Goal: Task Accomplishment & Management: Use online tool/utility

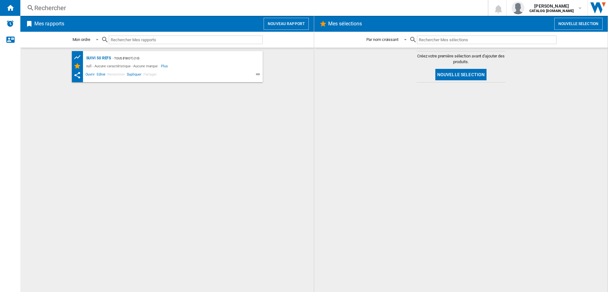
click at [288, 24] on button "Nouveau rapport" at bounding box center [285, 24] width 45 height 12
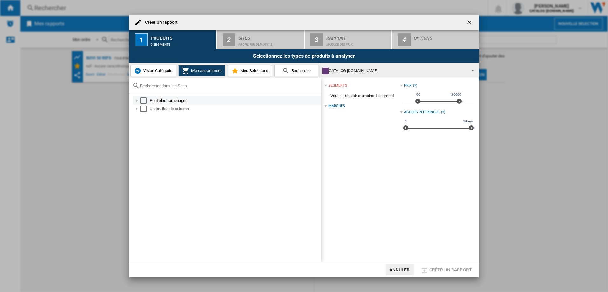
click at [144, 101] on div "Select" at bounding box center [143, 101] width 6 height 6
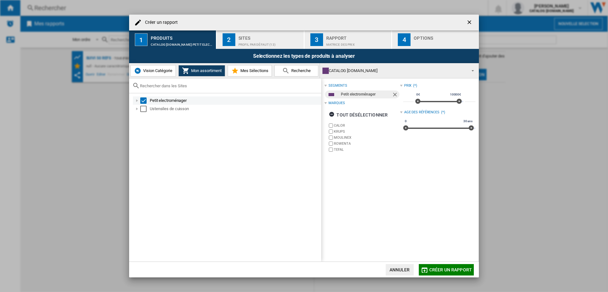
click at [137, 101] on div at bounding box center [137, 101] width 6 height 6
click at [452, 269] on span "Créer un rapport" at bounding box center [450, 270] width 43 height 5
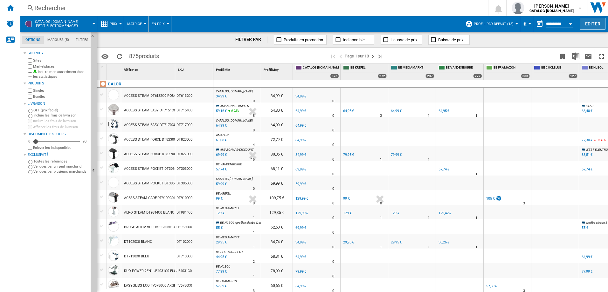
click at [595, 26] on button "Editer" at bounding box center [592, 24] width 25 height 12
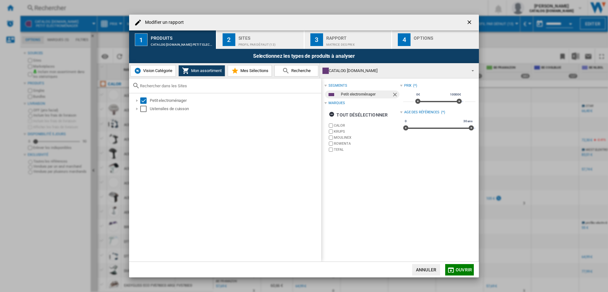
click at [254, 72] on span "Mes Sélections" at bounding box center [254, 70] width 30 height 5
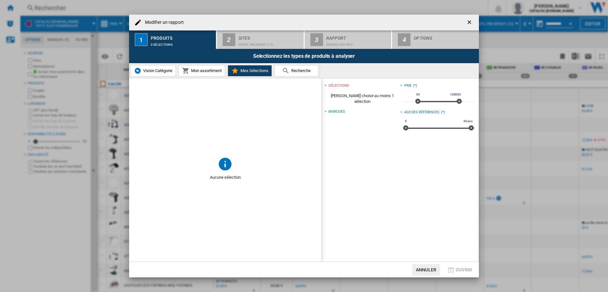
click at [292, 69] on span "Recherche" at bounding box center [299, 70] width 21 height 5
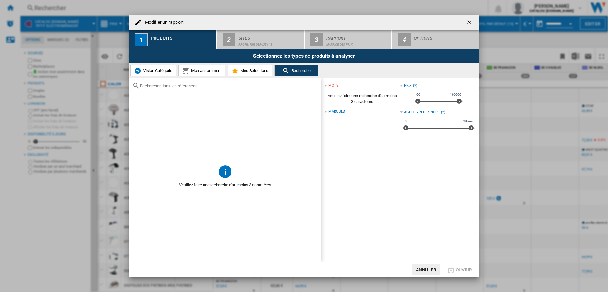
click at [174, 89] on div "Modifier un ..." at bounding box center [225, 85] width 192 height 15
click at [173, 88] on input "Modifier un ..." at bounding box center [229, 86] width 178 height 5
paste input "FV9839"
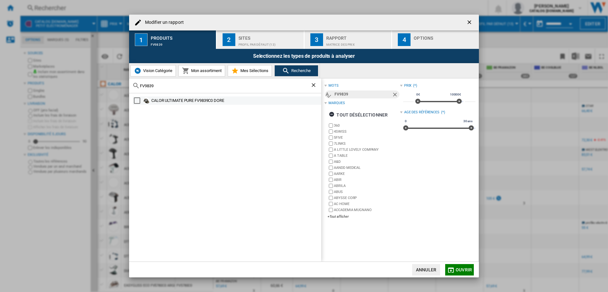
click at [137, 102] on div "Select" at bounding box center [137, 101] width 6 height 6
click at [157, 86] on input "FV9839" at bounding box center [225, 86] width 170 height 5
paste input "DT9810 GZ7540"
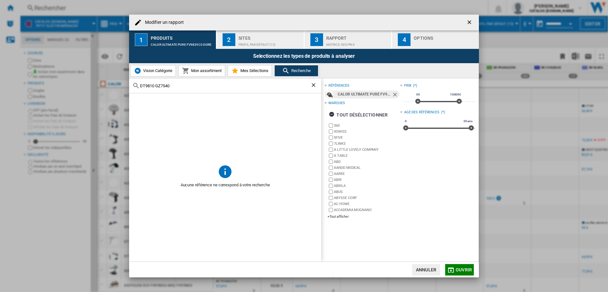
drag, startPoint x: 174, startPoint y: 86, endPoint x: 154, endPoint y: 86, distance: 19.7
click at [154, 86] on input "DT9810 GZ7540" at bounding box center [225, 86] width 170 height 5
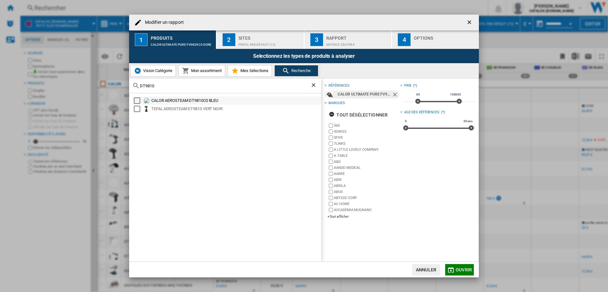
type input "DT9810"
click at [138, 101] on div "Select" at bounding box center [137, 101] width 6 height 6
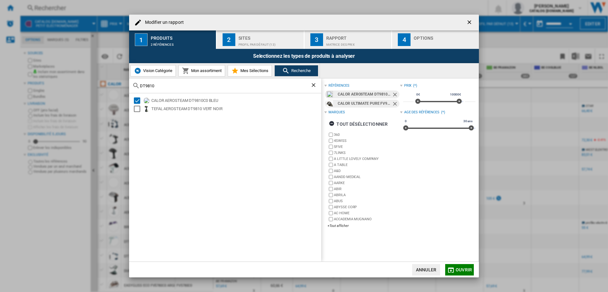
click at [161, 88] on div "DT9810" at bounding box center [225, 85] width 192 height 15
drag, startPoint x: 158, startPoint y: 86, endPoint x: 138, endPoint y: 86, distance: 20.0
click at [138, 86] on div "DT9810" at bounding box center [225, 85] width 192 height 15
click at [194, 72] on span "Mon assortiment" at bounding box center [205, 70] width 32 height 5
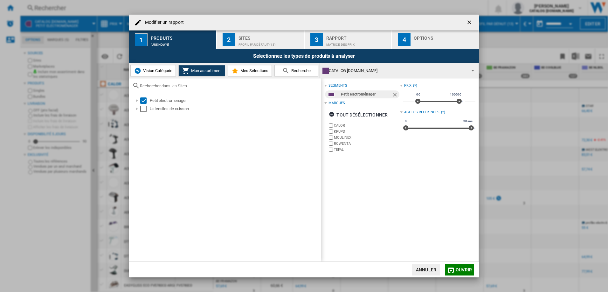
click at [294, 72] on span "Recherche" at bounding box center [299, 70] width 21 height 5
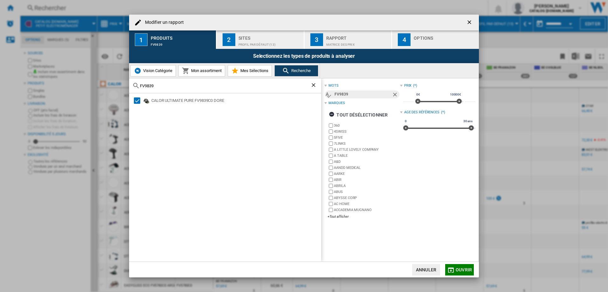
click at [154, 72] on span "Vision Catégorie" at bounding box center [156, 70] width 31 height 5
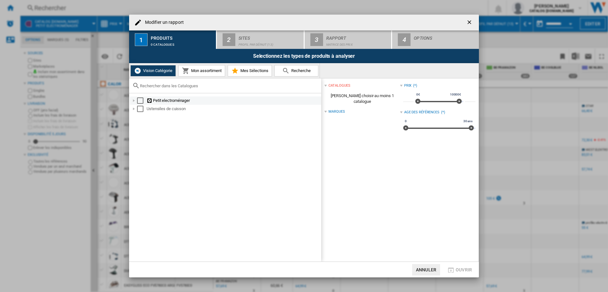
click at [139, 101] on div "Select" at bounding box center [140, 101] width 6 height 6
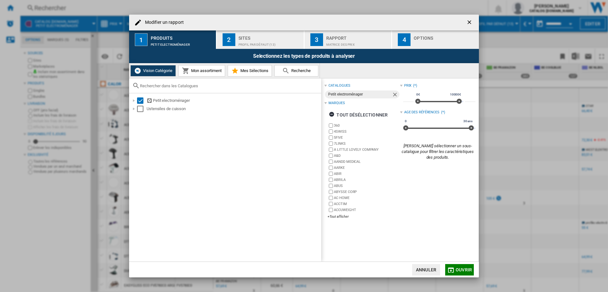
click at [201, 74] on button "Mon assortiment" at bounding box center [201, 70] width 47 height 11
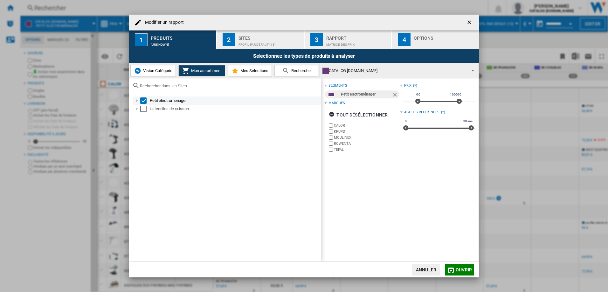
click at [137, 101] on div "Modifier un ..." at bounding box center [137, 101] width 6 height 6
click at [256, 71] on span "Mes Sélections" at bounding box center [254, 70] width 30 height 5
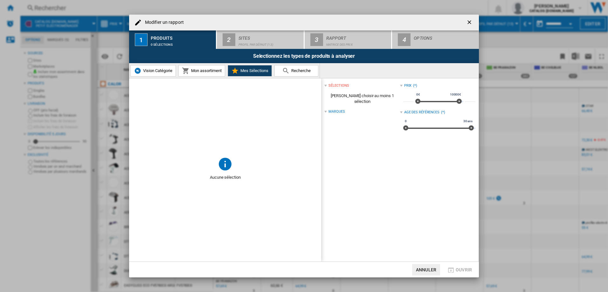
click at [223, 167] on md-icon "Modifier un ..." at bounding box center [224, 163] width 15 height 15
click at [336, 86] on div "sélections" at bounding box center [338, 85] width 20 height 5
click at [301, 71] on span "Recherche" at bounding box center [299, 70] width 21 height 5
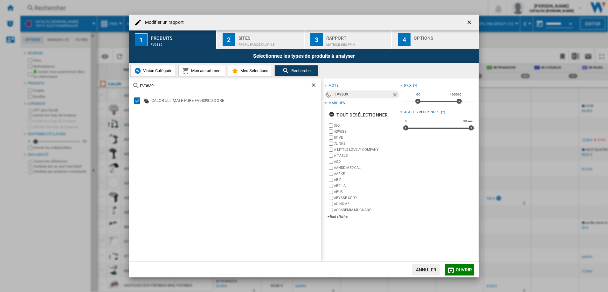
click at [468, 22] on ng-md-icon "getI18NText('BUTTONS.CLOSE_DIALOG')" at bounding box center [470, 23] width 8 height 8
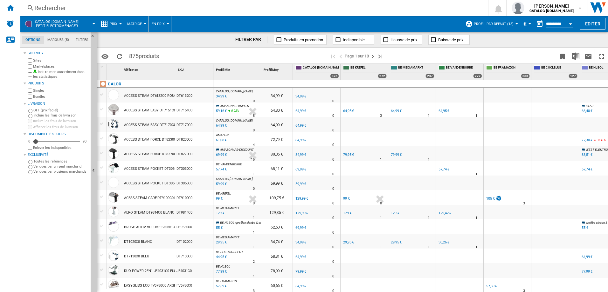
click at [117, 23] on button "Prix" at bounding box center [115, 24] width 11 height 16
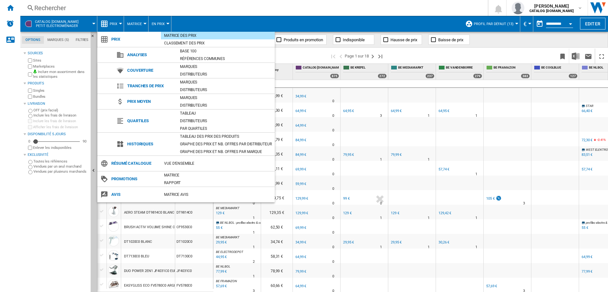
click at [138, 24] on md-backdrop at bounding box center [304, 146] width 608 height 292
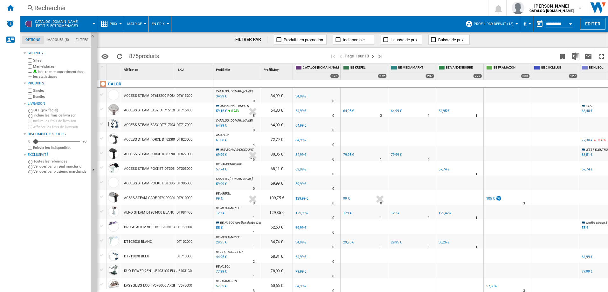
click at [139, 24] on span "Matrice" at bounding box center [134, 24] width 15 height 4
click at [164, 24] on md-backdrop at bounding box center [304, 146] width 608 height 292
click at [387, 40] on ng-md-icon at bounding box center [385, 40] width 6 height 6
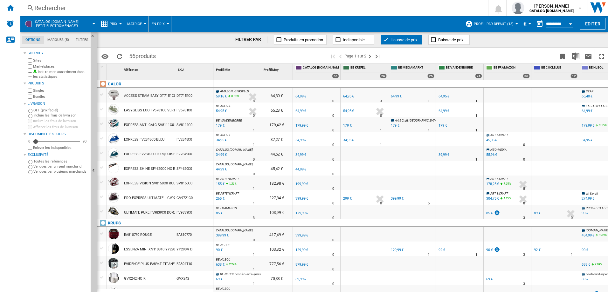
click at [434, 40] on ng-md-icon at bounding box center [433, 40] width 6 height 6
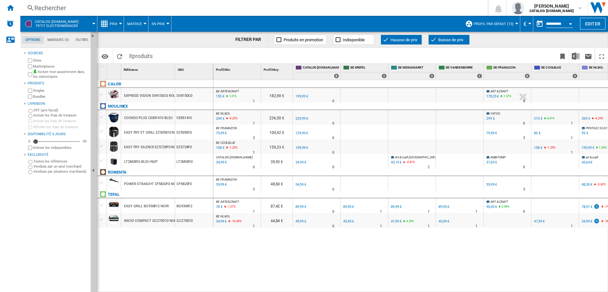
click at [436, 40] on ng-md-icon at bounding box center [433, 40] width 6 height 6
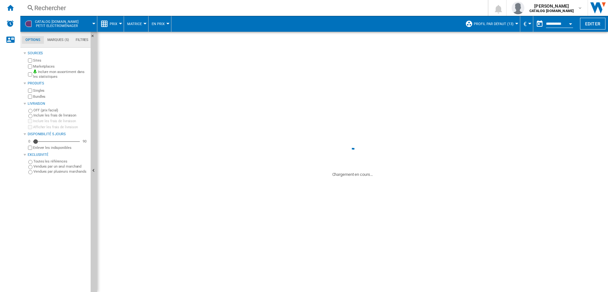
click at [406, 38] on span "Hausse de prix" at bounding box center [403, 39] width 27 height 5
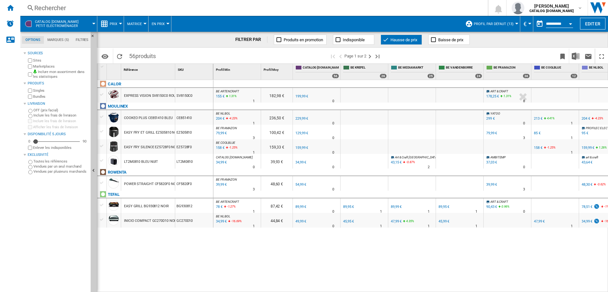
click at [403, 38] on span "Hausse de prix" at bounding box center [403, 39] width 27 height 5
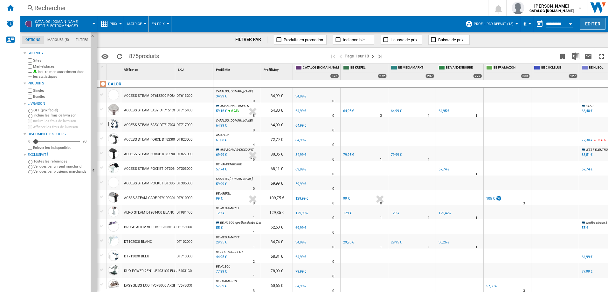
click at [592, 23] on button "Editer" at bounding box center [592, 24] width 25 height 12
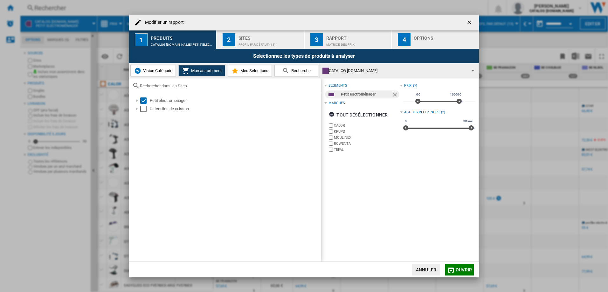
click at [243, 71] on span "Mes Sélections" at bounding box center [254, 70] width 30 height 5
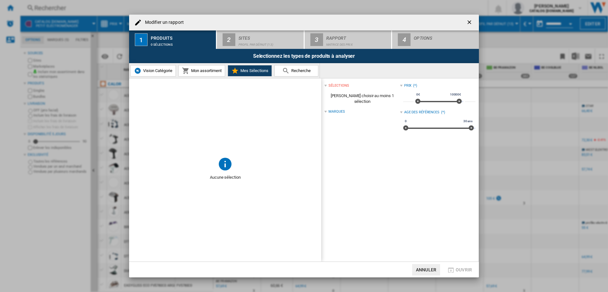
click at [469, 22] on ng-md-icon "getI18NText('BUTTONS.CLOSE_DIALOG')" at bounding box center [470, 23] width 8 height 8
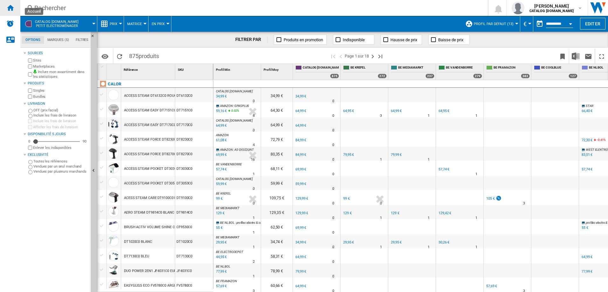
click at [9, 8] on ng-md-icon "Accueil" at bounding box center [10, 8] width 8 height 8
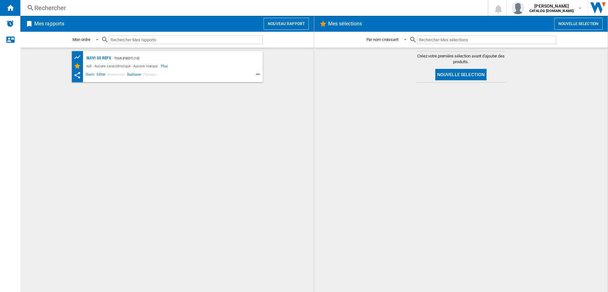
click at [465, 72] on button "Nouvelle selection" at bounding box center [460, 74] width 51 height 11
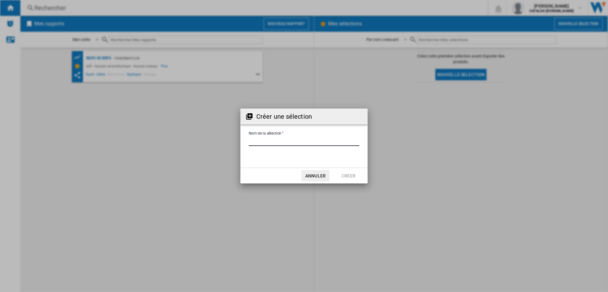
click at [277, 138] on input "Nom de la sélection" at bounding box center [303, 142] width 111 height 10
type input "**********"
click at [350, 173] on button "Créer" at bounding box center [348, 175] width 28 height 11
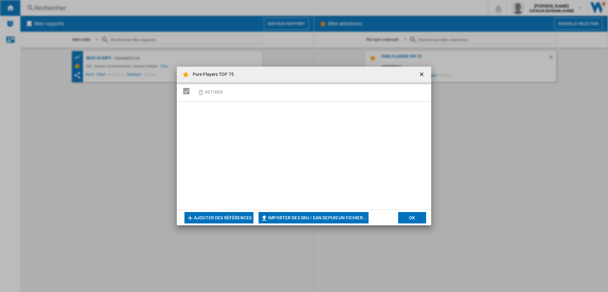
click at [292, 218] on button "Importer des SKU / EAN depuis un fichier..." at bounding box center [313, 217] width 110 height 11
click at [226, 218] on button "Ajouter des références" at bounding box center [218, 217] width 69 height 11
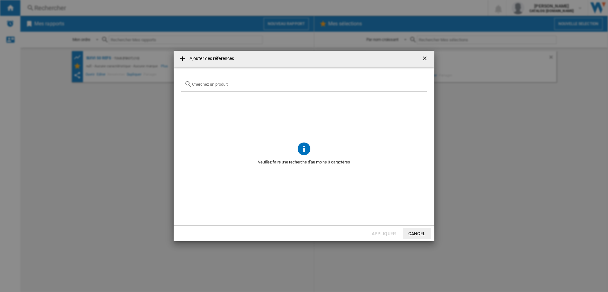
click at [205, 85] on input "text" at bounding box center [307, 84] width 231 height 5
paste input "FV9839 DT9810 GZ7540 GV9610 LM5428 CV7D30 CF8C20 HY9430 UB9530 KP1238 KP3408 RH…"
type input "FV9839 DT9810 GZ7540 GV9610 LM5428 CV7D30 CF8C20 HY9430 UB9530 KP1238 KP3408 RH…"
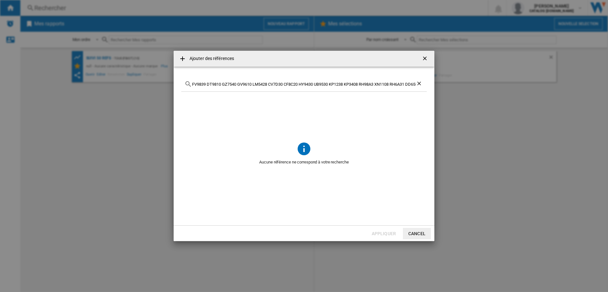
click at [419, 84] on ng-md-icon "Effacer la recherche" at bounding box center [420, 84] width 8 height 8
click at [425, 58] on ng-md-icon "getI18NText('BUTTONS.CLOSE_DIALOG')" at bounding box center [425, 59] width 8 height 8
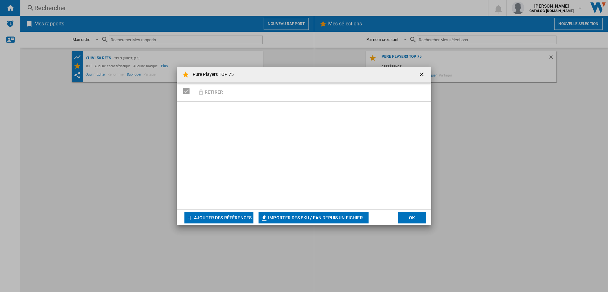
click at [337, 216] on button "Importer des SKU / EAN depuis un fichier..." at bounding box center [313, 217] width 110 height 11
type input "**********"
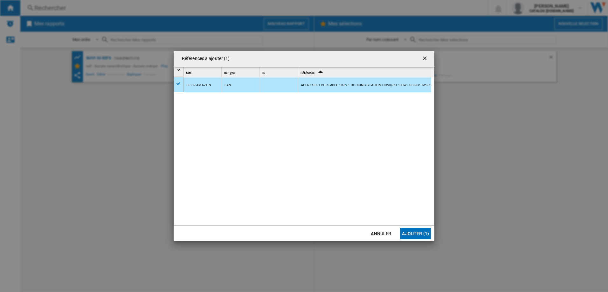
click at [414, 231] on button "Ajouter (1)" at bounding box center [415, 233] width 31 height 11
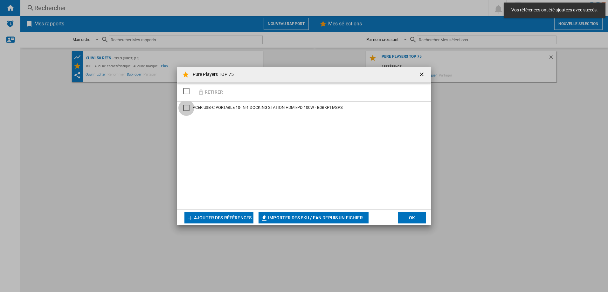
click at [187, 109] on div "ACER USB-C PORTABLE 10-IN-1 DOCKING STATION HDMI/PD 100W - B0BKPTMSPS" at bounding box center [186, 108] width 6 height 6
click at [409, 217] on button "OK" at bounding box center [412, 217] width 28 height 11
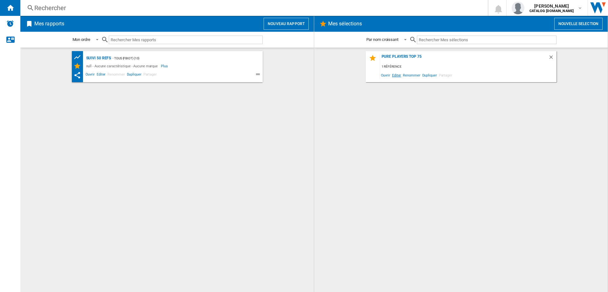
click at [394, 74] on span "Editer" at bounding box center [396, 75] width 11 height 9
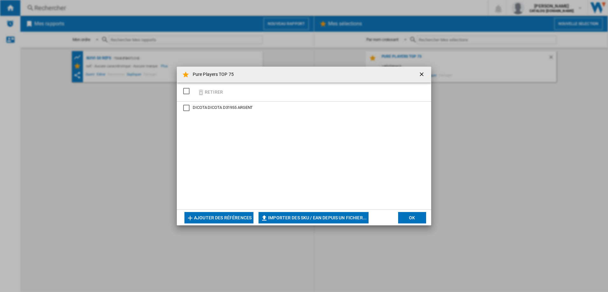
click at [184, 107] on div "DICOTA D31955 ARGENT" at bounding box center [186, 108] width 6 height 6
click at [203, 91] on ng-md-icon "Pure Players ..." at bounding box center [201, 93] width 8 height 8
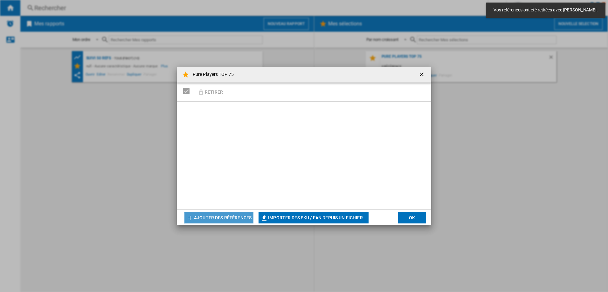
click at [223, 216] on button "Ajouter des références" at bounding box center [218, 217] width 69 height 11
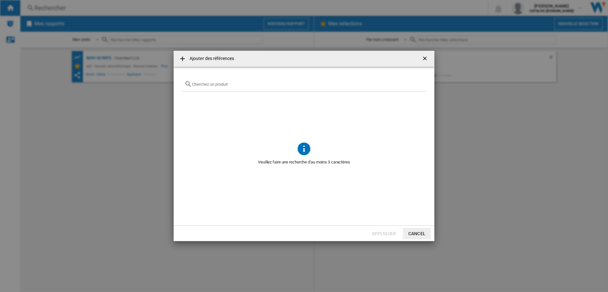
click at [213, 83] on input "Ajouter des ..." at bounding box center [307, 84] width 231 height 5
paste input "FV9839"
click at [213, 139] on div "CALOR ULTIMATE PURE FV9839C0 DORE" at bounding box center [303, 155] width 245 height 126
click at [225, 139] on div "CALOR ULTIMATE PURE FV9839C0 DORE" at bounding box center [303, 155] width 245 height 126
drag, startPoint x: 271, startPoint y: 136, endPoint x: 265, endPoint y: 130, distance: 8.5
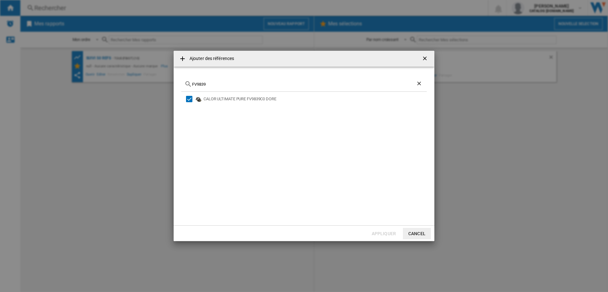
click at [271, 136] on div "CALOR ULTIMATE PURE FV9839C0 DORE" at bounding box center [303, 155] width 245 height 126
click at [189, 99] on div "Select" at bounding box center [189, 99] width 6 height 6
click at [190, 98] on div "Select" at bounding box center [189, 99] width 6 height 6
click at [206, 85] on input "FV9839" at bounding box center [304, 84] width 224 height 5
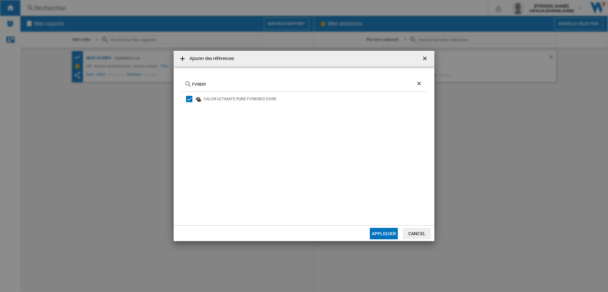
paste input "DT9810"
click at [190, 108] on div "Select" at bounding box center [189, 107] width 6 height 6
click at [205, 85] on input "DT9810" at bounding box center [304, 84] width 224 height 5
paste input "GZ754"
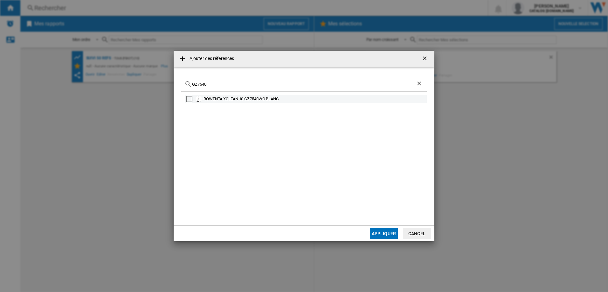
type input "GZ7540"
click at [191, 98] on div "Select" at bounding box center [189, 99] width 6 height 6
click at [382, 231] on button "Appliquer" at bounding box center [384, 233] width 28 height 11
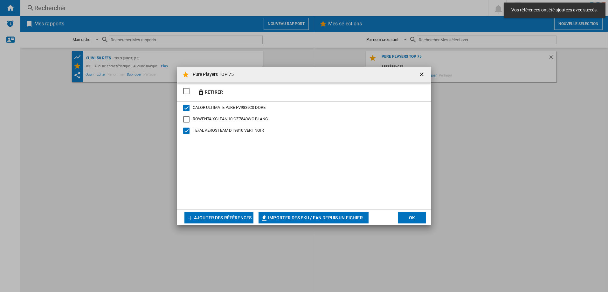
click at [187, 118] on div "ROWENTA XCLEAN 10 GZ7540WO BLANC" at bounding box center [186, 119] width 6 height 6
click at [227, 216] on button "Ajouter des références" at bounding box center [218, 217] width 69 height 11
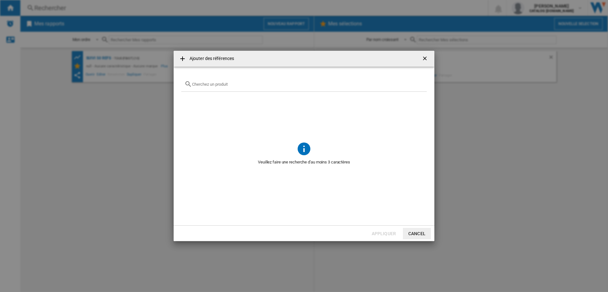
click at [207, 85] on input "Ajouter des ..." at bounding box center [307, 84] width 231 height 5
paste input "GV9610"
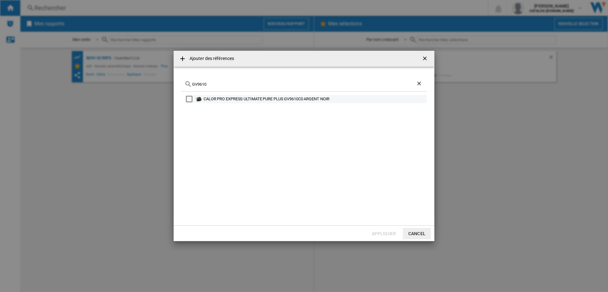
type input "GV9610"
click at [189, 99] on div "Select" at bounding box center [189, 99] width 6 height 6
click at [378, 236] on button "Appliquer" at bounding box center [384, 233] width 28 height 11
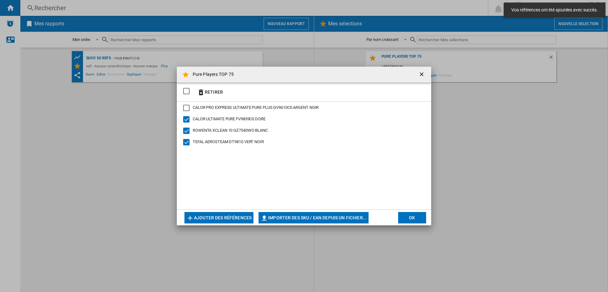
click at [186, 109] on div "CALOR PRO EXPRESS ULTIMATE PURE PLUS GV9610C0 ARGENT NOIR" at bounding box center [186, 108] width 6 height 6
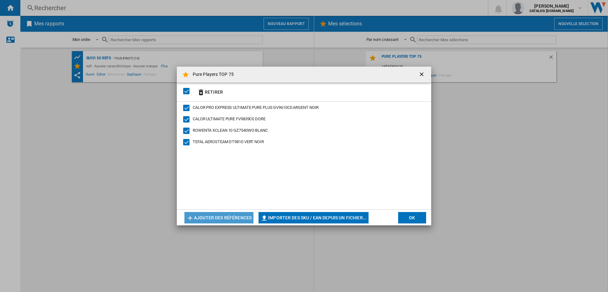
click at [228, 216] on button "Ajouter des références" at bounding box center [218, 217] width 69 height 11
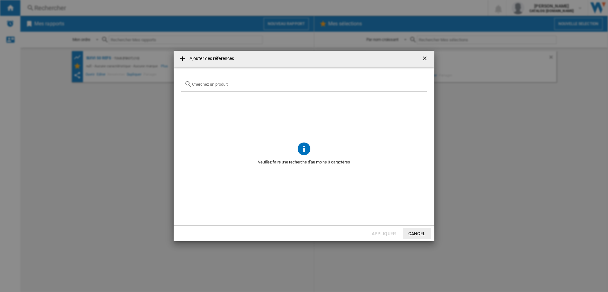
click at [207, 87] on div "Ajouter des ..." at bounding box center [303, 84] width 245 height 15
click at [207, 84] on input "Ajouter des ..." at bounding box center [307, 84] width 231 height 5
paste input "LM5428"
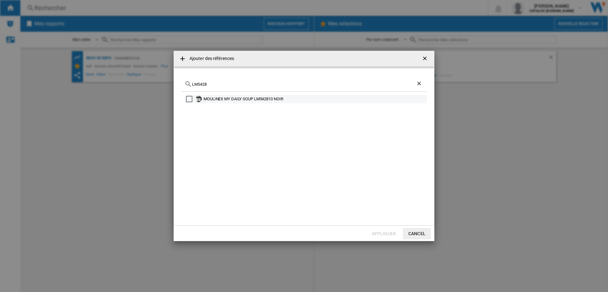
type input "LM5428"
click at [189, 99] on div "Select" at bounding box center [189, 99] width 6 height 6
click at [384, 237] on button "Appliquer" at bounding box center [384, 233] width 28 height 11
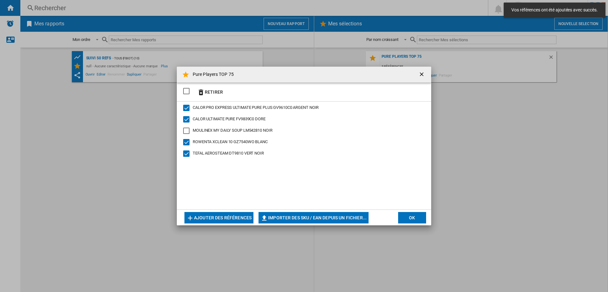
click at [189, 132] on div "MOULINEX MY DAILY SOUP LM542810 NOIR" at bounding box center [186, 131] width 6 height 6
click at [233, 216] on button "Ajouter des références" at bounding box center [218, 217] width 69 height 11
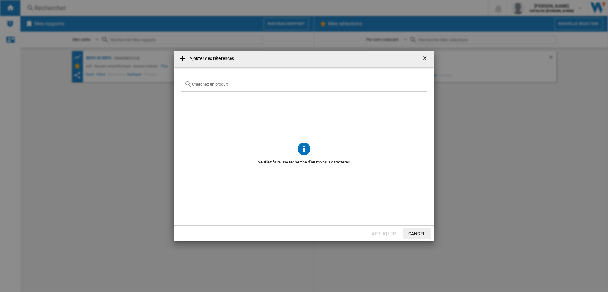
click at [209, 84] on input "Ajouter des ..." at bounding box center [307, 84] width 231 height 5
paste input "CV7D30"
type input "CV7D30"
click at [279, 202] on div "ROWENTA CURL HARMONY 3EN1 CV7D30E0 OR" at bounding box center [303, 155] width 245 height 126
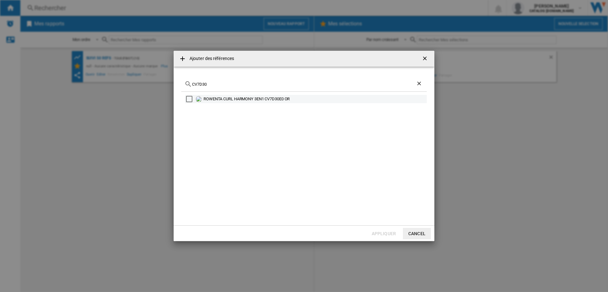
click at [190, 100] on div "Select" at bounding box center [189, 99] width 6 height 6
click at [388, 236] on button "Appliquer" at bounding box center [384, 233] width 28 height 11
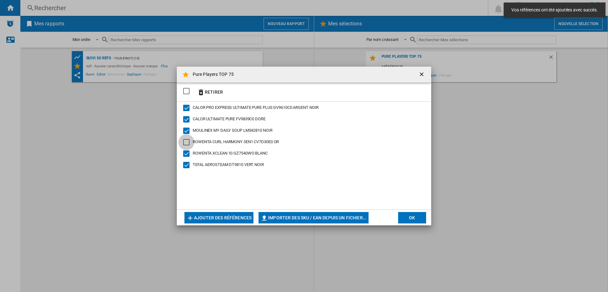
click at [188, 142] on div "ROWENTA CURL HARMONY 3EN1 CV7D30E0 OR" at bounding box center [186, 142] width 6 height 6
click at [229, 217] on button "Ajouter des références" at bounding box center [218, 217] width 69 height 11
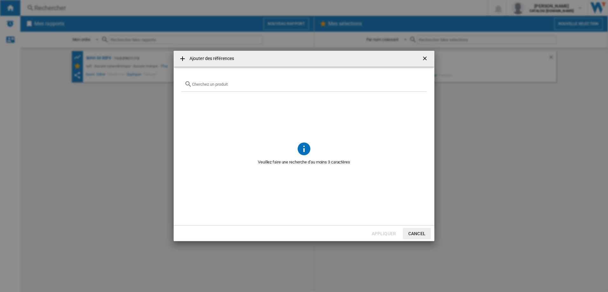
click at [209, 85] on input "Ajouter des ..." at bounding box center [307, 84] width 231 height 5
paste input "CF8C20"
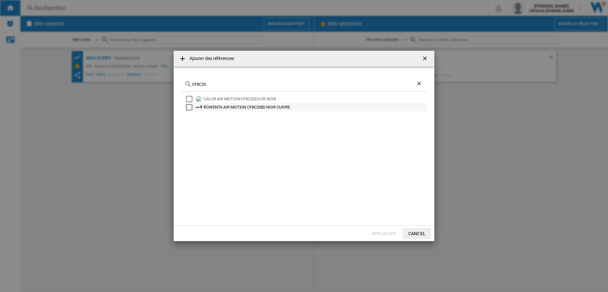
type input "CF8C20"
click at [189, 107] on div "Select" at bounding box center [189, 107] width 6 height 6
click at [380, 228] on button "Appliquer" at bounding box center [384, 233] width 28 height 11
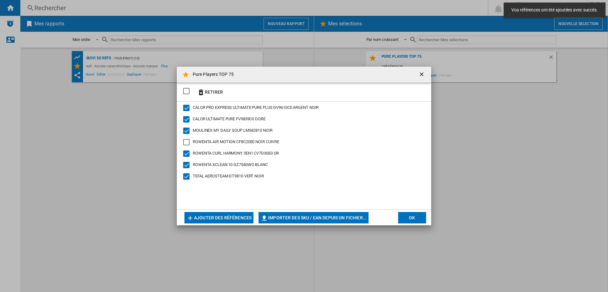
click at [185, 145] on div "ROWENTA AIR MOTION CF8C20E0 NOIR CUIVRE" at bounding box center [186, 142] width 6 height 6
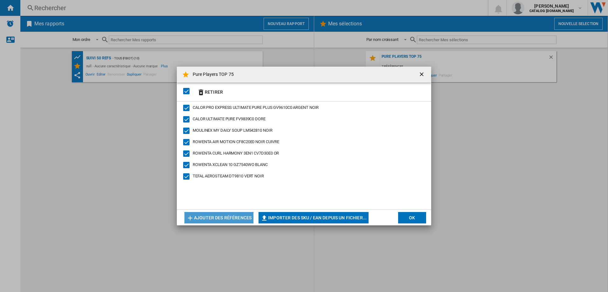
click at [226, 216] on button "Ajouter des références" at bounding box center [218, 217] width 69 height 11
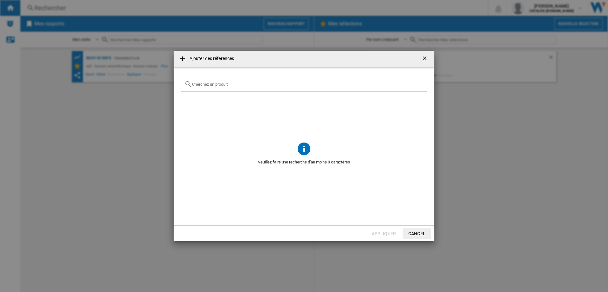
click at [210, 89] on div "Ajouter des ..." at bounding box center [303, 84] width 245 height 15
click at [210, 85] on input "Ajouter des ..." at bounding box center [307, 84] width 231 height 5
paste input "HY9430"
click at [204, 85] on input "HY9430" at bounding box center [304, 84] width 224 height 5
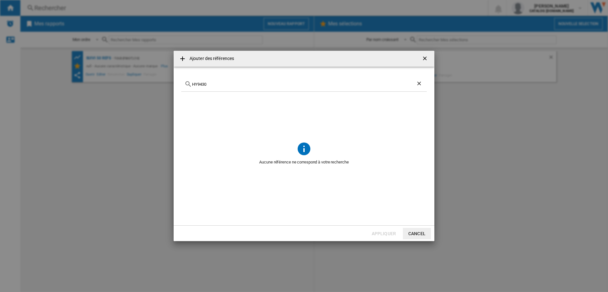
paste input "UB95"
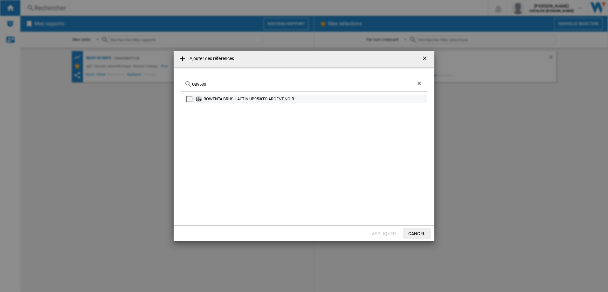
type input "UB9530"
click at [188, 97] on div "Select" at bounding box center [189, 99] width 6 height 6
click at [391, 234] on button "Appliquer" at bounding box center [384, 233] width 28 height 11
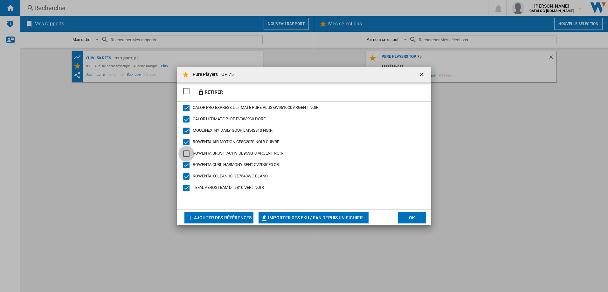
click at [189, 153] on div "ROWENTA BRUSH ACTIV UB9530F0 ARGENT NOIR" at bounding box center [186, 154] width 6 height 6
click at [237, 215] on button "Ajouter des références" at bounding box center [218, 217] width 69 height 11
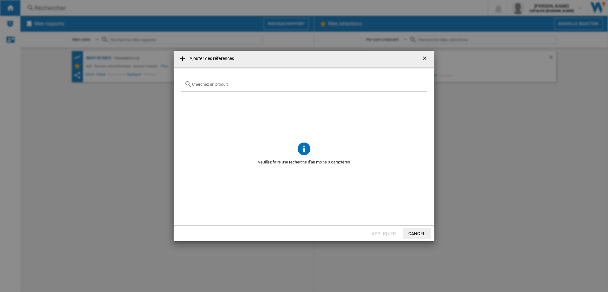
click at [206, 85] on input "Ajouter des ..." at bounding box center [307, 84] width 231 height 5
paste input "KP1238"
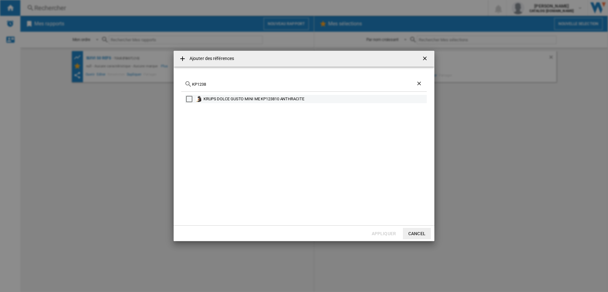
type input "KP1238"
click at [188, 98] on div "Select" at bounding box center [189, 99] width 6 height 6
click at [386, 231] on button "Appliquer" at bounding box center [384, 233] width 28 height 11
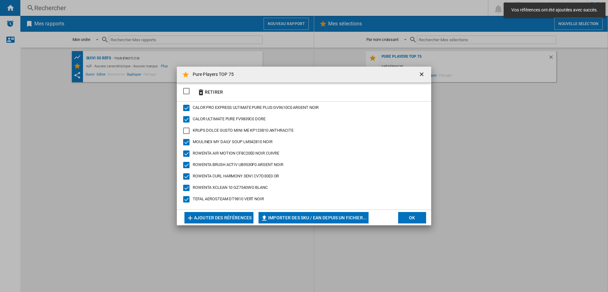
click at [186, 130] on div "KRUPS DOLCE GUSTO MINI ME KP123810 ANTHRACITE" at bounding box center [186, 131] width 6 height 6
click at [223, 218] on button "Ajouter des références" at bounding box center [218, 217] width 69 height 11
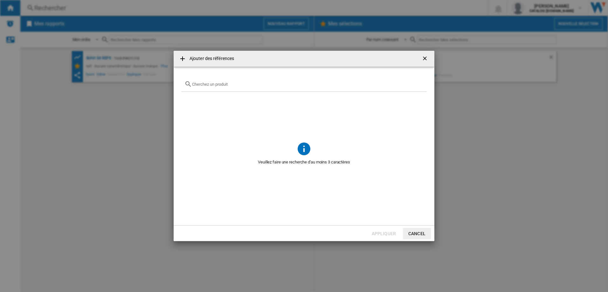
click at [209, 83] on input "Ajouter des ..." at bounding box center [307, 84] width 231 height 5
paste input "KP3408"
click at [207, 86] on input "KP3408" at bounding box center [304, 84] width 224 height 5
paste input "RH98A3"
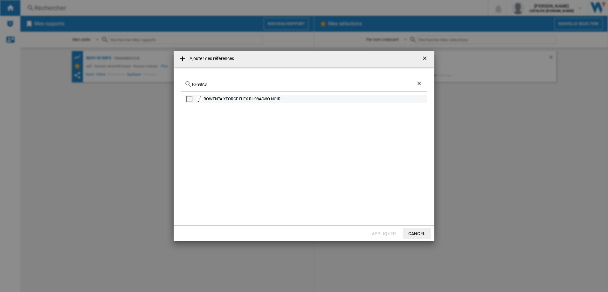
type input "RH98A3"
click at [188, 99] on div "Select" at bounding box center [189, 99] width 6 height 6
click at [386, 235] on button "Appliquer" at bounding box center [384, 233] width 28 height 11
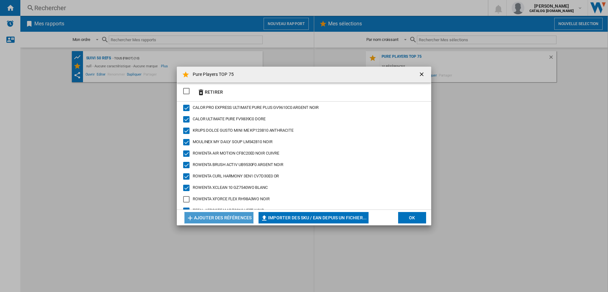
click at [220, 217] on button "Ajouter des références" at bounding box center [218, 217] width 69 height 11
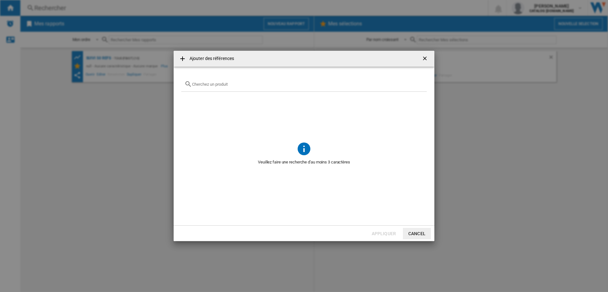
click at [206, 87] on div "Ajouter des ..." at bounding box center [303, 84] width 245 height 15
click at [206, 85] on input "Ajouter des ..." at bounding box center [307, 84] width 231 height 5
paste input "KP3408"
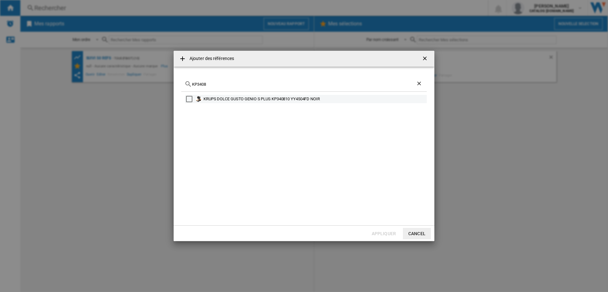
type input "KP3408"
click at [189, 100] on div "Select" at bounding box center [189, 99] width 6 height 6
click at [383, 231] on button "Appliquer" at bounding box center [384, 233] width 28 height 11
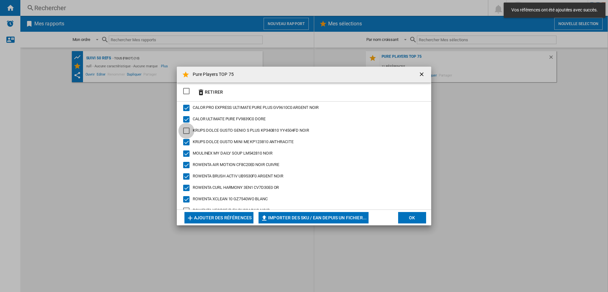
click at [189, 131] on div "KRUPS DOLCE GUSTO GENIO S PLUS KP340810 YY4504FD NOIR" at bounding box center [186, 131] width 6 height 6
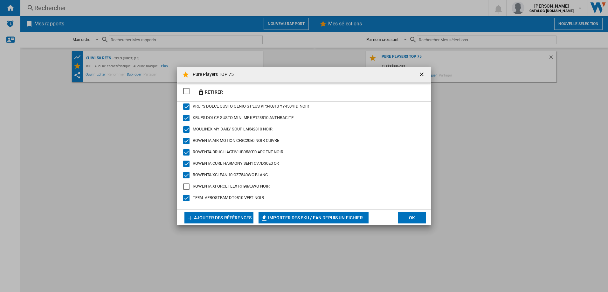
click at [189, 185] on div "ROWENTA XFORCE FLEX RH98A3WO NOIR" at bounding box center [186, 187] width 6 height 6
click at [223, 218] on button "Ajouter des références" at bounding box center [218, 217] width 69 height 11
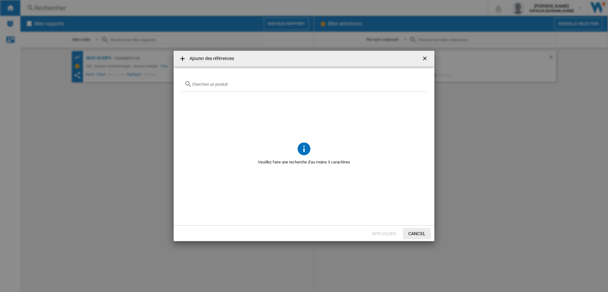
click at [221, 86] on input "Ajouter des ..." at bounding box center [307, 84] width 231 height 5
paste input "XN1108"
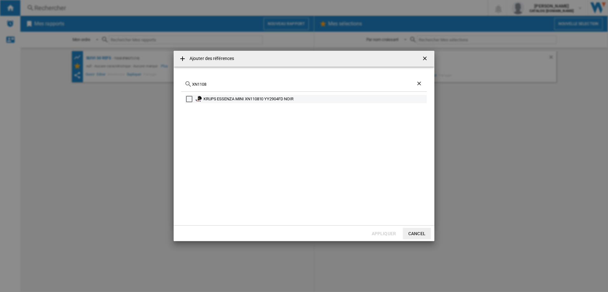
type input "XN1108"
click at [189, 99] on div "Select" at bounding box center [189, 99] width 6 height 6
click at [385, 235] on button "Appliquer" at bounding box center [384, 233] width 28 height 11
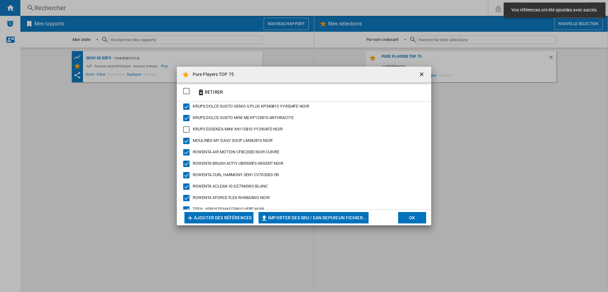
click at [189, 129] on div "KRUPS ESSENZA MINI XN110810 YY2904FD NOIR" at bounding box center [186, 129] width 6 height 6
click at [219, 215] on button "Ajouter des références" at bounding box center [218, 217] width 69 height 11
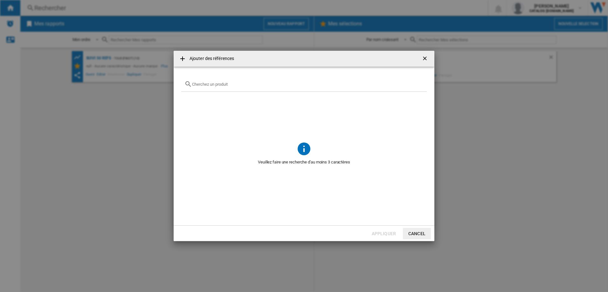
click at [205, 84] on input "Ajouter des ..." at bounding box center [307, 84] width 231 height 5
paste input "RH6A31"
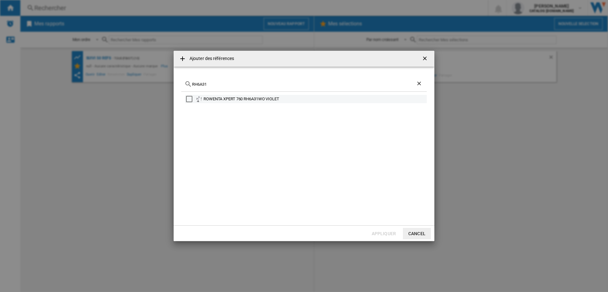
type input "RH6A31"
click at [191, 100] on div "Select" at bounding box center [189, 99] width 6 height 6
click at [385, 231] on button "Appliquer" at bounding box center [384, 233] width 28 height 11
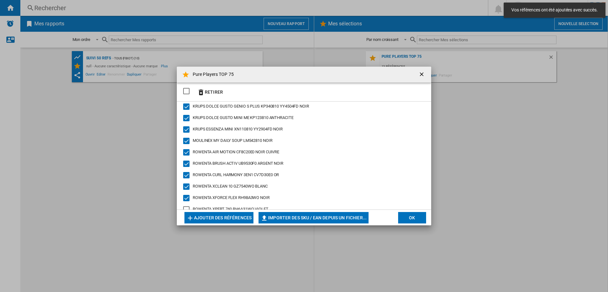
click at [188, 207] on div "ROWENTA XPERT 760 RH6A31WO VIOLET" at bounding box center [186, 210] width 6 height 6
click at [227, 215] on button "Ajouter des références" at bounding box center [218, 217] width 69 height 11
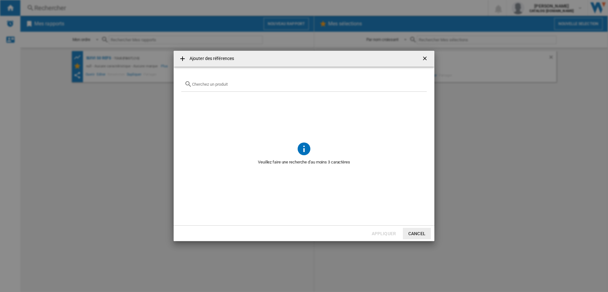
click at [198, 86] on input "Ajouter des ..." at bounding box center [307, 84] width 231 height 5
paste input "DD6558"
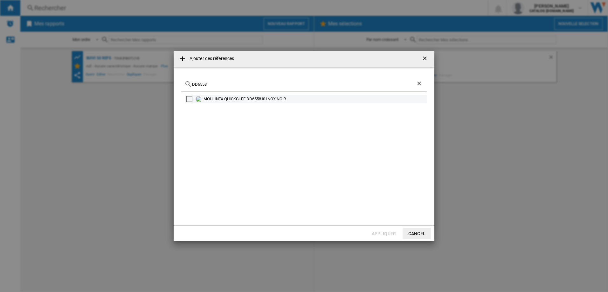
type input "DD6558"
click at [187, 98] on div "Select" at bounding box center [189, 99] width 6 height 6
click at [379, 235] on button "Appliquer" at bounding box center [384, 233] width 28 height 11
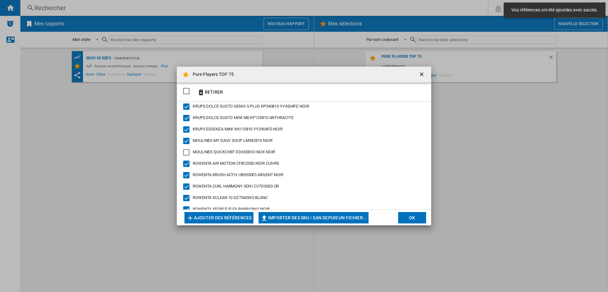
click at [186, 152] on div "MOULINEX QUICKCHEF DD655810 INOX NOIR" at bounding box center [186, 152] width 6 height 6
click at [219, 219] on button "Ajouter des références" at bounding box center [218, 217] width 69 height 11
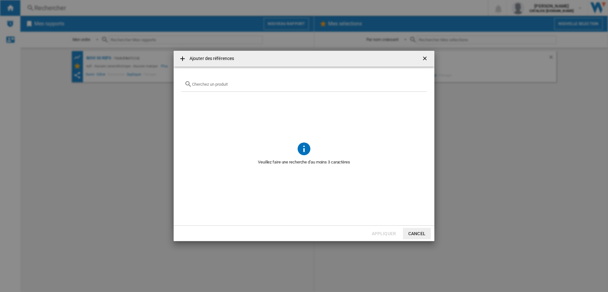
click at [203, 80] on div "Ajouter des ..." at bounding box center [303, 84] width 245 height 15
click at [205, 85] on input "Ajouter des ..." at bounding box center [307, 84] width 231 height 5
paste input "RO4B11"
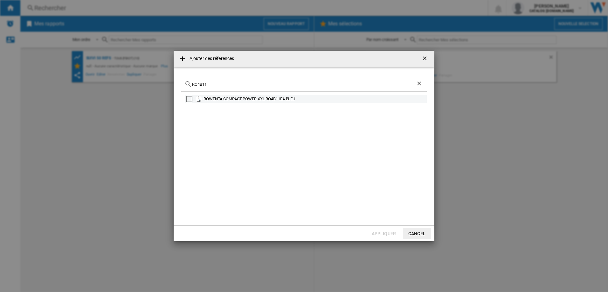
type input "RO4B11"
click at [192, 100] on div "Select" at bounding box center [189, 99] width 6 height 6
click at [383, 231] on button "Appliquer" at bounding box center [384, 233] width 28 height 11
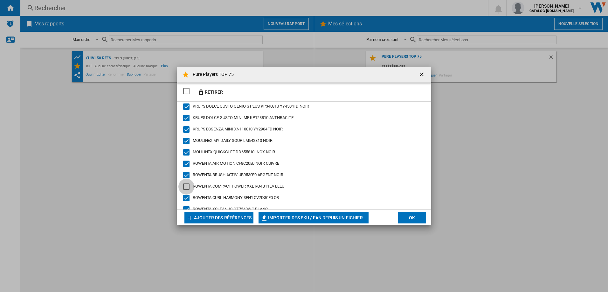
click at [185, 186] on div "ROWENTA COMPACT POWER XXL RO4B11EA BLEU" at bounding box center [186, 187] width 6 height 6
click at [226, 218] on button "Ajouter des références" at bounding box center [218, 217] width 69 height 11
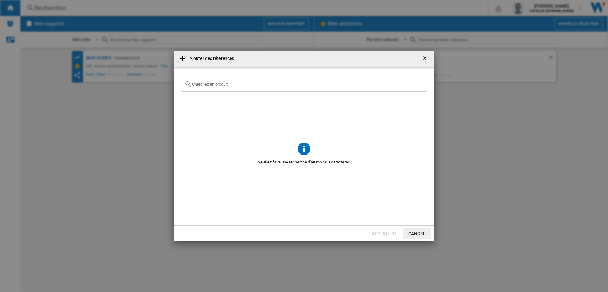
click at [208, 88] on div "Ajouter des ..." at bounding box center [303, 84] width 245 height 15
click at [208, 86] on input "Ajouter des ..." at bounding box center [307, 84] width 231 height 5
paste input "RR8585"
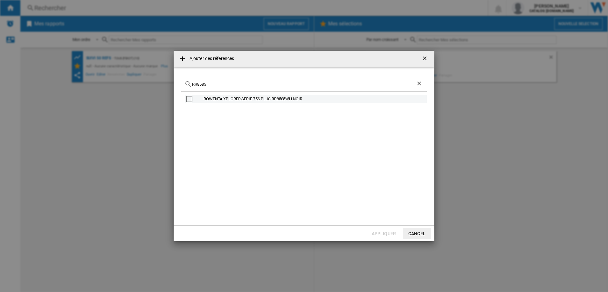
type input "RR8585"
click at [191, 100] on div "Select" at bounding box center [189, 99] width 6 height 6
click at [380, 233] on button "Appliquer" at bounding box center [384, 233] width 28 height 11
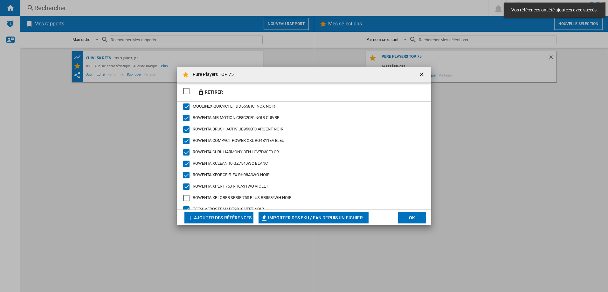
click at [189, 200] on div "ROWENTA XPLORER SERIE 75S PLUS RR8585WH NOIR" at bounding box center [186, 198] width 6 height 6
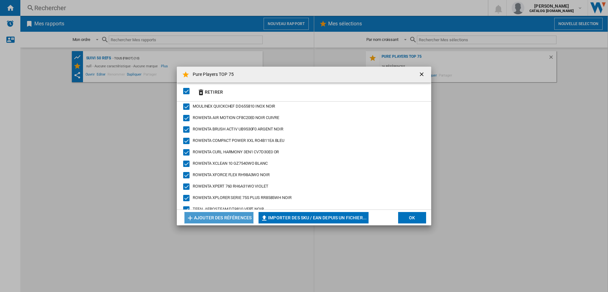
click at [232, 220] on button "Ajouter des références" at bounding box center [218, 217] width 69 height 11
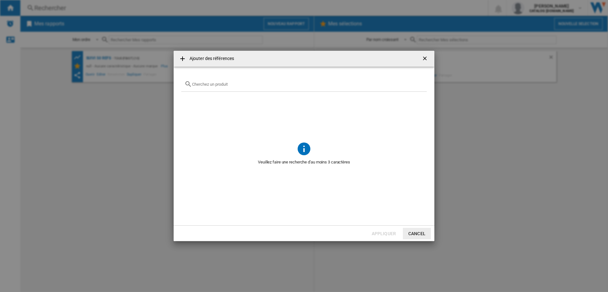
click at [207, 85] on input "Ajouter des ..." at bounding box center [307, 84] width 231 height 5
paste input "EZ905B"
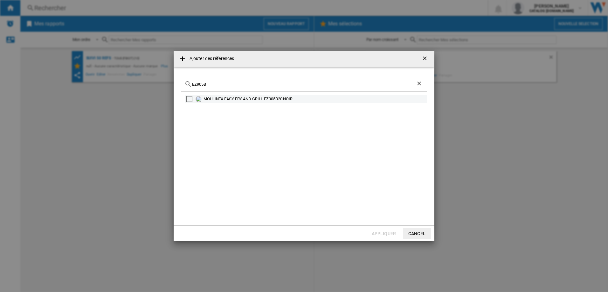
type input "EZ905B"
click at [190, 98] on div "Select" at bounding box center [189, 99] width 6 height 6
click at [382, 235] on button "Appliquer" at bounding box center [384, 233] width 28 height 11
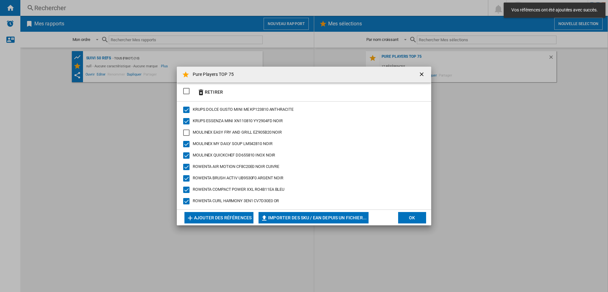
scroll to position [0, 0]
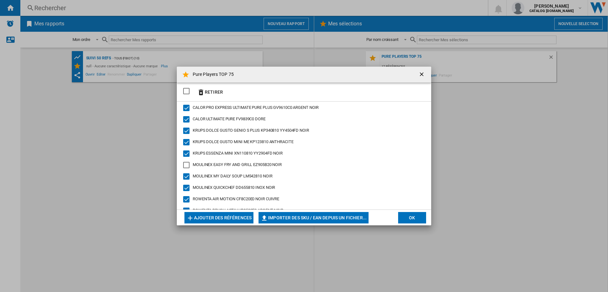
click at [187, 165] on div "MOULINEX EASY FRY AND GRILL EZ905B20 NOIR" at bounding box center [186, 165] width 6 height 6
click at [224, 219] on button "Ajouter des références" at bounding box center [218, 217] width 69 height 11
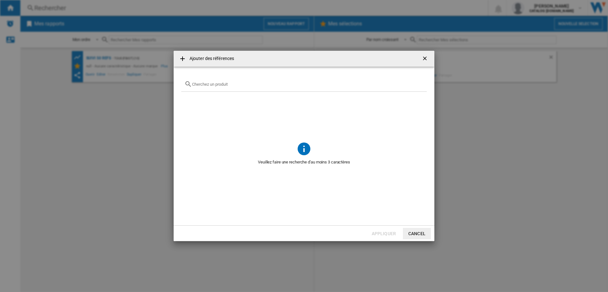
click at [209, 83] on input "Ajouter des ..." at bounding box center [307, 84] width 231 height 5
paste input "RR8L85"
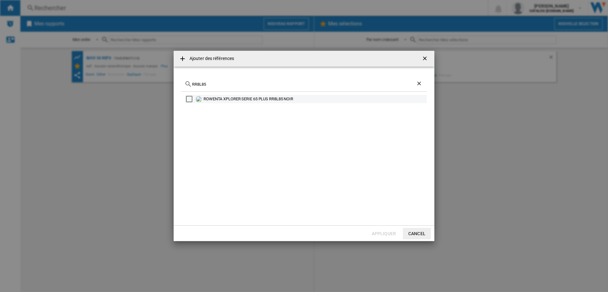
type input "RR8L85"
click at [189, 97] on div "Select" at bounding box center [189, 99] width 6 height 6
click at [381, 231] on button "Appliquer" at bounding box center [384, 233] width 28 height 11
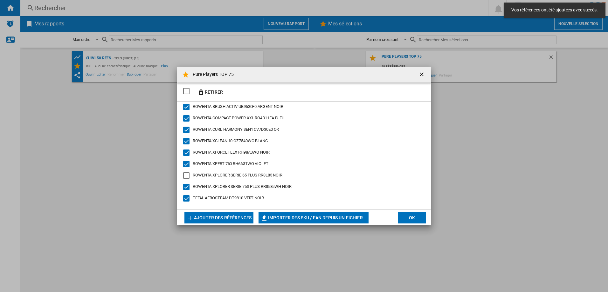
scroll to position [104, 0]
click at [187, 175] on div "ROWENTA XPLORER SERIE 65 PLUS RR8L85 NOIR" at bounding box center [186, 175] width 6 height 6
click at [221, 218] on button "Ajouter des références" at bounding box center [218, 217] width 69 height 11
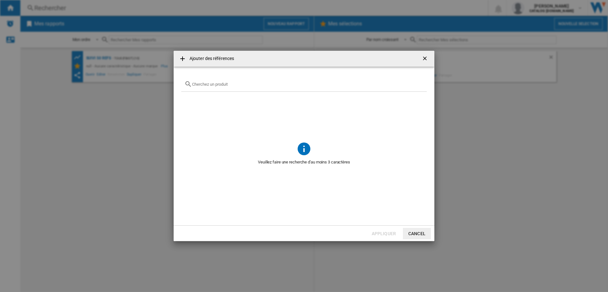
click at [207, 86] on input "Ajouter des ..." at bounding box center [307, 84] width 231 height 5
paste input "GC241D"
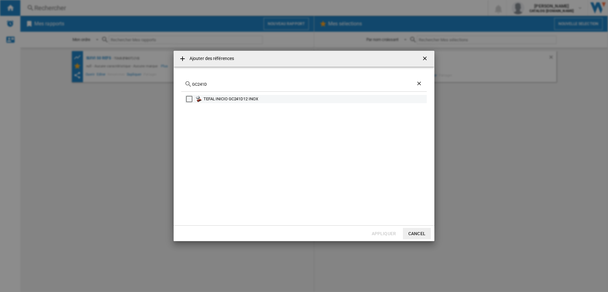
type input "GC241D"
click at [190, 101] on div "Select" at bounding box center [189, 99] width 6 height 6
click at [384, 234] on button "Appliquer" at bounding box center [384, 233] width 28 height 11
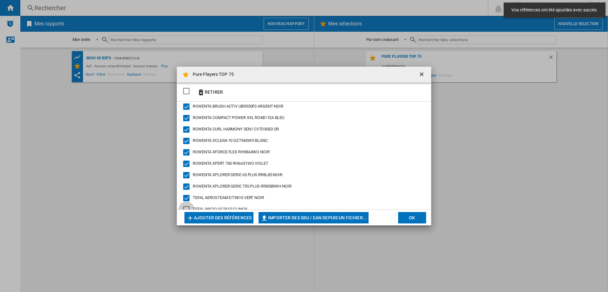
click at [187, 207] on div "TEFAL INICIO GC241D12 INOX" at bounding box center [186, 210] width 6 height 6
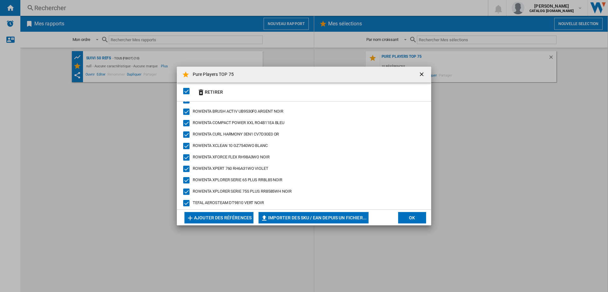
scroll to position [116, 0]
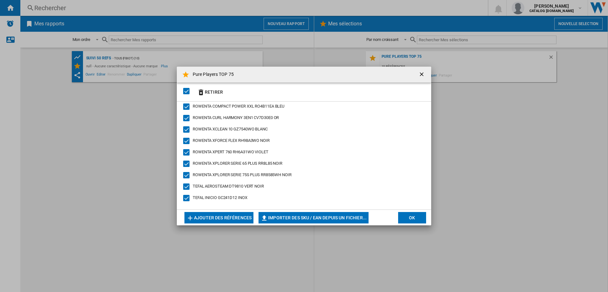
click at [223, 218] on button "Ajouter des références" at bounding box center [218, 217] width 69 height 11
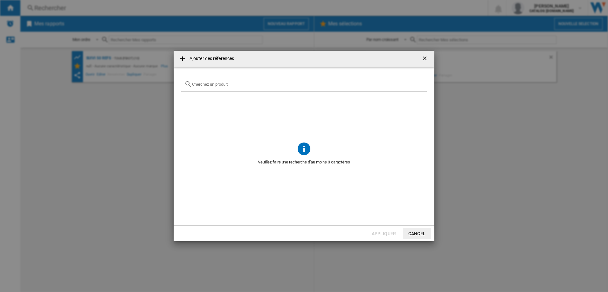
click at [211, 88] on div "Ajouter des ..." at bounding box center [303, 84] width 245 height 15
click at [213, 84] on input "Ajouter des ..." at bounding box center [307, 84] width 231 height 5
paste input "EA8150"
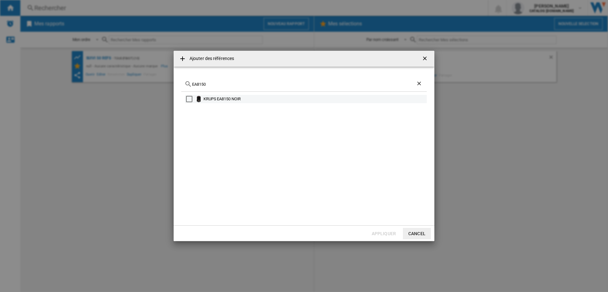
type input "EA8150"
click at [190, 100] on div "Select" at bounding box center [189, 99] width 6 height 6
click at [377, 235] on button "Appliquer" at bounding box center [384, 233] width 28 height 11
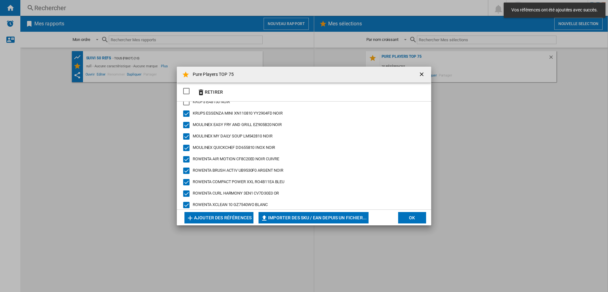
scroll to position [32, 0]
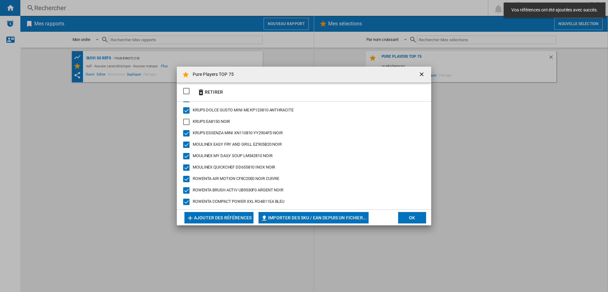
click at [185, 125] on div "KRUPS EA8150 NOIR" at bounding box center [186, 122] width 6 height 6
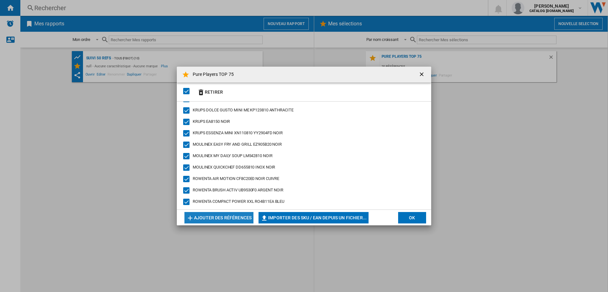
click at [226, 215] on button "Ajouter des références" at bounding box center [218, 217] width 69 height 11
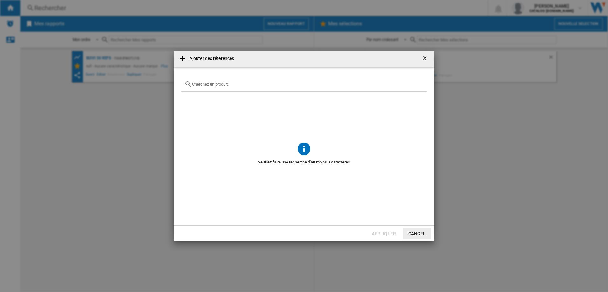
click at [207, 86] on input "Ajouter des ..." at bounding box center [307, 84] width 231 height 5
paste input "GZ5037"
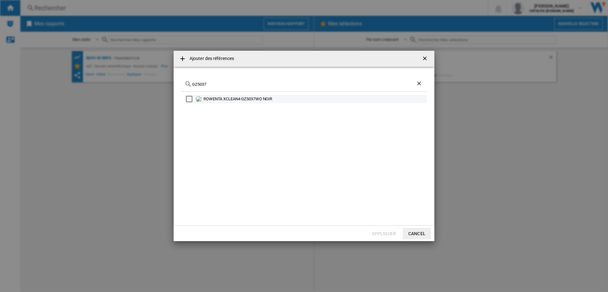
type input "GZ5037"
click at [191, 99] on div "Select" at bounding box center [189, 99] width 6 height 6
click at [382, 231] on button "Appliquer" at bounding box center [384, 233] width 28 height 11
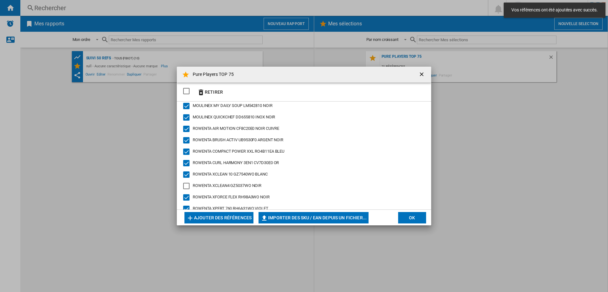
scroll to position [139, 0]
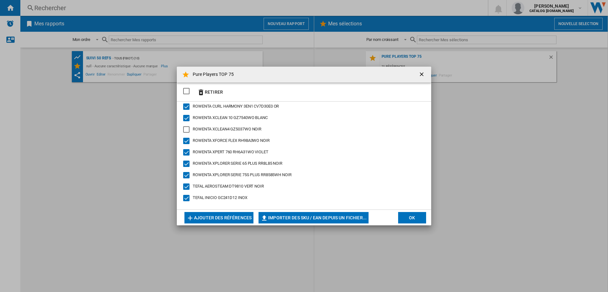
click at [185, 130] on div "ROWENTA XCLEAN4 GZ5037WO NOIR" at bounding box center [186, 129] width 6 height 6
click at [218, 218] on button "Ajouter des références" at bounding box center [218, 217] width 69 height 11
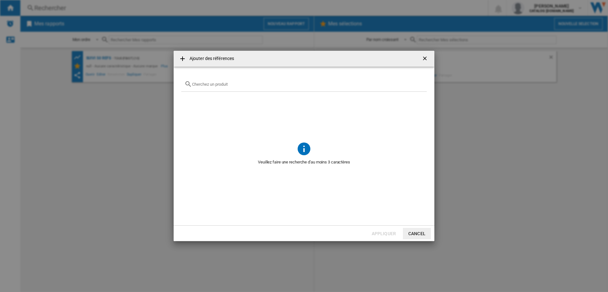
click at [202, 87] on div "Ajouter des ..." at bounding box center [303, 84] width 245 height 15
click at [202, 85] on input "Ajouter des ..." at bounding box center [307, 84] width 231 height 5
paste input "KP340B"
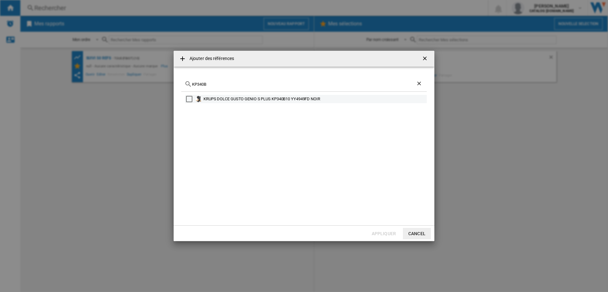
type input "KP340B"
click at [188, 98] on div "Select" at bounding box center [189, 99] width 6 height 6
click at [385, 234] on button "Appliquer" at bounding box center [384, 233] width 28 height 11
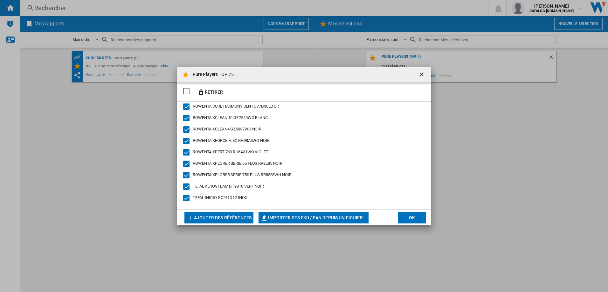
click at [219, 217] on button "Ajouter des références" at bounding box center [218, 217] width 69 height 11
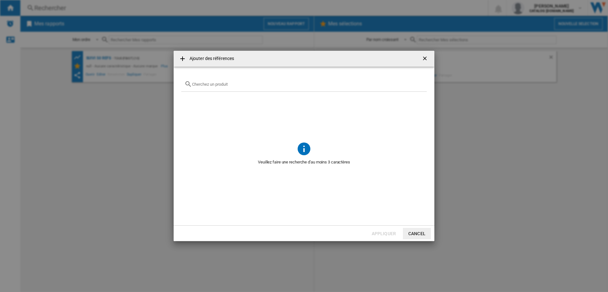
click at [207, 85] on input "Ajouter des ..." at bounding box center [307, 84] width 231 height 5
paste input "SV6115"
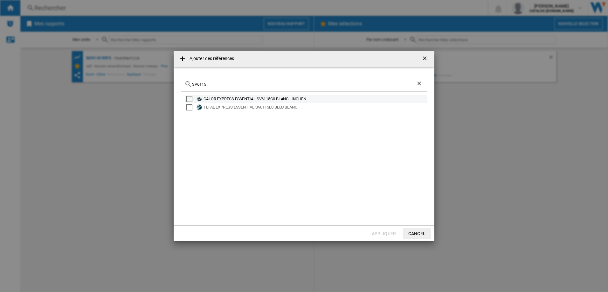
type input "SV6115"
click at [189, 100] on div "Select" at bounding box center [189, 99] width 6 height 6
click at [374, 230] on button "Appliquer" at bounding box center [384, 233] width 28 height 11
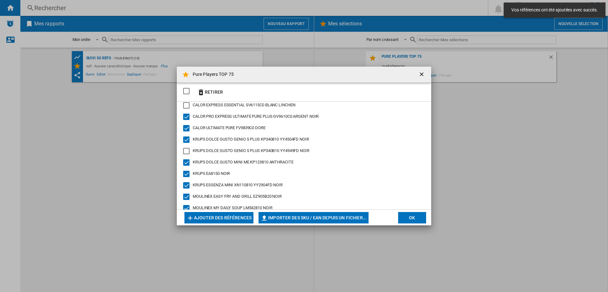
scroll to position [0, 0]
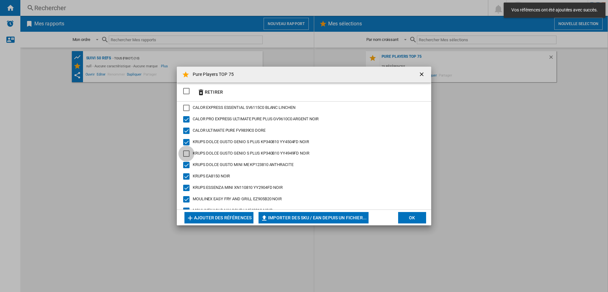
click at [186, 153] on div "KRUPS DOLCE GUSTO GENIO S PLUS KP340B10 YY4949FD NOIR" at bounding box center [186, 154] width 6 height 6
click at [187, 109] on div "CALOR EXPRESS ESSENTIAL SV6115C0 BLANC LINCHEN" at bounding box center [186, 108] width 6 height 6
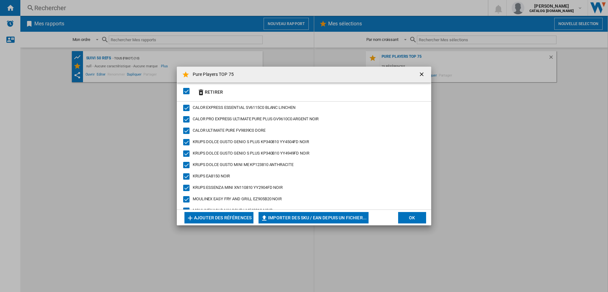
click at [218, 220] on button "Ajouter des références" at bounding box center [218, 217] width 69 height 11
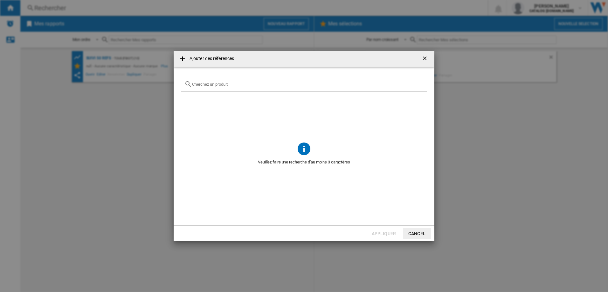
click at [217, 86] on input "Ajouter des ..." at bounding box center [307, 84] width 231 height 5
paste input "GV9720"
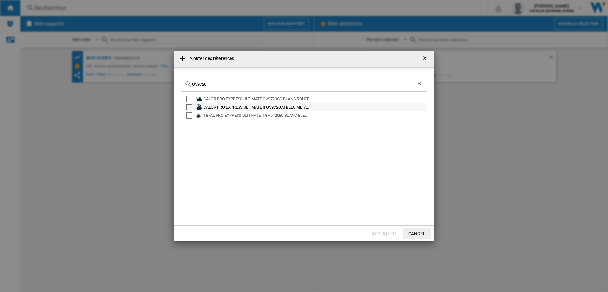
type input "GV9720"
click at [190, 106] on div "Select" at bounding box center [189, 107] width 6 height 6
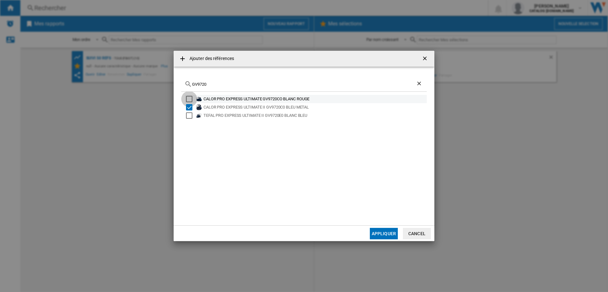
click at [189, 99] on div "Select" at bounding box center [189, 99] width 6 height 6
click at [379, 234] on button "Appliquer" at bounding box center [384, 233] width 28 height 11
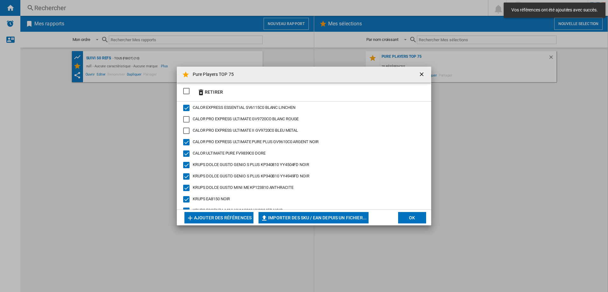
click at [187, 120] on div "CALOR PRO EXPRESS ULTIMATE GV9720CO BLANC ROUGE" at bounding box center [186, 119] width 6 height 6
click at [187, 129] on div "CALOR PRO EXPRESS ULTIMATE II GV9720C0 BLEU METAL" at bounding box center [186, 131] width 6 height 6
click at [226, 218] on button "Ajouter des références" at bounding box center [218, 217] width 69 height 11
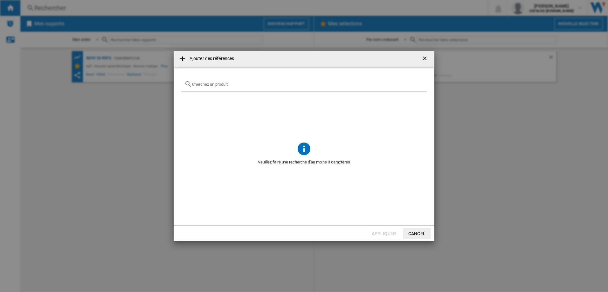
click at [224, 86] on input "Ajouter des ..." at bounding box center [307, 84] width 231 height 5
paste input "OW2101"
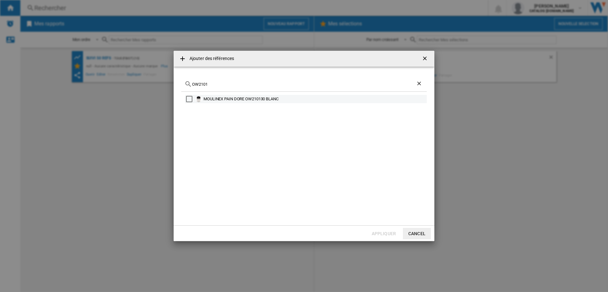
type input "OW2101"
click at [189, 99] on div "Select" at bounding box center [189, 99] width 6 height 6
click at [381, 233] on button "Appliquer" at bounding box center [384, 233] width 28 height 11
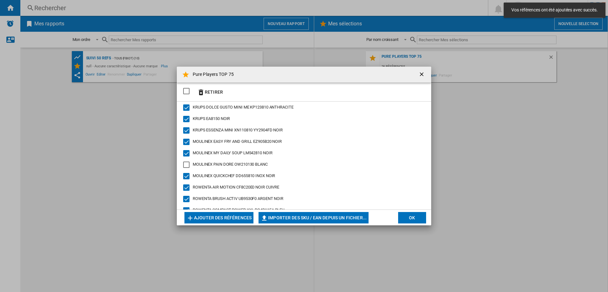
scroll to position [95, 0]
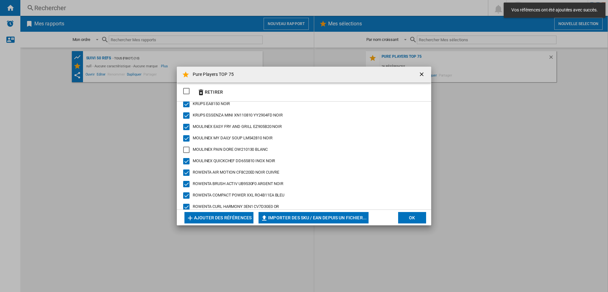
click at [186, 149] on div "MOULINEX PAIN DORE OW210130 BLANC" at bounding box center [186, 150] width 6 height 6
click at [212, 216] on button "Ajouter des références" at bounding box center [218, 217] width 69 height 11
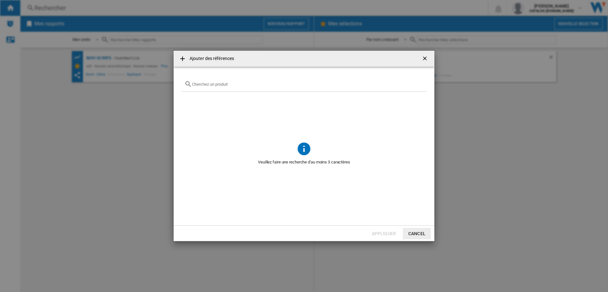
click at [212, 83] on input "Ajouter des ..." at bounding box center [307, 84] width 231 height 5
paste input "RH98A8"
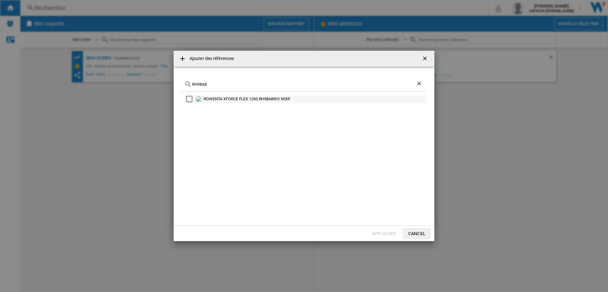
type input "RH98A8"
click at [186, 100] on div "Select" at bounding box center [189, 99] width 6 height 6
click at [383, 233] on button "Appliquer" at bounding box center [384, 233] width 28 height 11
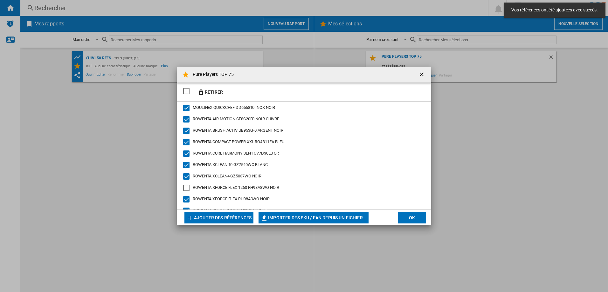
scroll to position [159, 0]
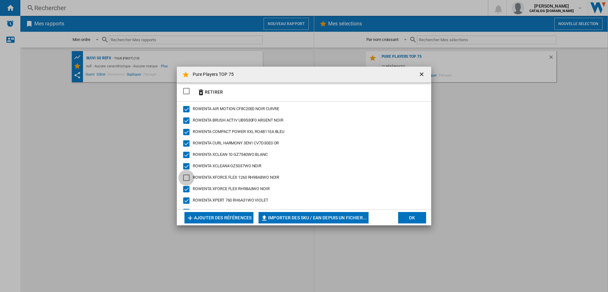
click at [187, 179] on div "ROWENTA XFORCE FLEX 1260 RH98A8WO NOIR" at bounding box center [186, 178] width 6 height 6
click at [215, 215] on button "Ajouter des références" at bounding box center [218, 217] width 69 height 11
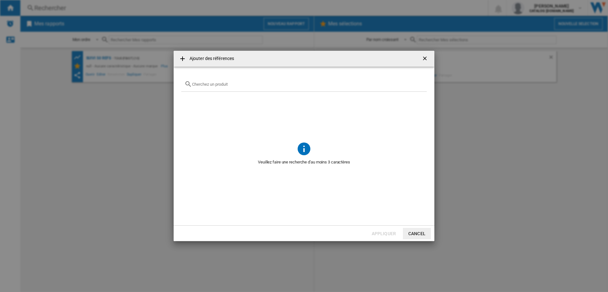
click at [210, 82] on input "Ajouter des ..." at bounding box center [307, 84] width 231 height 5
paste input "SV8021"
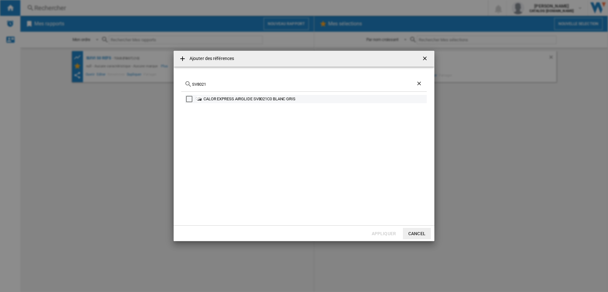
type input "SV8021"
click at [190, 100] on div "Select" at bounding box center [189, 99] width 6 height 6
click at [385, 231] on button "Appliquer" at bounding box center [384, 233] width 28 height 11
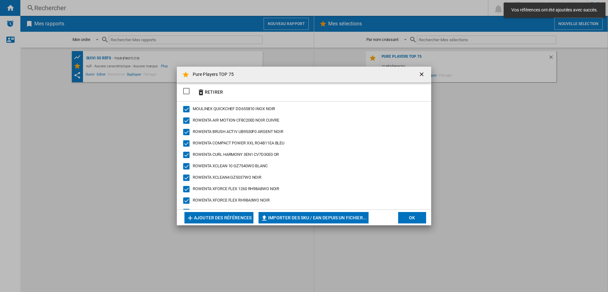
scroll to position [170, 0]
click at [220, 217] on button "Ajouter des références" at bounding box center [218, 217] width 69 height 11
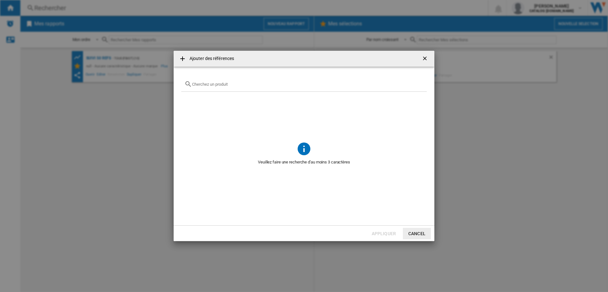
click at [205, 84] on input "Ajouter des ..." at bounding box center [307, 84] width 231 height 5
paste input "LM841B"
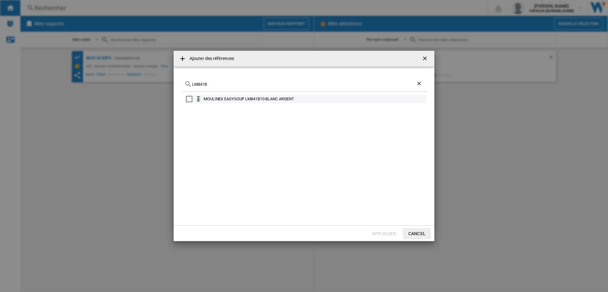
type input "LM841B"
click at [190, 100] on div "Select" at bounding box center [189, 99] width 6 height 6
click at [384, 233] on button "Appliquer" at bounding box center [384, 233] width 28 height 11
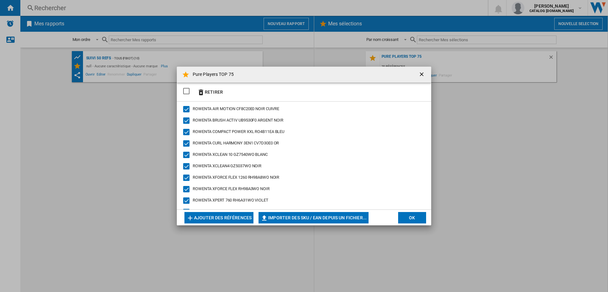
click at [224, 216] on button "Ajouter des références" at bounding box center [218, 217] width 69 height 11
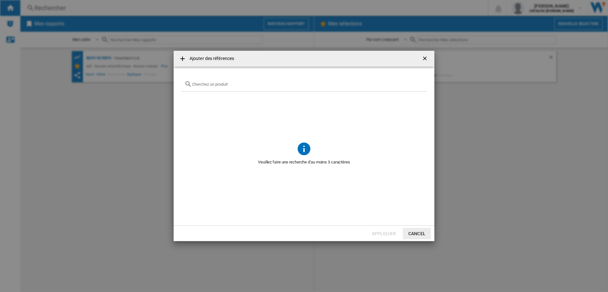
click at [223, 83] on input "Ajouter des ..." at bounding box center [307, 84] width 231 height 5
paste input "OX4958"
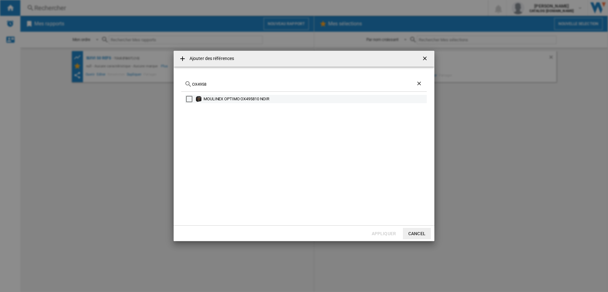
type input "OX4958"
click at [187, 101] on div "Select" at bounding box center [189, 99] width 6 height 6
click at [386, 231] on button "Appliquer" at bounding box center [384, 233] width 28 height 11
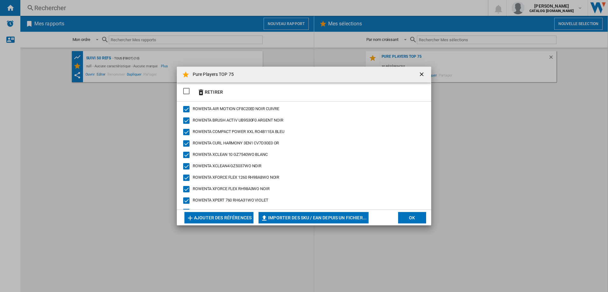
click at [221, 215] on button "Ajouter des références" at bounding box center [218, 217] width 69 height 11
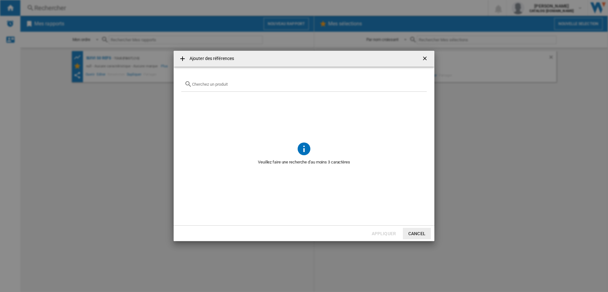
click at [216, 85] on input "Ajouter des ..." at bounding box center [307, 84] width 231 height 5
paste input "EA910B"
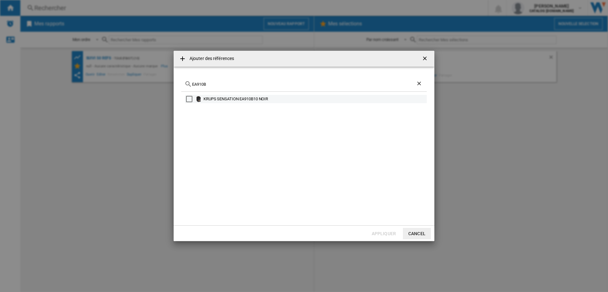
type input "EA910B"
click at [190, 99] on div "Select" at bounding box center [189, 99] width 6 height 6
click at [377, 232] on button "Appliquer" at bounding box center [384, 233] width 28 height 11
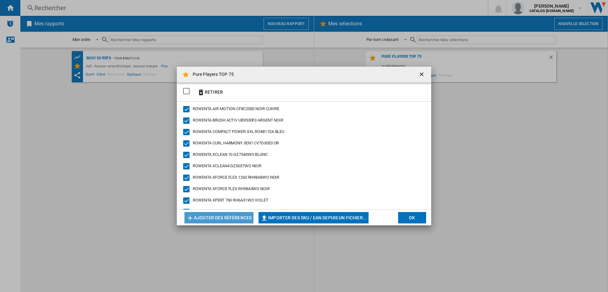
click at [224, 221] on button "Ajouter des références" at bounding box center [218, 217] width 69 height 11
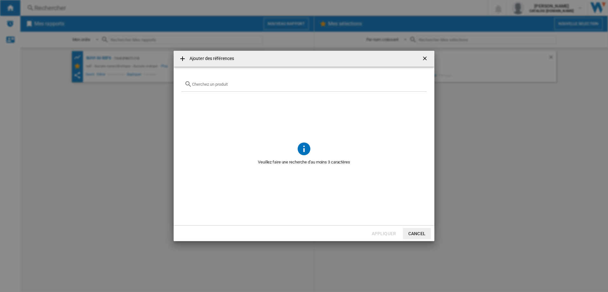
click at [208, 86] on input "Ajouter des ..." at bounding box center [307, 84] width 231 height 5
paste input "FR8040"
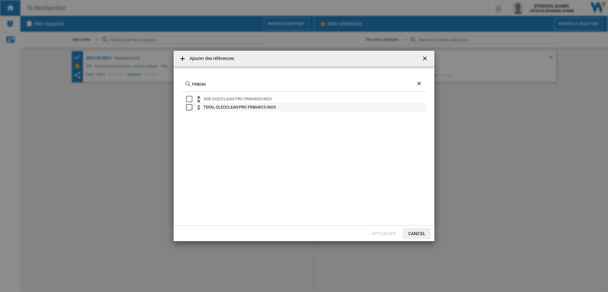
type input "FR8040"
click at [189, 106] on div "Select" at bounding box center [189, 107] width 6 height 6
click at [382, 234] on button "Appliquer" at bounding box center [384, 233] width 28 height 11
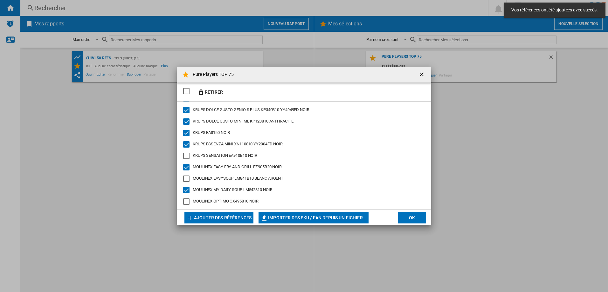
scroll to position [78, 0]
click at [188, 177] on div "MOULINEX EASYSOUP LM841B10 BLANC ARGENT" at bounding box center [186, 179] width 6 height 6
click at [187, 155] on div "KRUPS SENSATION EA910B10 NOIR" at bounding box center [186, 156] width 6 height 6
click at [187, 203] on div "MOULINEX OPTIMO OX495810 NOIR" at bounding box center [186, 202] width 6 height 6
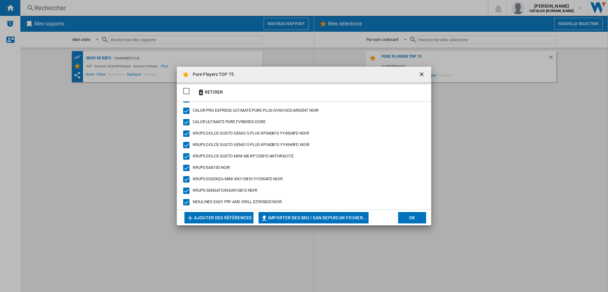
scroll to position [0, 0]
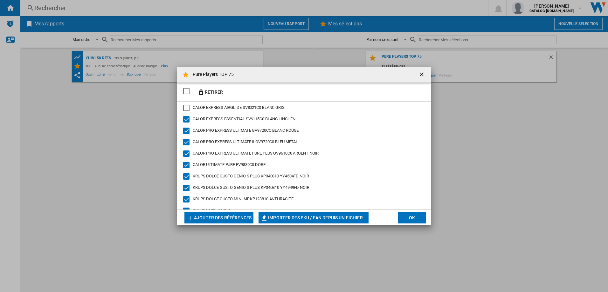
click at [185, 108] on div "CALOR EXPRESS AIRGLIDE SV8021C0 BLANC GRIS" at bounding box center [186, 108] width 6 height 6
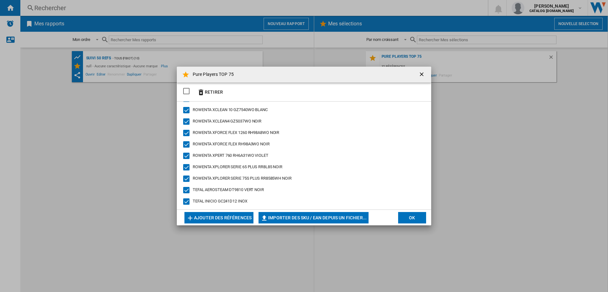
scroll to position [264, 0]
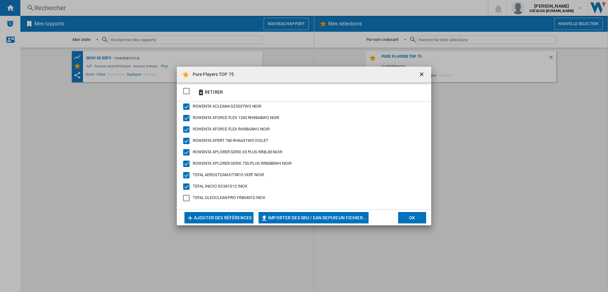
click at [187, 199] on div "TEFAL OLEOCLEAN PRO FR804015 INOX" at bounding box center [186, 198] width 6 height 6
click at [224, 216] on button "Ajouter des références" at bounding box center [218, 217] width 69 height 11
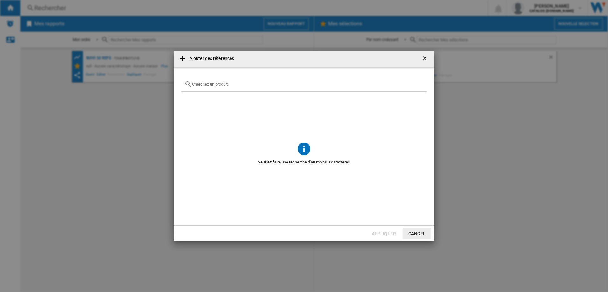
click at [208, 88] on div "Ajouter des ..." at bounding box center [303, 84] width 245 height 15
click at [207, 85] on input "Ajouter des ..." at bounding box center [307, 84] width 231 height 5
paste input "FV6812"
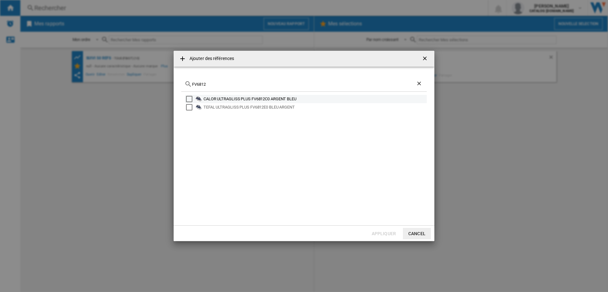
type input "FV6812"
click at [189, 99] on div "Select" at bounding box center [189, 99] width 6 height 6
click at [378, 232] on button "Appliquer" at bounding box center [384, 233] width 28 height 11
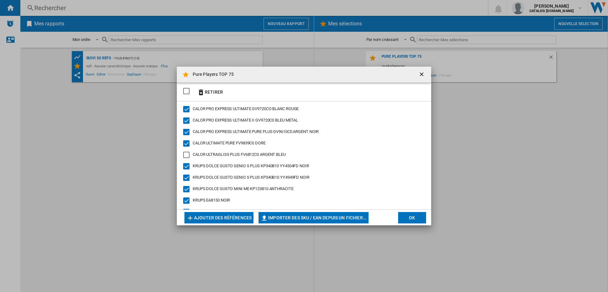
scroll to position [0, 0]
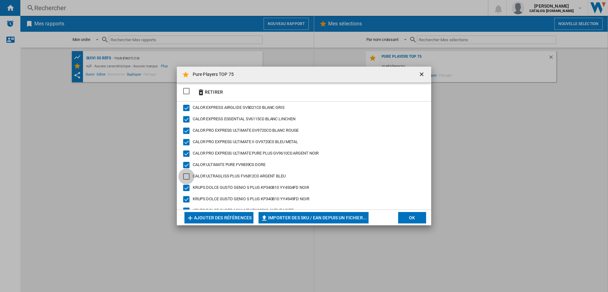
click at [186, 178] on div "CALOR ULTRAGLISS PLUS FV6812C0 ARGENT BLEU" at bounding box center [186, 176] width 6 height 6
click at [216, 217] on button "Ajouter des références" at bounding box center [218, 217] width 69 height 11
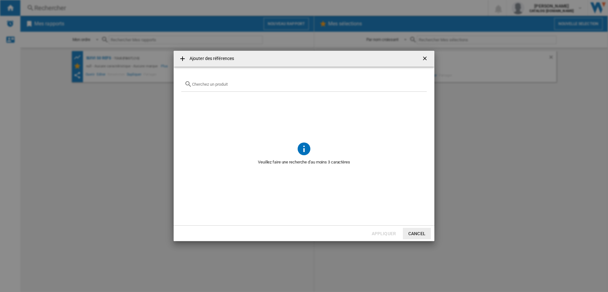
click at [210, 85] on input "Ajouter des ..." at bounding box center [307, 84] width 231 height 5
paste input "XN306T"
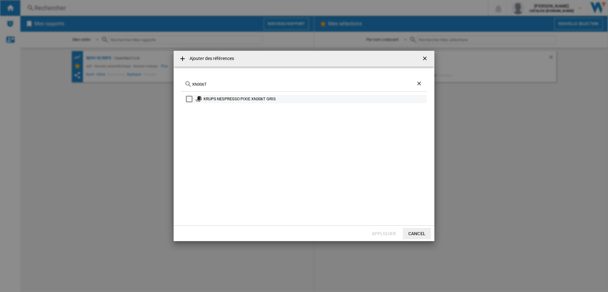
type input "XN306T"
click at [189, 100] on div "Select" at bounding box center [189, 99] width 6 height 6
click at [383, 234] on button "Appliquer" at bounding box center [384, 233] width 28 height 11
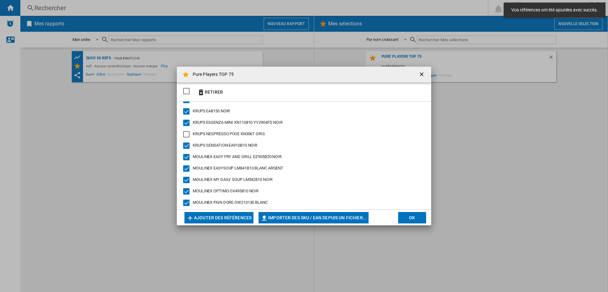
scroll to position [127, 0]
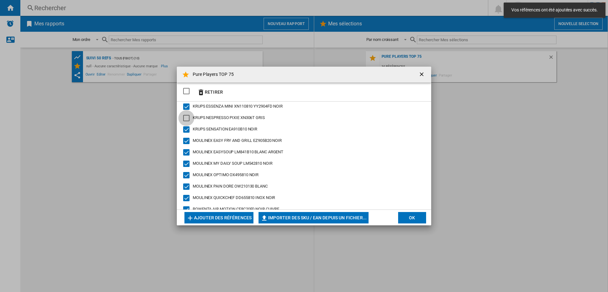
click at [186, 120] on div "KRUPS NESPRESSO PIXIE XN306T GRIS" at bounding box center [186, 118] width 6 height 6
click at [215, 215] on button "Ajouter des références" at bounding box center [218, 217] width 69 height 11
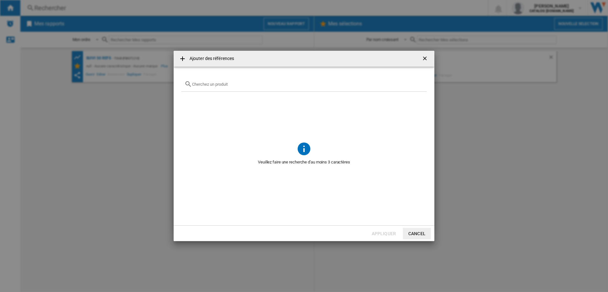
click at [207, 84] on input "Ajouter des ..." at bounding box center [307, 84] width 231 height 5
paste input "LM835D"
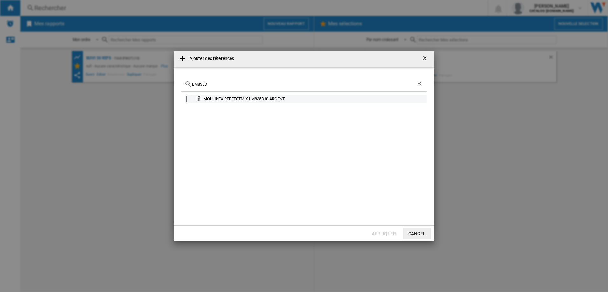
type input "LM835D"
click at [190, 100] on div "Select" at bounding box center [189, 99] width 6 height 6
click at [386, 232] on button "Appliquer" at bounding box center [384, 233] width 28 height 11
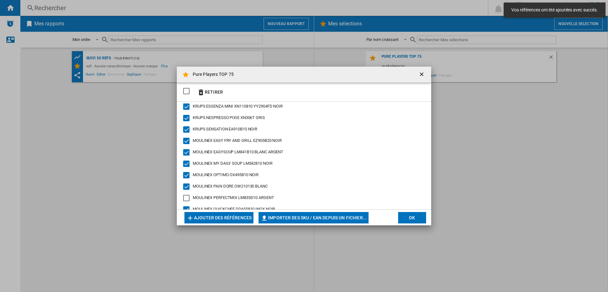
click at [185, 199] on div "MOULINEX PERFECTMIX LM835D10 ARGENT" at bounding box center [186, 198] width 6 height 6
click at [220, 218] on button "Ajouter des références" at bounding box center [218, 217] width 69 height 11
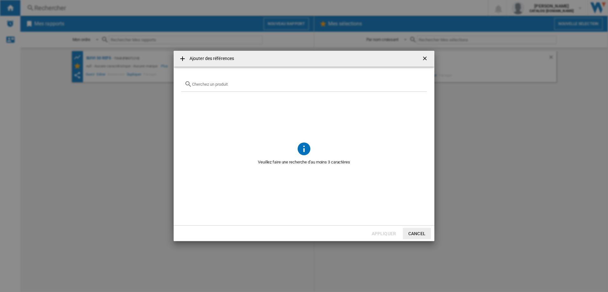
click at [203, 85] on input "Ajouter des ..." at bounding box center [307, 84] width 231 height 5
paste input "OW6101"
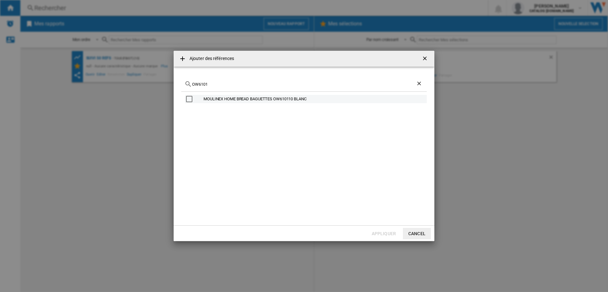
type input "OW6101"
click at [187, 99] on div "Select" at bounding box center [189, 99] width 6 height 6
click at [380, 233] on button "Appliquer" at bounding box center [384, 233] width 28 height 11
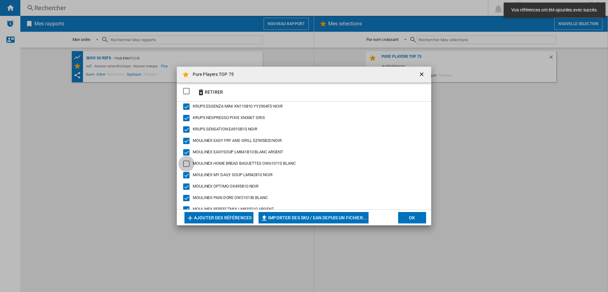
click at [187, 167] on div "MOULINEX HOME BREAD BAGUETTES OW610110 BLANC" at bounding box center [186, 164] width 6 height 6
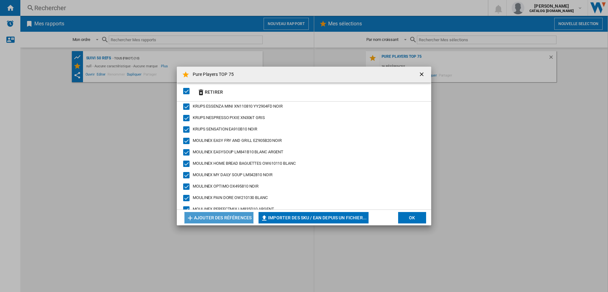
click at [208, 215] on button "Ajouter des références" at bounding box center [218, 217] width 69 height 11
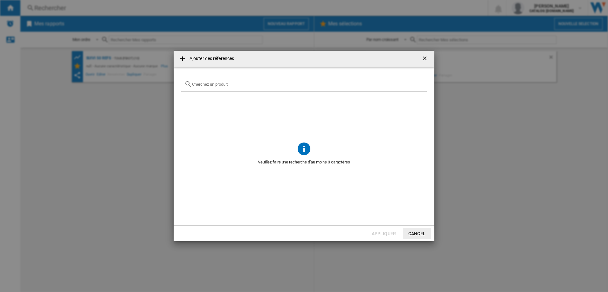
click at [206, 85] on input "Ajouter des ..." at bounding box center [307, 84] width 231 height 5
paste input "EZ9428"
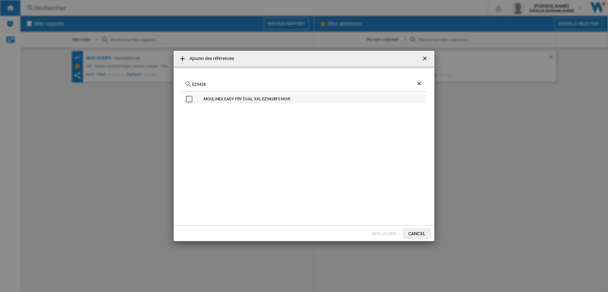
type input "EZ9428"
click at [191, 100] on div "Select" at bounding box center [189, 99] width 6 height 6
click at [387, 232] on button "Appliquer" at bounding box center [384, 233] width 28 height 11
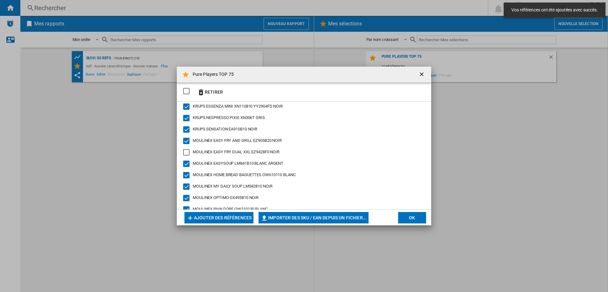
drag, startPoint x: 183, startPoint y: 154, endPoint x: 191, endPoint y: 151, distance: 8.9
click at [184, 154] on div "MOULINEX EASY FRY DUAL XXL EZ9428F0 NOIR" at bounding box center [186, 152] width 6 height 6
click at [224, 216] on button "Ajouter des références" at bounding box center [218, 217] width 69 height 11
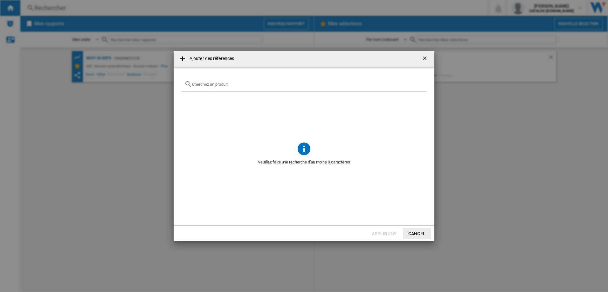
click at [207, 87] on div "Ajouter des ..." at bounding box center [303, 84] width 245 height 15
click at [202, 88] on div "Ajouter des ..." at bounding box center [303, 84] width 245 height 15
click at [201, 82] on input "Ajouter des ..." at bounding box center [307, 84] width 231 height 5
paste input "RO3126"
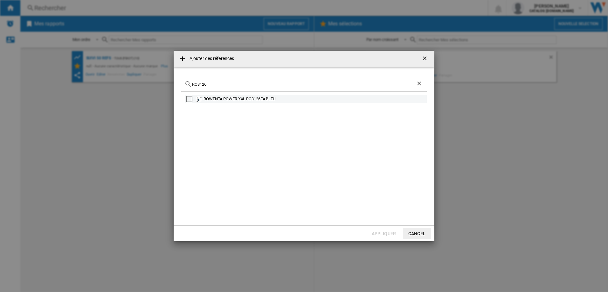
type input "RO3126"
click at [188, 100] on div "Select" at bounding box center [189, 99] width 6 height 6
click at [380, 231] on button "Appliquer" at bounding box center [384, 233] width 28 height 11
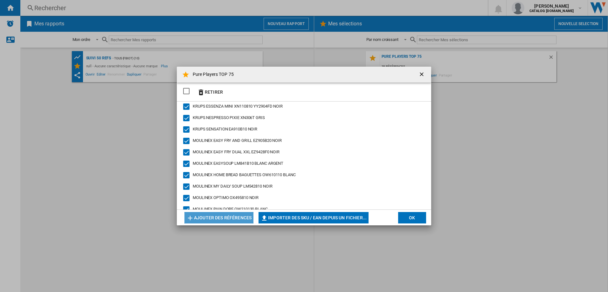
click at [213, 215] on button "Ajouter des références" at bounding box center [218, 217] width 69 height 11
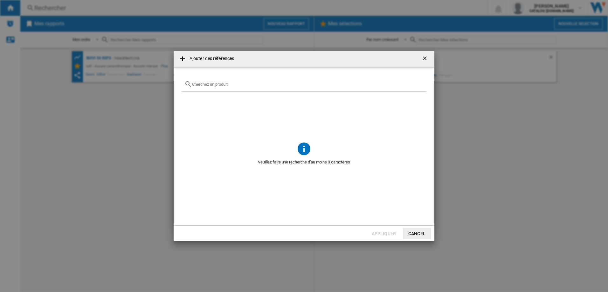
click at [210, 79] on div "Ajouter des ..." at bounding box center [303, 84] width 245 height 15
click at [211, 83] on input "Ajouter des ..." at bounding box center [307, 84] width 231 height 5
paste input "EZ8018"
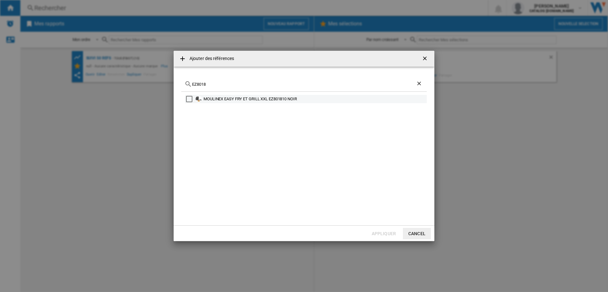
type input "EZ8018"
click at [187, 99] on div "Select" at bounding box center [189, 99] width 6 height 6
click at [381, 232] on button "Appliquer" at bounding box center [384, 233] width 28 height 11
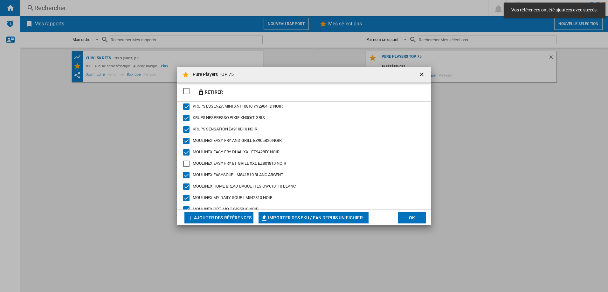
click at [189, 165] on div "MOULINEX EASY FRY ET GRILL XXL EZ801810 NOIR" at bounding box center [186, 164] width 6 height 6
click at [212, 211] on md-dialog-actions "Ajouter des références Importer des SKU / EAN depuis un fichier... Importer man…" at bounding box center [304, 218] width 254 height 16
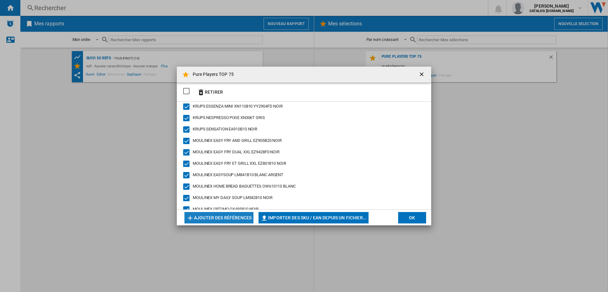
click at [211, 215] on button "Ajouter des références" at bounding box center [218, 217] width 69 height 11
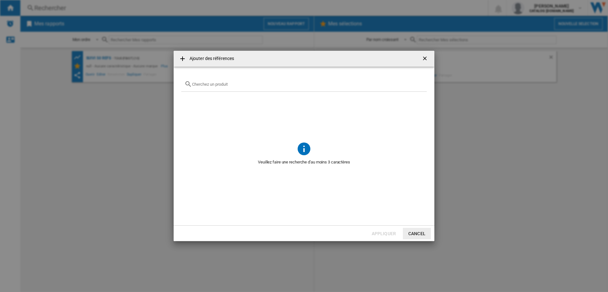
click at [204, 84] on input "Ajouter des ..." at bounding box center [307, 84] width 231 height 5
paste input "GC760D"
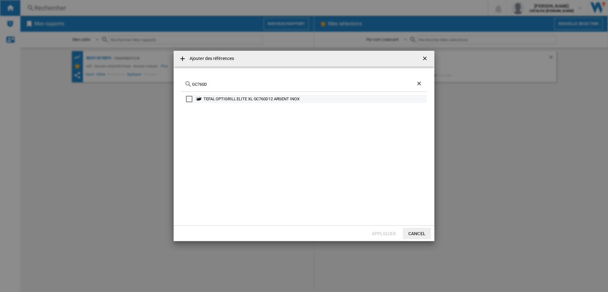
type input "GC760D"
click at [189, 101] on div "Select" at bounding box center [189, 99] width 6 height 6
click at [383, 235] on button "Appliquer" at bounding box center [384, 233] width 28 height 11
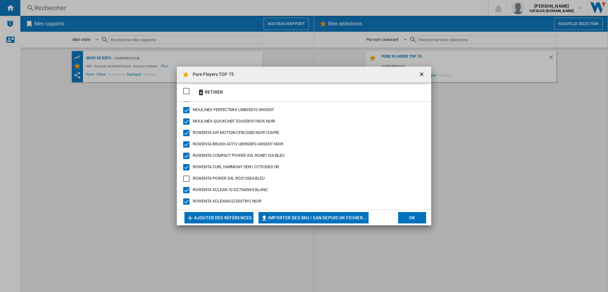
scroll to position [254, 0]
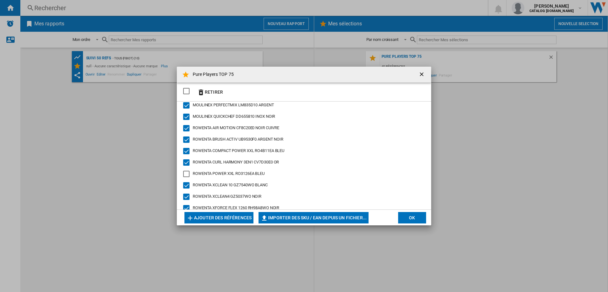
click at [187, 173] on div "ROWENTA POWER XXL RO3126EA BLEU" at bounding box center [186, 174] width 6 height 6
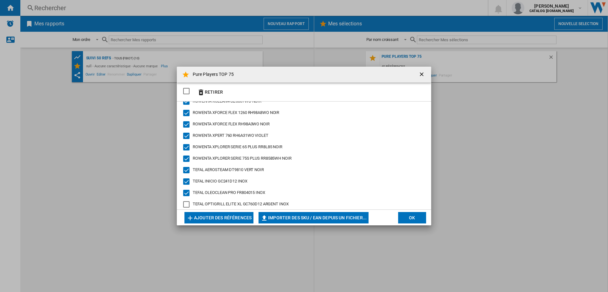
scroll to position [356, 0]
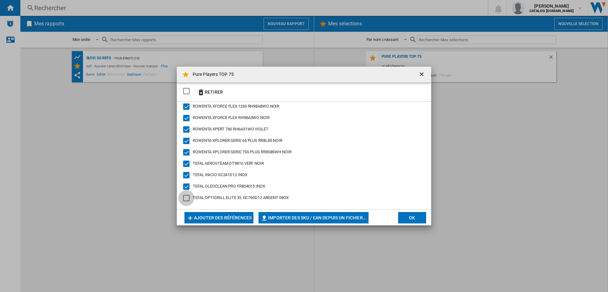
click at [187, 199] on div "TEFAL OPTIGRILL ELITE XL GC760D12 ARGENT INOX" at bounding box center [186, 198] width 6 height 6
click at [209, 216] on button "Ajouter des références" at bounding box center [218, 217] width 69 height 11
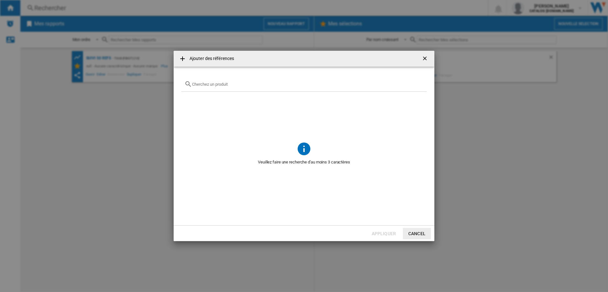
click at [218, 85] on input "Ajouter des ..." at bounding box center [307, 84] width 231 height 5
paste input "AM3120"
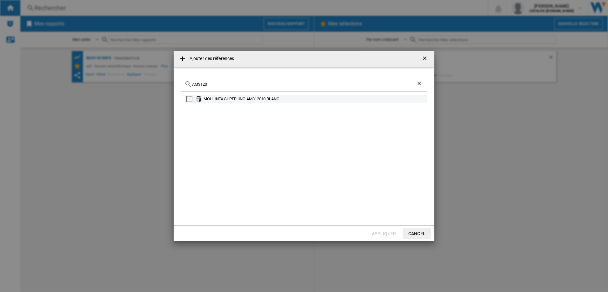
type input "AM3120"
click at [189, 100] on div "Select" at bounding box center [189, 99] width 6 height 6
click at [381, 231] on button "Appliquer" at bounding box center [384, 233] width 28 height 11
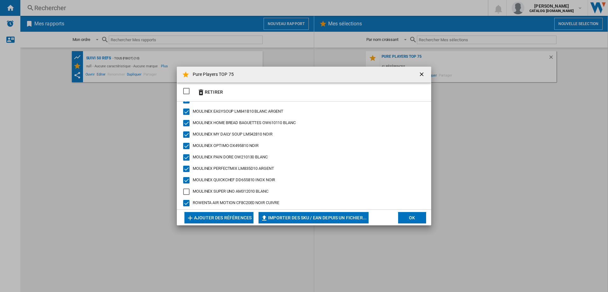
scroll to position [222, 0]
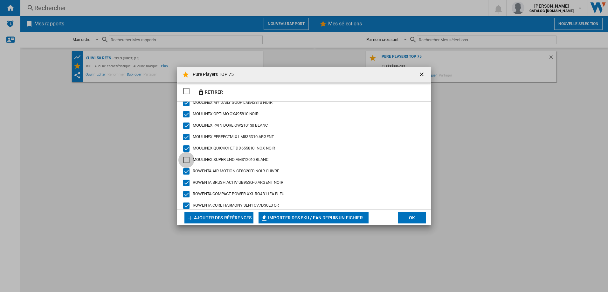
click at [188, 162] on div "MOULINEX SUPER UNO AM312010 BLANC" at bounding box center [186, 160] width 6 height 6
click at [226, 215] on button "Ajouter des références" at bounding box center [218, 217] width 69 height 11
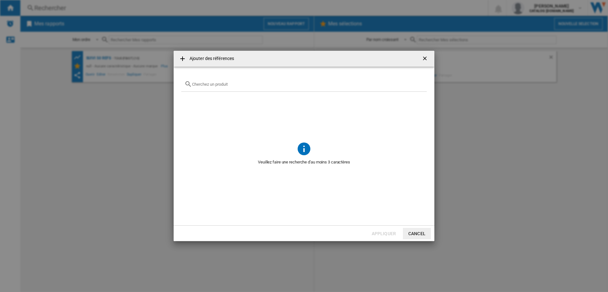
click at [211, 87] on div "Ajouter des ..." at bounding box center [303, 84] width 245 height 15
click at [189, 80] on md-icon "Ajouter des ..." at bounding box center [188, 84] width 8 height 8
click at [193, 85] on input "Ajouter des ..." at bounding box center [307, 84] width 231 height 5
paste input "RH2078"
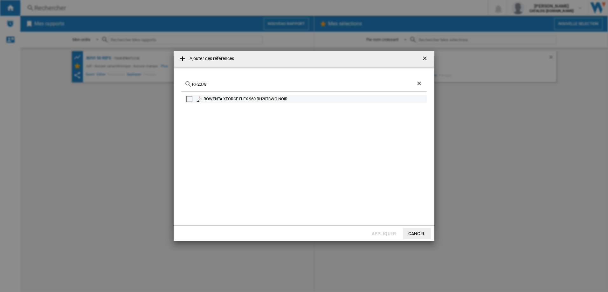
type input "RH2078"
click at [186, 99] on div "Select" at bounding box center [189, 99] width 6 height 6
click at [378, 235] on button "Appliquer" at bounding box center [384, 233] width 28 height 11
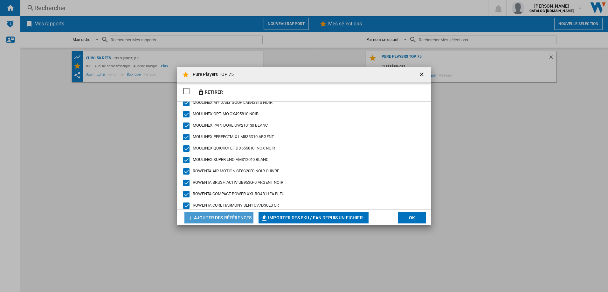
click at [214, 217] on button "Ajouter des références" at bounding box center [218, 217] width 69 height 11
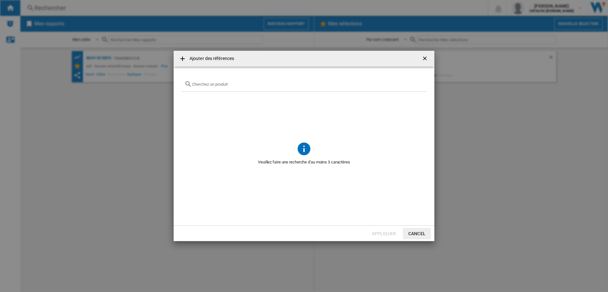
click at [198, 86] on input "Ajouter des ..." at bounding box center [307, 84] width 231 height 5
paste input "FV9E50"
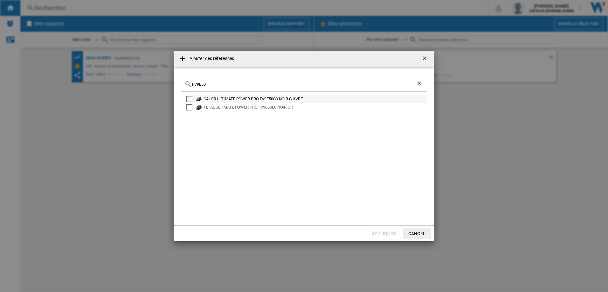
type input "FV9E50"
click at [189, 99] on div "Select" at bounding box center [189, 99] width 6 height 6
click at [388, 233] on button "Appliquer" at bounding box center [384, 233] width 28 height 11
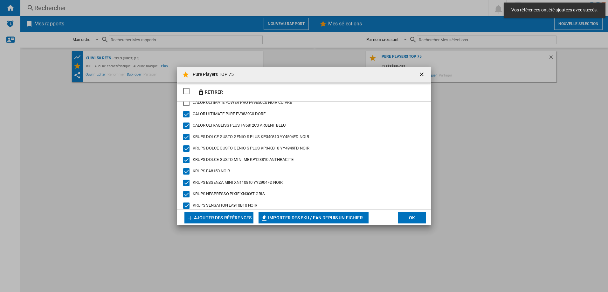
scroll to position [0, 0]
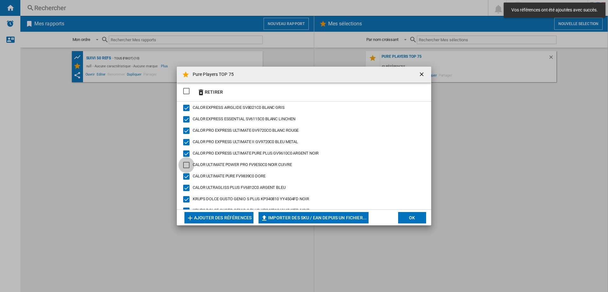
click at [187, 165] on div "CALOR ULTIMATE POWER PRO FV9E50C0 NOIR CUIVRE" at bounding box center [186, 165] width 6 height 6
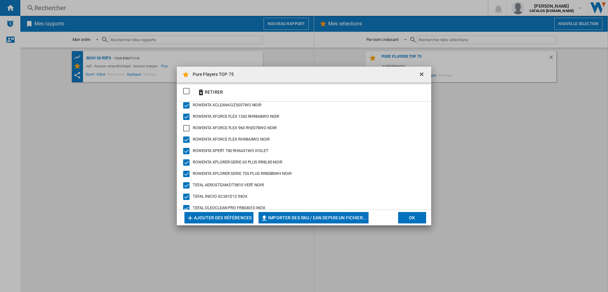
scroll to position [358, 0]
click at [187, 138] on div "ROWENTA XFORCE FLEX 960 RH2078WO NOIR" at bounding box center [186, 138] width 6 height 6
click at [230, 219] on button "Ajouter des références" at bounding box center [218, 217] width 69 height 11
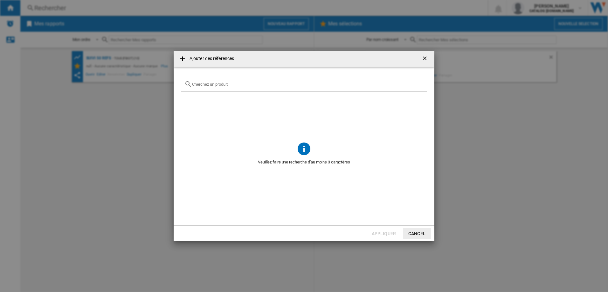
click at [203, 83] on input "Ajouter des ..." at bounding box center [307, 84] width 231 height 5
paste input "GC7278"
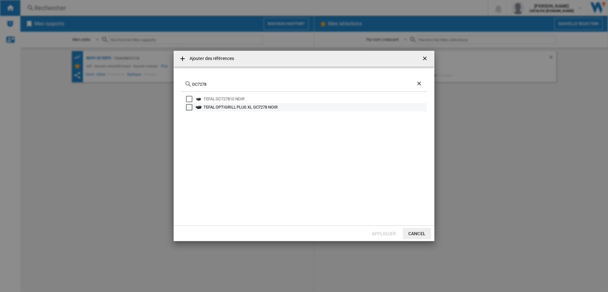
type input "GC7278"
click at [192, 109] on md-checkbox "Select" at bounding box center [191, 107] width 10 height 6
click at [190, 99] on div "Select" at bounding box center [189, 99] width 6 height 6
click at [395, 234] on button "Appliquer" at bounding box center [384, 233] width 28 height 11
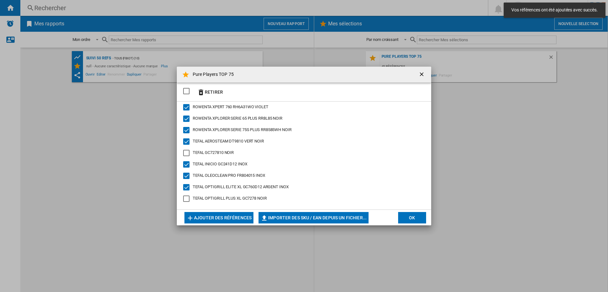
scroll to position [413, 0]
click at [187, 153] on div "TEFAL GC727810 NOIR" at bounding box center [186, 152] width 6 height 6
click at [187, 196] on div "TEFAL OPTIGRILL PLUS XL GC7278 NOIR" at bounding box center [186, 198] width 6 height 6
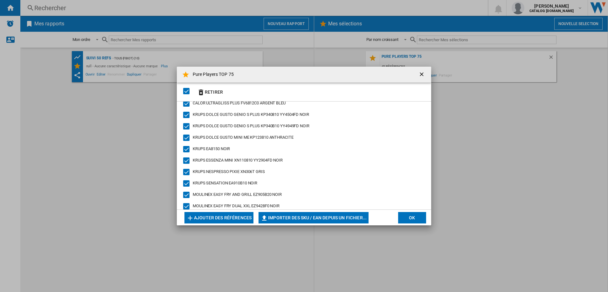
scroll to position [0, 0]
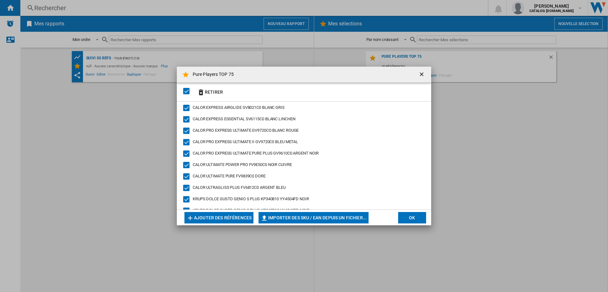
click at [211, 216] on button "Ajouter des références" at bounding box center [218, 217] width 69 height 11
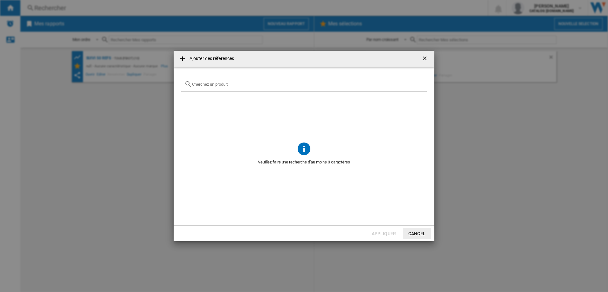
click at [194, 86] on input "Ajouter des ..." at bounding box center [307, 84] width 231 height 5
paste input "SV8152"
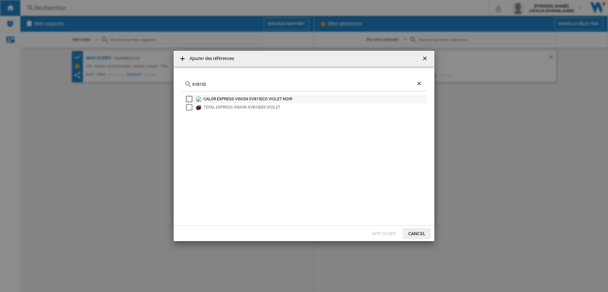
type input "SV8152"
click at [187, 101] on div "Select" at bounding box center [189, 99] width 6 height 6
click at [374, 232] on button "Appliquer" at bounding box center [384, 233] width 28 height 11
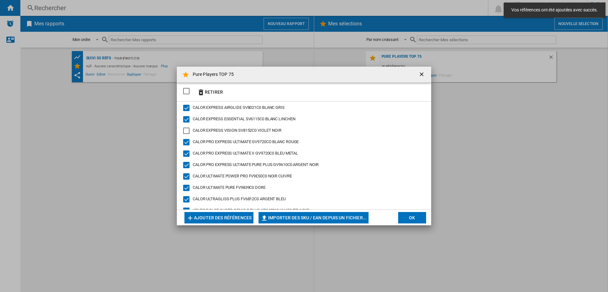
click at [185, 133] on div "CALOR EXPRESS VISION SV8152C0 VIOLET NOIR" at bounding box center [186, 131] width 6 height 6
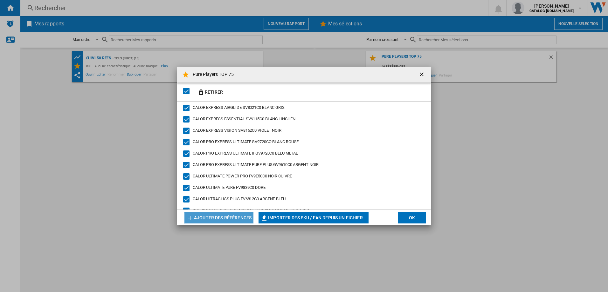
click at [225, 220] on button "Ajouter des références" at bounding box center [218, 217] width 69 height 11
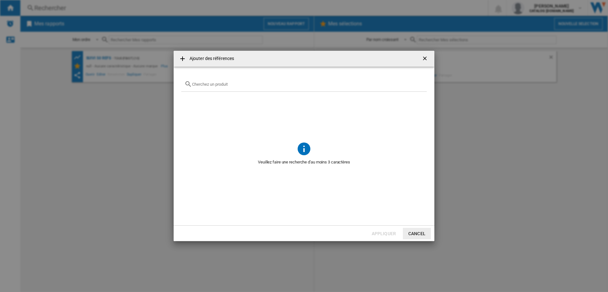
click at [199, 84] on input "Ajouter des ..." at bounding box center [307, 84] width 231 height 5
paste input "CE8514"
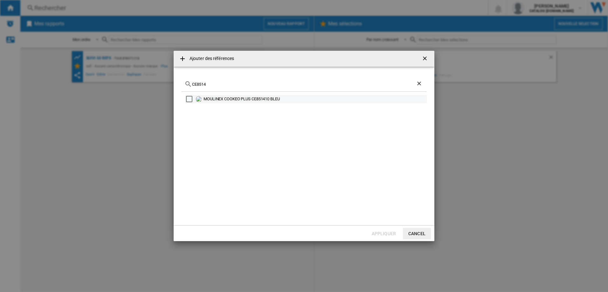
type input "CE8514"
click at [189, 98] on div "Select" at bounding box center [189, 99] width 6 height 6
click at [377, 234] on button "Appliquer" at bounding box center [384, 233] width 28 height 11
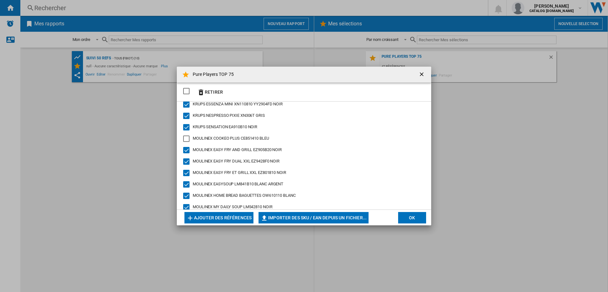
scroll to position [159, 0]
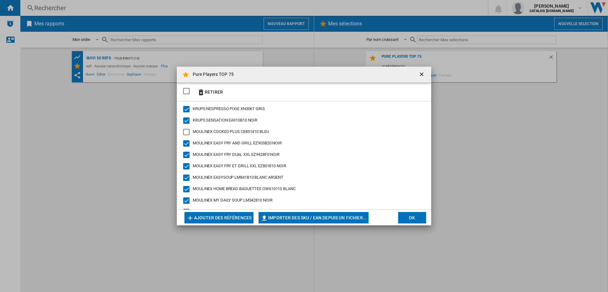
click at [187, 131] on div "MOULINEX COOKEO PLUS CE851410 BLEU" at bounding box center [186, 132] width 6 height 6
click at [221, 219] on button "Ajouter des références" at bounding box center [218, 217] width 69 height 11
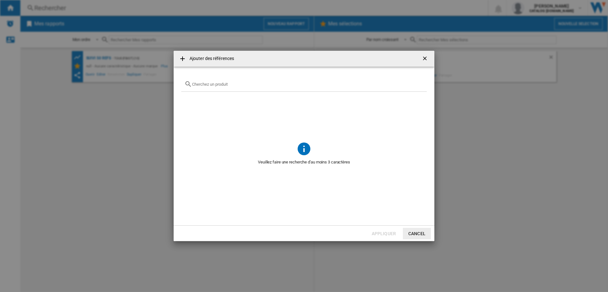
click at [218, 87] on div "Ajouter des ..." at bounding box center [303, 84] width 245 height 15
click at [216, 83] on input "Ajouter des ..." at bounding box center [307, 84] width 231 height 5
paste input "GC2050"
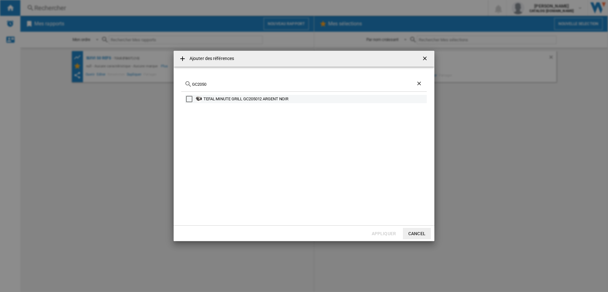
type input "GC2050"
click at [191, 100] on div "Select" at bounding box center [189, 99] width 6 height 6
click at [384, 239] on button "Appliquer" at bounding box center [384, 233] width 28 height 11
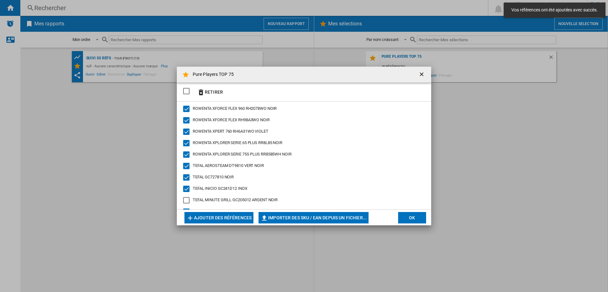
scroll to position [447, 0]
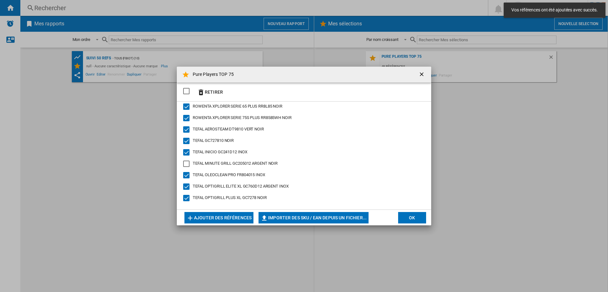
click at [188, 167] on div "TEFAL MINUTE GRILL GC205012 ARGENT NOIR" at bounding box center [186, 164] width 6 height 6
click at [215, 217] on button "Ajouter des références" at bounding box center [218, 217] width 69 height 11
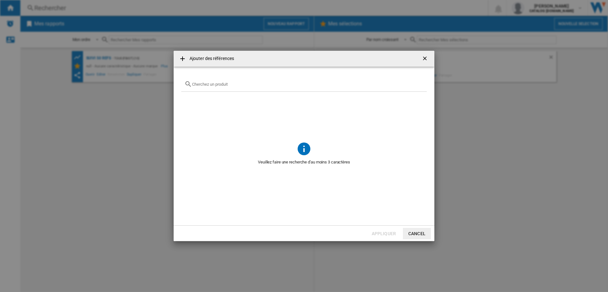
click at [231, 86] on input "Ajouter des ..." at bounding box center [307, 84] width 231 height 5
paste input "RH99C3"
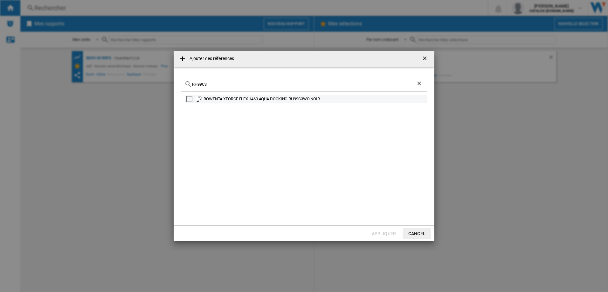
type input "RH99C3"
click at [193, 98] on md-checkbox "Select" at bounding box center [191, 99] width 10 height 6
click at [384, 235] on button "Appliquer" at bounding box center [384, 233] width 28 height 11
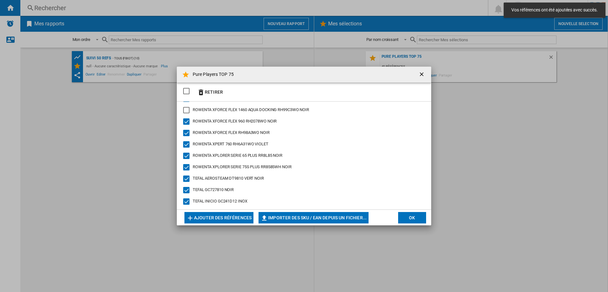
scroll to position [332, 0]
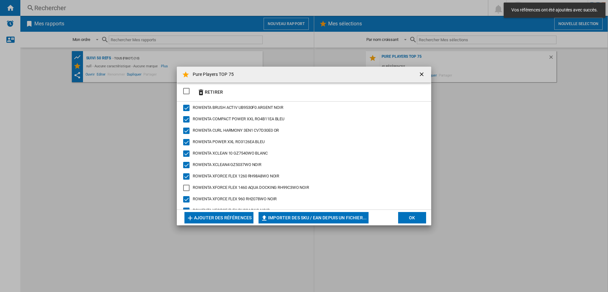
click at [185, 188] on div "ROWENTA XFORCE FLEX 1460 AQUA DOCKING RH99C3WO NOIR" at bounding box center [186, 188] width 6 height 6
click at [231, 218] on button "Ajouter des références" at bounding box center [218, 217] width 69 height 11
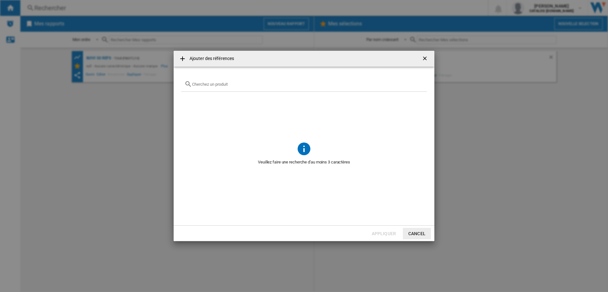
click at [205, 83] on input "Ajouter des ..." at bounding box center [307, 84] width 231 height 5
paste input "EA9129"
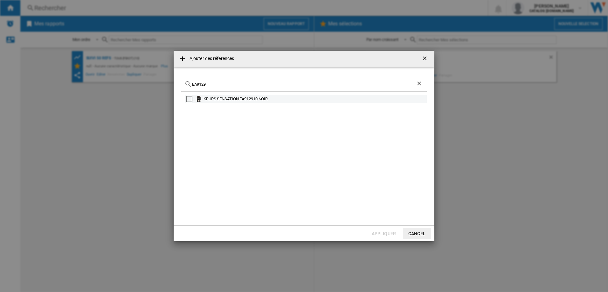
type input "EA9129"
click at [190, 99] on div "Select" at bounding box center [189, 99] width 6 height 6
click at [386, 236] on button "Appliquer" at bounding box center [384, 233] width 28 height 11
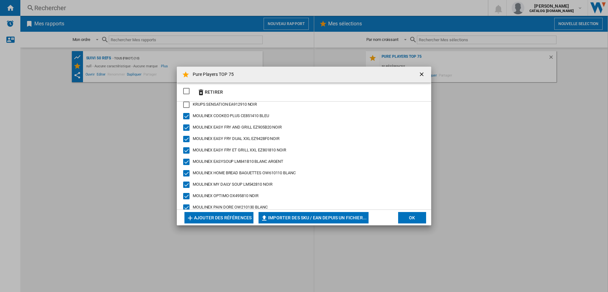
scroll to position [153, 0]
click at [186, 137] on div "KRUPS SENSATION EA912910 NOIR" at bounding box center [186, 138] width 6 height 6
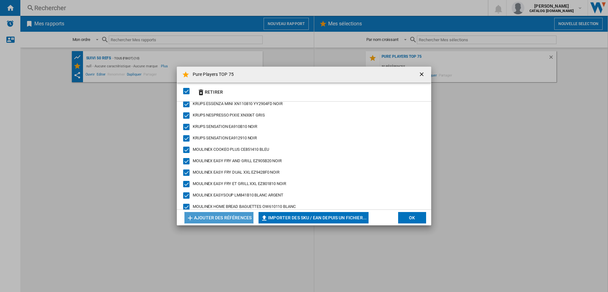
click at [218, 220] on button "Ajouter des références" at bounding box center [218, 217] width 69 height 11
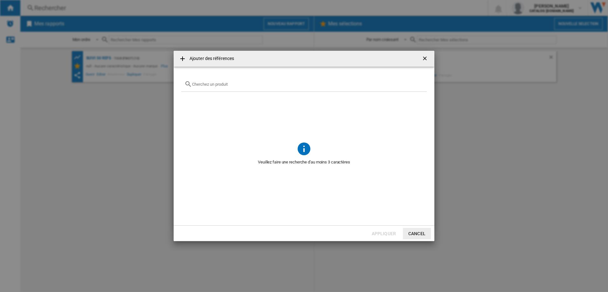
click at [211, 86] on input "Ajouter des ..." at bounding box center [307, 84] width 231 height 5
paste input "EA8110"
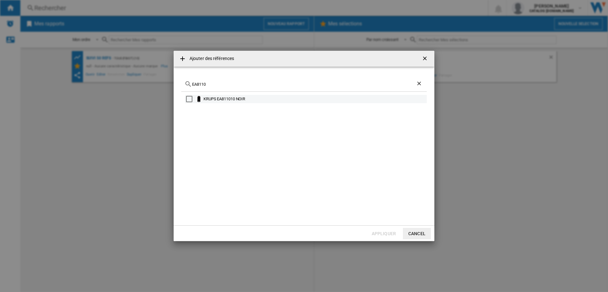
type input "EA8110"
click at [187, 99] on div "Select" at bounding box center [189, 99] width 6 height 6
click at [380, 235] on button "Appliquer" at bounding box center [384, 233] width 28 height 11
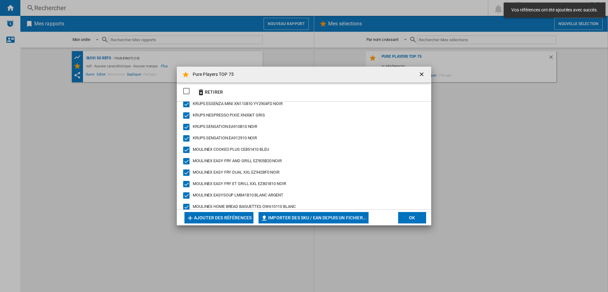
scroll to position [132, 0]
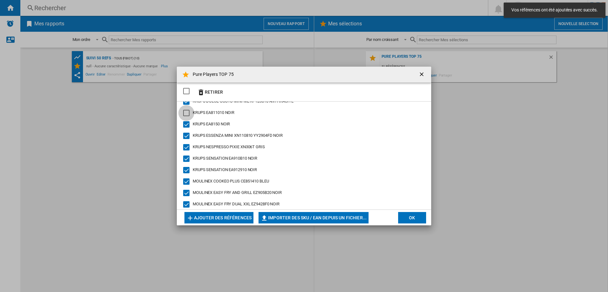
click at [187, 110] on div "KRUPS EA811010 NOIR" at bounding box center [186, 113] width 6 height 6
click at [212, 220] on button "Ajouter des références" at bounding box center [218, 217] width 69 height 11
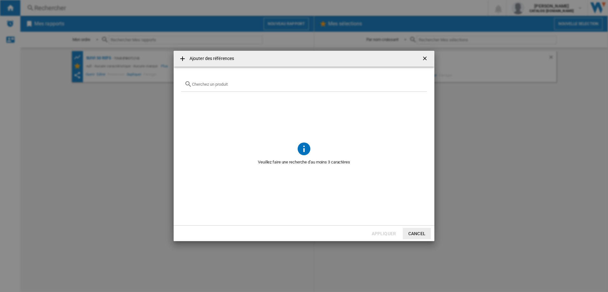
click at [204, 85] on input "Ajouter des ..." at bounding box center [307, 84] width 231 height 5
paste input "RH9LC1"
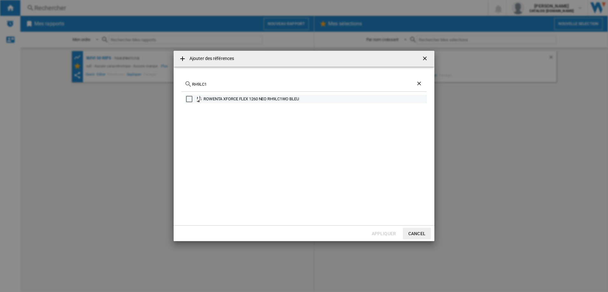
type input "RH9LC1"
click at [188, 99] on div "Select" at bounding box center [189, 99] width 6 height 6
click at [378, 232] on button "Appliquer" at bounding box center [384, 233] width 28 height 11
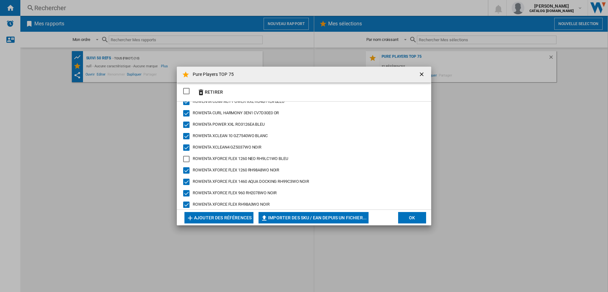
scroll to position [386, 0]
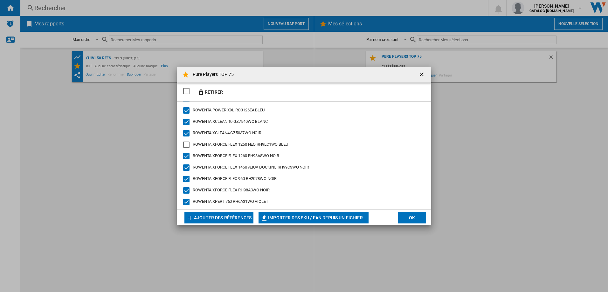
click at [186, 146] on div "ROWENTA XFORCE FLEX 1260 NEO RH9LC1WO BLEU" at bounding box center [186, 145] width 6 height 6
click at [227, 215] on button "Ajouter des références" at bounding box center [218, 217] width 69 height 11
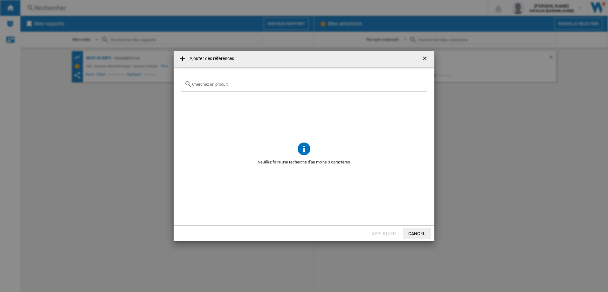
click at [203, 87] on div "Ajouter des ..." at bounding box center [303, 84] width 245 height 15
click at [203, 85] on input "Ajouter des ..." at bounding box center [307, 84] width 231 height 5
paste input "FV6830"
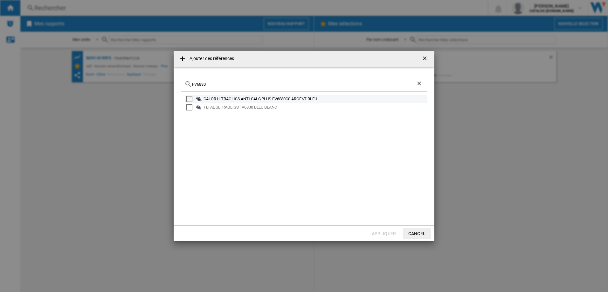
type input "FV6830"
click at [189, 101] on div "Select" at bounding box center [189, 99] width 6 height 6
click at [381, 233] on button "Appliquer" at bounding box center [384, 233] width 28 height 11
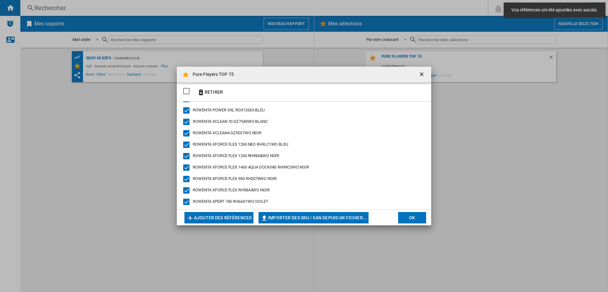
click at [230, 138] on div "CALOR EXPRESS AIRGLIDE SV8021C0 BLANC GRIS CALOR EXPRESS ESSENTIAL SV6115C0 BLA…" at bounding box center [304, 156] width 254 height 108
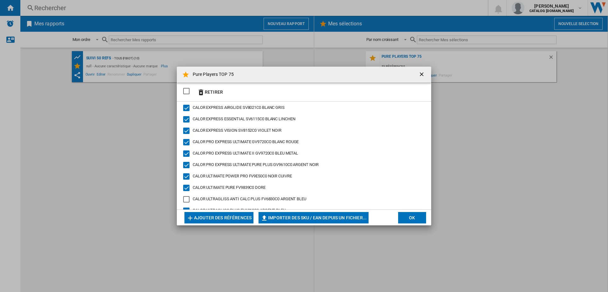
scroll to position [32, 0]
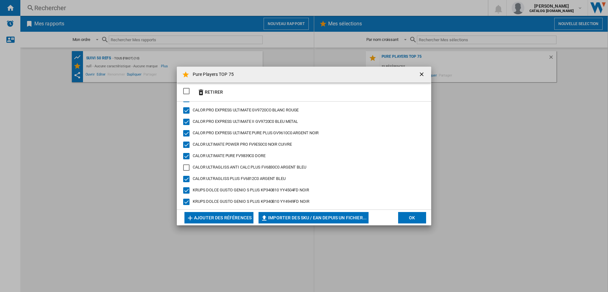
click at [187, 168] on div "CALOR ULTRAGLISS ANTI CALC PLUS FV6830C0 ARGENT BLEU" at bounding box center [186, 168] width 6 height 6
click at [217, 219] on button "Ajouter des références" at bounding box center [218, 217] width 69 height 11
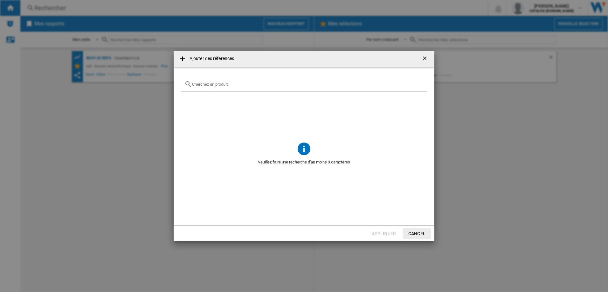
click at [204, 86] on input "Ajouter des ..." at bounding box center [307, 84] width 231 height 5
paste input "RO7935"
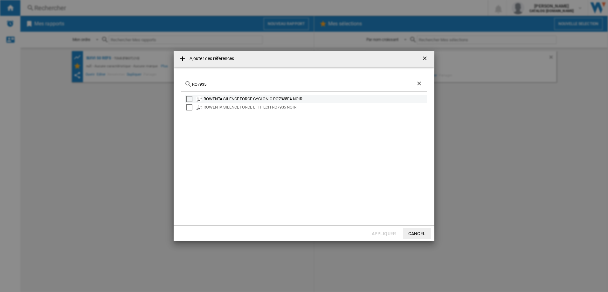
type input "RO7935"
click at [191, 99] on div "Select" at bounding box center [189, 99] width 6 height 6
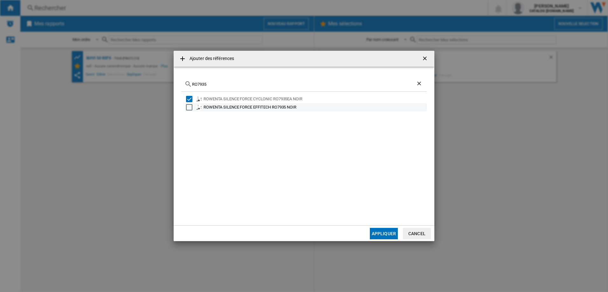
click at [190, 106] on div "Select" at bounding box center [189, 107] width 6 height 6
click at [383, 234] on button "Appliquer" at bounding box center [384, 233] width 28 height 11
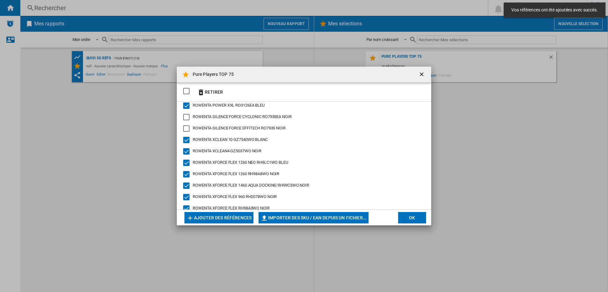
scroll to position [413, 0]
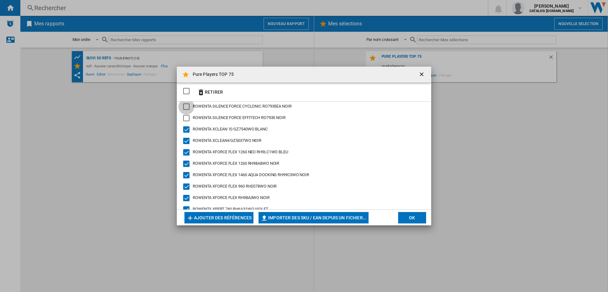
click at [185, 107] on div "ROWENTA SILENCE FORCE CYCLONIC RO7935EA NOIR" at bounding box center [186, 107] width 6 height 6
click at [186, 116] on div "ROWENTA SILENCE FORCE EFFITECH RO7935 NOIR" at bounding box center [186, 118] width 6 height 6
click at [221, 218] on button "Ajouter des références" at bounding box center [218, 217] width 69 height 11
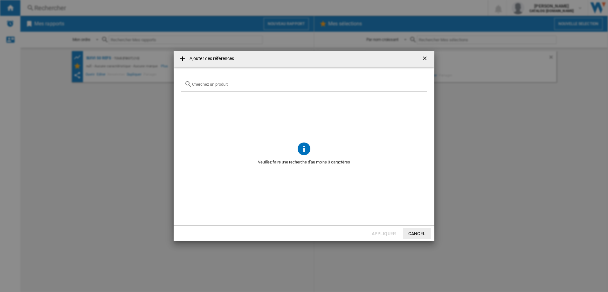
click at [204, 85] on input "Ajouter des ..." at bounding box center [307, 84] width 231 height 5
paste input "RH98C8"
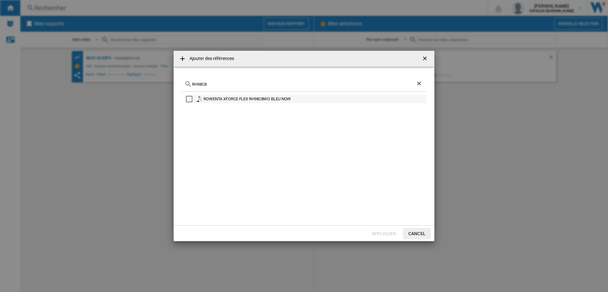
type input "RH98C8"
click at [189, 98] on div "Select" at bounding box center [189, 99] width 6 height 6
click at [381, 234] on button "Appliquer" at bounding box center [384, 233] width 28 height 11
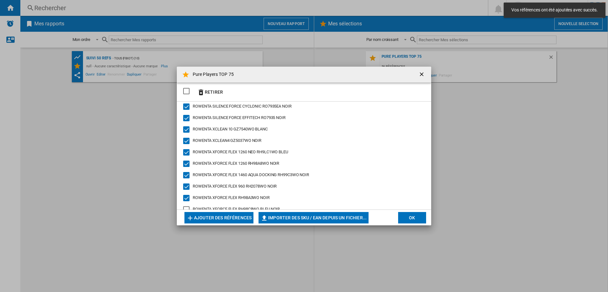
click at [187, 209] on div "ROWENTA XFORCE FLEX RH98C8WO BLEU NOIR" at bounding box center [186, 210] width 6 height 6
click at [205, 217] on button "Ajouter des références" at bounding box center [218, 217] width 69 height 11
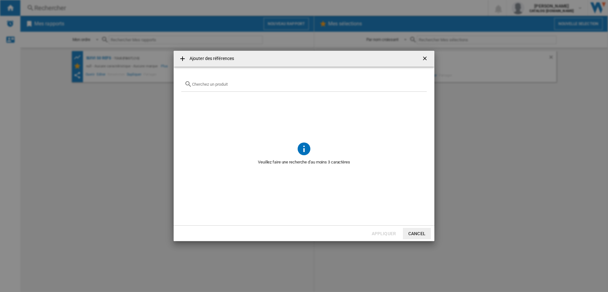
click at [194, 84] on input "Ajouter des ..." at bounding box center [307, 84] width 231 height 5
paste input "RO4B50"
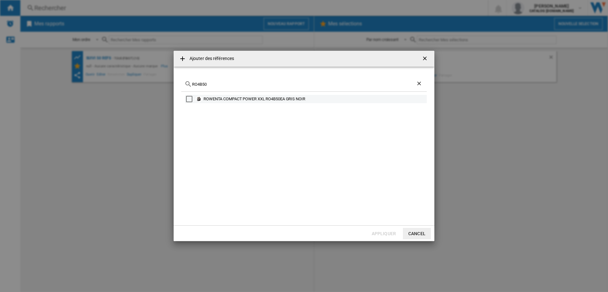
type input "RO4B50"
click at [190, 101] on div "Select" at bounding box center [189, 99] width 6 height 6
click at [391, 235] on button "Appliquer" at bounding box center [384, 233] width 28 height 11
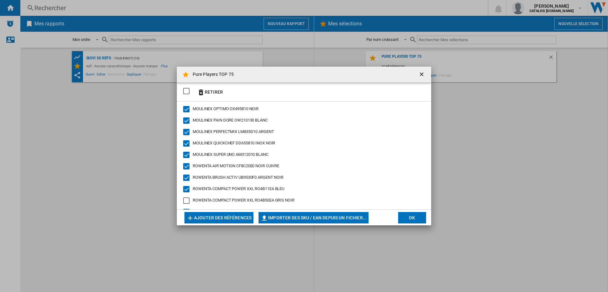
scroll to position [328, 0]
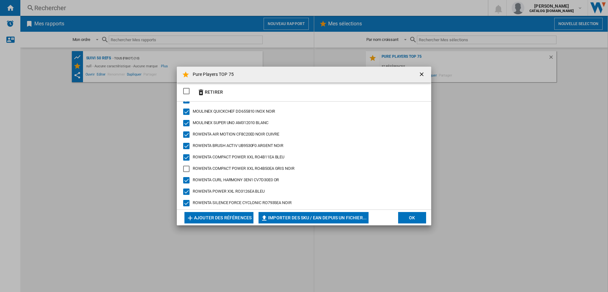
click at [188, 170] on div "ROWENTA COMPACT POWER XXL RO4B50EA GRIS NOIR" at bounding box center [186, 169] width 6 height 6
click at [226, 219] on button "Ajouter des références" at bounding box center [218, 217] width 69 height 11
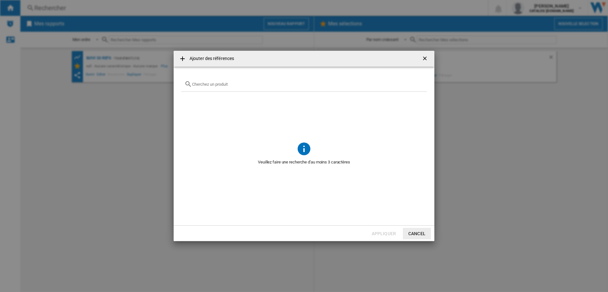
click at [210, 89] on div "Ajouter des ..." at bounding box center [303, 84] width 245 height 15
click at [209, 87] on div "Ajouter des ..." at bounding box center [303, 84] width 245 height 15
click at [208, 84] on input "Ajouter des ..." at bounding box center [307, 84] width 231 height 5
paste input "RR8587"
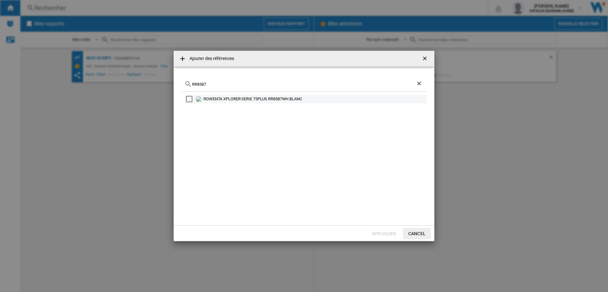
type input "RR8587"
click at [191, 101] on div "Select" at bounding box center [189, 99] width 6 height 6
click at [379, 236] on button "Appliquer" at bounding box center [384, 233] width 28 height 11
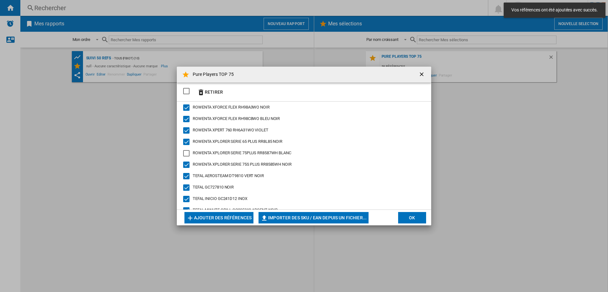
scroll to position [519, 0]
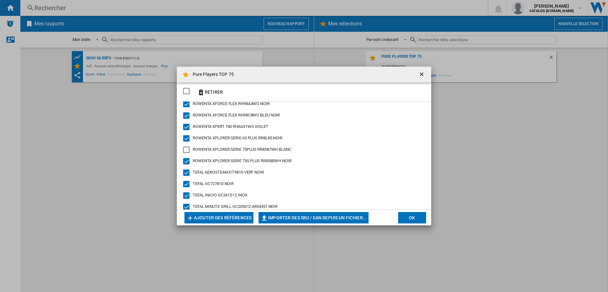
click at [186, 148] on div "ROWENTA XPLORER SERIE 75PLUS RR8587WH BLANC" at bounding box center [186, 150] width 6 height 6
click at [226, 220] on button "Ajouter des références" at bounding box center [218, 217] width 69 height 11
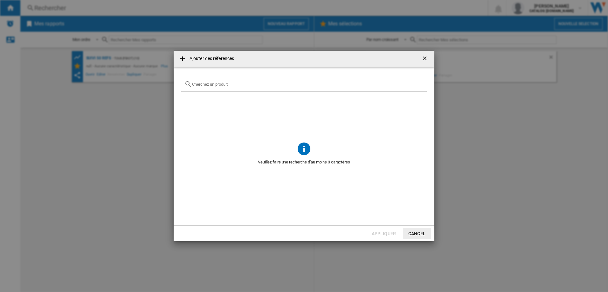
click at [210, 82] on input "Ajouter des ..." at bounding box center [307, 84] width 231 height 5
paste input "RO6136"
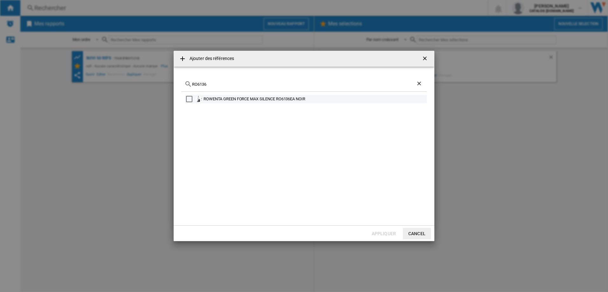
type input "RO6136"
click at [190, 101] on div "Select" at bounding box center [189, 99] width 6 height 6
click at [390, 237] on button "Appliquer" at bounding box center [384, 233] width 28 height 11
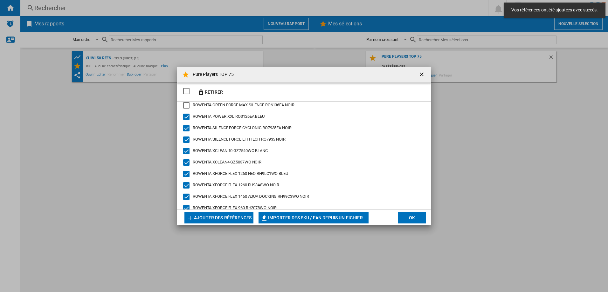
scroll to position [403, 0]
click at [187, 115] on div "ROWENTA GREEN FORCE MAX SILENCE RO6136EA NOIR" at bounding box center [186, 117] width 6 height 6
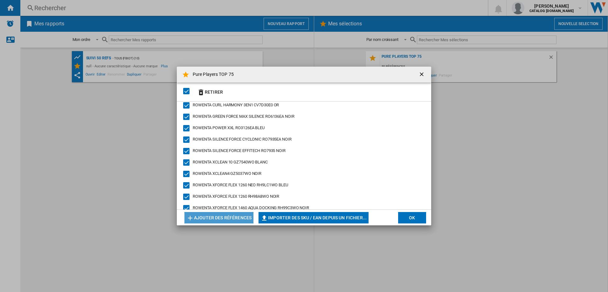
click at [216, 215] on button "Ajouter des références" at bounding box center [218, 217] width 69 height 11
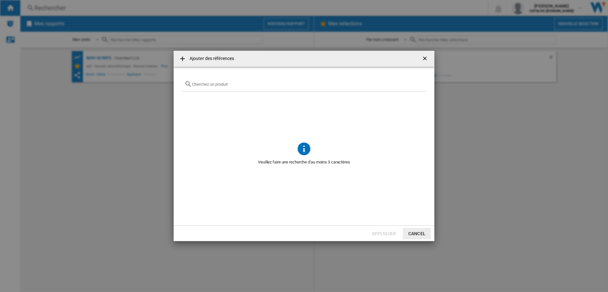
click at [204, 84] on input "Ajouter des ..." at bounding box center [307, 84] width 231 height 5
paste input "UB9720"
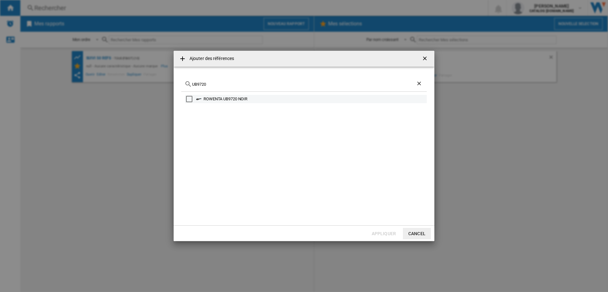
type input "UB9720"
click at [191, 99] on div "Select" at bounding box center [189, 99] width 6 height 6
click at [382, 233] on button "Appliquer" at bounding box center [384, 233] width 28 height 11
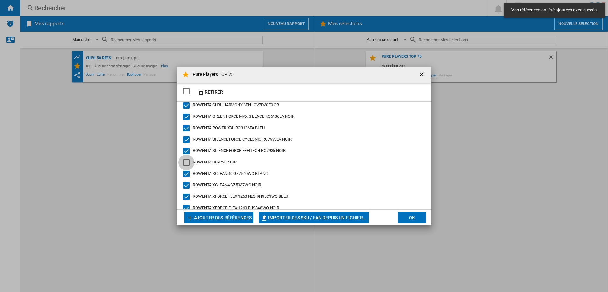
click at [186, 163] on div "ROWENTA UB9720 NOIR" at bounding box center [186, 163] width 6 height 6
click at [215, 217] on button "Ajouter des références" at bounding box center [218, 217] width 69 height 11
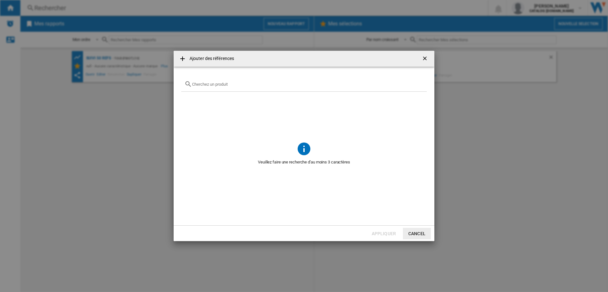
click at [203, 84] on input "Ajouter des ..." at bounding box center [307, 84] width 231 height 5
paste input "EZ5058"
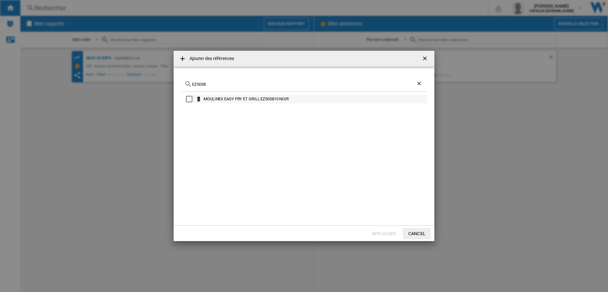
type input "EZ5058"
click at [191, 102] on div "Select" at bounding box center [189, 99] width 6 height 6
click at [377, 230] on button "Appliquer" at bounding box center [384, 233] width 28 height 11
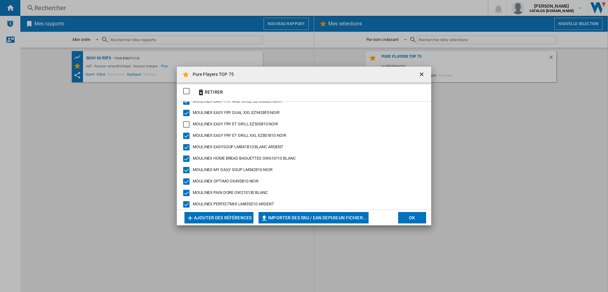
scroll to position [224, 0]
click at [187, 136] on div "MOULINEX EASY FRY ET GRILL EZ505810 NOIR" at bounding box center [186, 136] width 6 height 6
click at [220, 219] on button "Ajouter des références" at bounding box center [218, 217] width 69 height 11
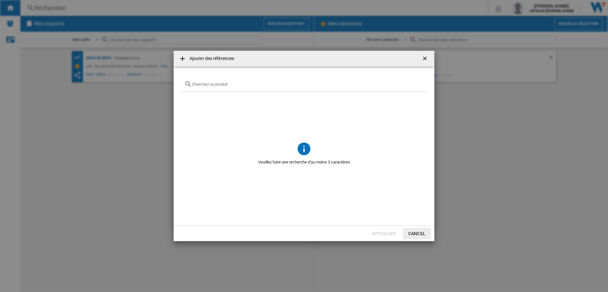
click at [204, 85] on input "Ajouter des ..." at bounding box center [307, 84] width 231 height 5
paste input "LM88A8"
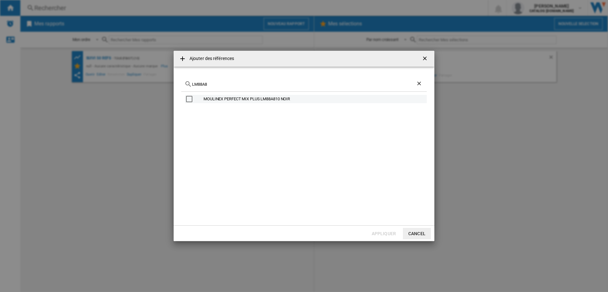
type input "LM88A8"
click at [188, 98] on div "Select" at bounding box center [189, 99] width 6 height 6
click at [377, 230] on button "Appliquer" at bounding box center [384, 233] width 28 height 11
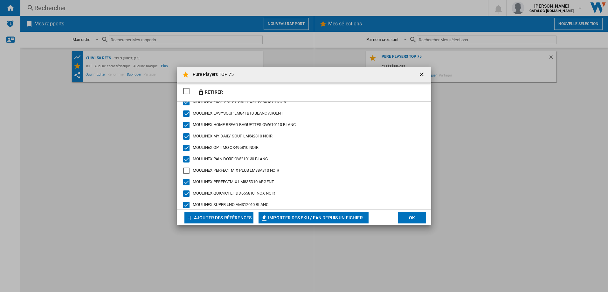
scroll to position [287, 0]
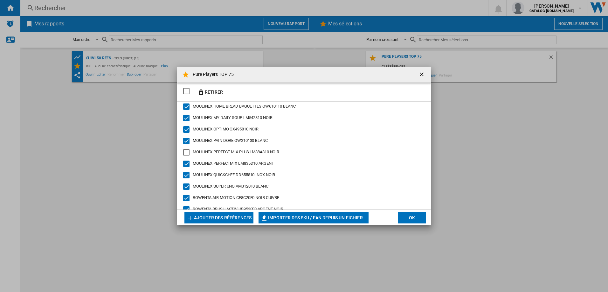
click at [188, 154] on div "MOULINEX PERFECT MIX PLUS LM88A810 NOIR" at bounding box center [186, 152] width 6 height 6
click at [219, 219] on button "Ajouter des références" at bounding box center [218, 217] width 69 height 11
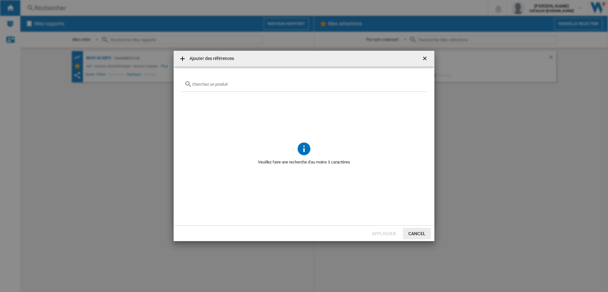
click at [200, 84] on input "Ajouter des ..." at bounding box center [307, 84] width 231 height 5
paste input "GV9810"
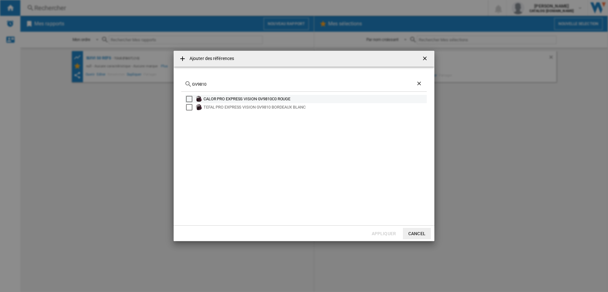
type input "GV9810"
click at [191, 99] on div "Select" at bounding box center [189, 99] width 6 height 6
click at [385, 234] on button "Appliquer" at bounding box center [384, 233] width 28 height 11
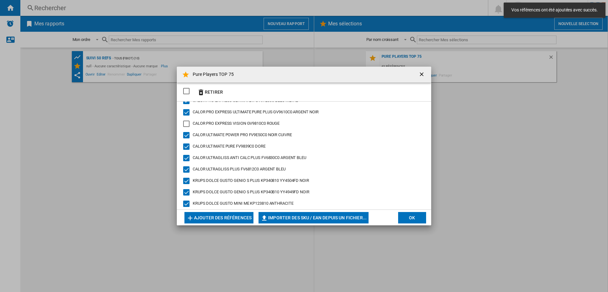
scroll to position [0, 0]
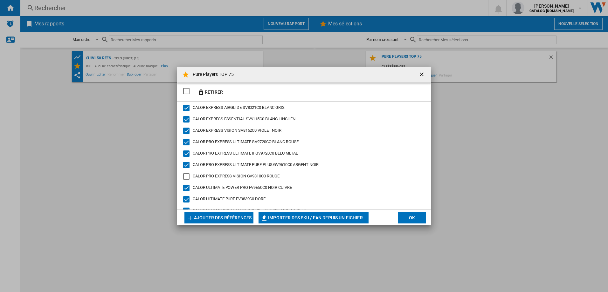
click at [186, 178] on div "CALOR PRO EXPRESS VISION GV9810C0 ROUGE" at bounding box center [186, 176] width 6 height 6
click at [219, 218] on button "Ajouter des références" at bounding box center [218, 217] width 69 height 11
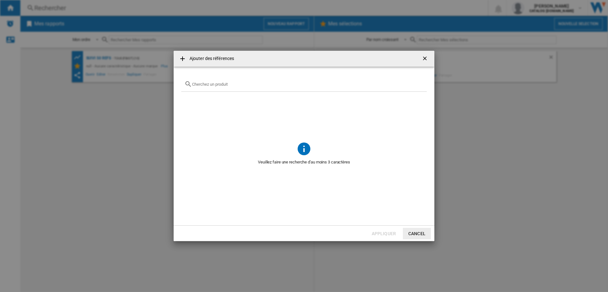
click at [213, 85] on input "Ajouter des ..." at bounding box center [307, 84] width 231 height 5
paste input "HY8140"
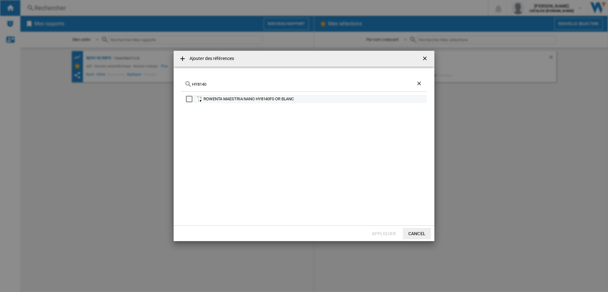
type input "HY8140"
click at [191, 98] on div "Select" at bounding box center [189, 99] width 6 height 6
click at [382, 232] on button "Appliquer" at bounding box center [384, 233] width 28 height 11
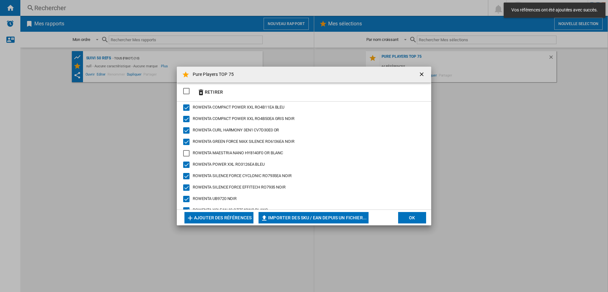
scroll to position [413, 0]
click at [188, 153] on div "ROWENTA MAESTRIA NANO HY8140F0 OR BLANC" at bounding box center [186, 152] width 6 height 6
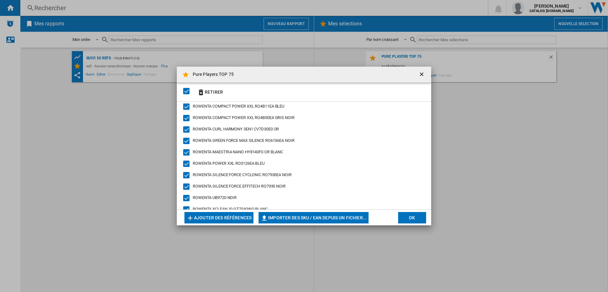
click at [217, 218] on button "Ajouter des références" at bounding box center [218, 217] width 69 height 11
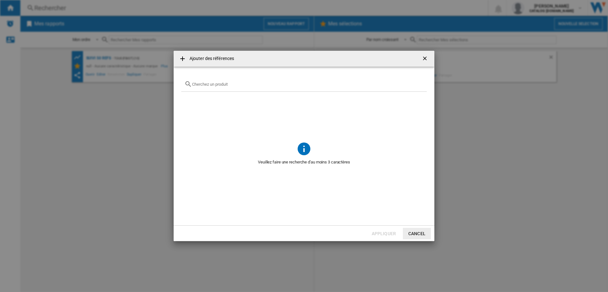
click at [199, 82] on input "Ajouter des ..." at bounding box center [307, 84] width 231 height 5
paste input "GV9820"
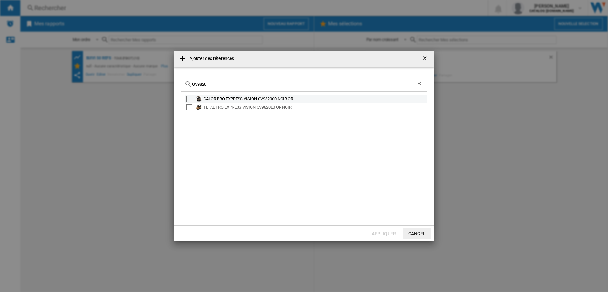
type input "GV9820"
click at [189, 98] on div "Select" at bounding box center [189, 99] width 6 height 6
drag, startPoint x: 189, startPoint y: 98, endPoint x: 187, endPoint y: 101, distance: 3.7
click at [189, 98] on div "Select" at bounding box center [189, 99] width 6 height 6
click at [187, 97] on div "Select" at bounding box center [189, 99] width 6 height 6
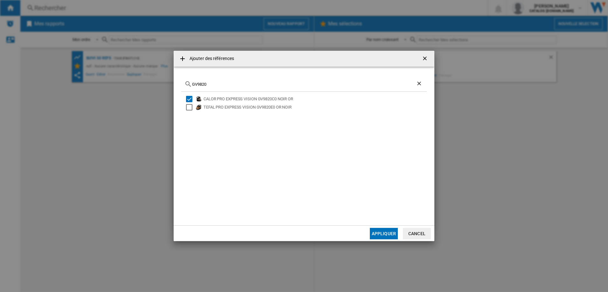
click at [378, 236] on button "Appliquer" at bounding box center [384, 233] width 28 height 11
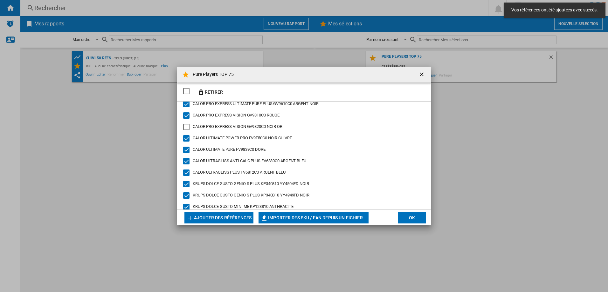
scroll to position [64, 0]
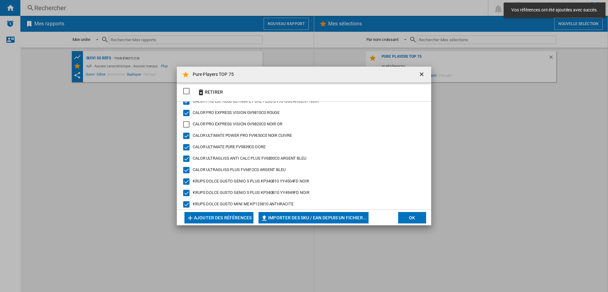
click at [187, 127] on div "CALOR PRO EXPRESS VISION GV9820C0 NOIR OR" at bounding box center [186, 124] width 6 height 6
click at [227, 218] on button "Ajouter des références" at bounding box center [218, 217] width 69 height 11
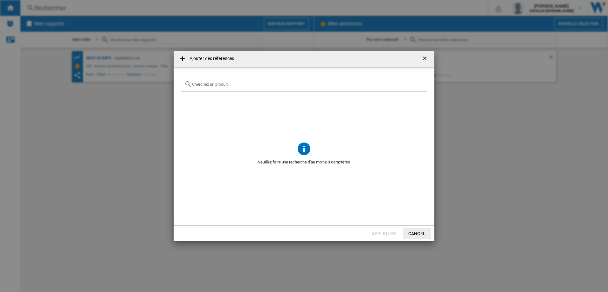
click at [211, 84] on input "Ajouter des ..." at bounding box center [307, 84] width 231 height 5
paste input "OX4448"
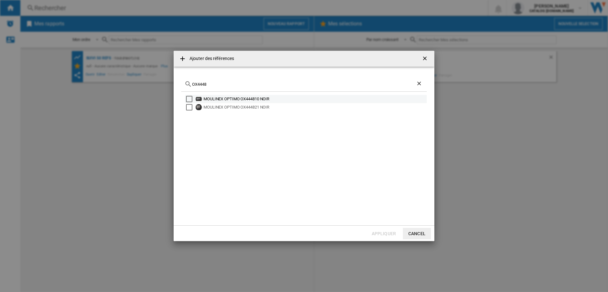
type input "OX4448"
click at [188, 99] on div "Select" at bounding box center [189, 99] width 6 height 6
click at [384, 231] on button "Appliquer" at bounding box center [384, 233] width 28 height 11
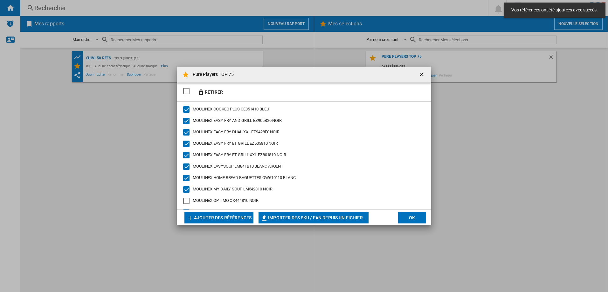
scroll to position [254, 0]
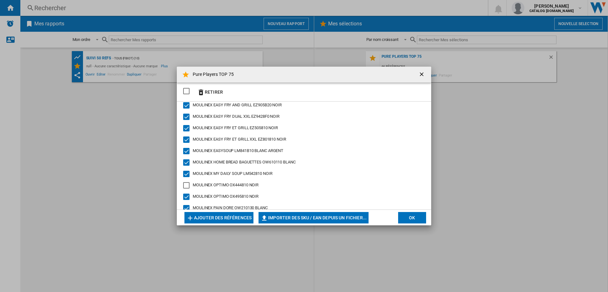
click at [188, 185] on div "MOULINEX OPTIMO OX444810 NOIR" at bounding box center [186, 185] width 6 height 6
click at [220, 215] on button "Ajouter des références" at bounding box center [218, 217] width 69 height 11
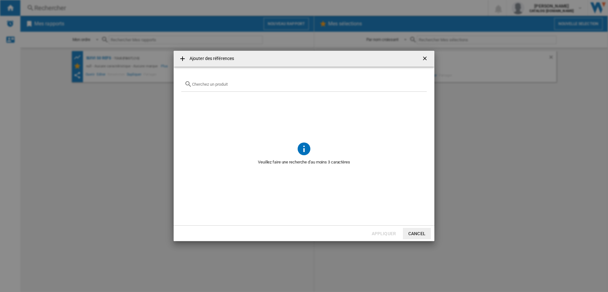
click at [197, 84] on input "Ajouter des ..." at bounding box center [307, 84] width 231 height 5
paste input "FV6834"
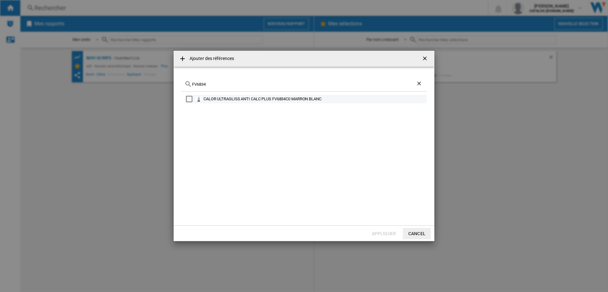
type input "FV6834"
click at [189, 100] on div "Select" at bounding box center [189, 99] width 6 height 6
click at [384, 233] on button "Appliquer" at bounding box center [384, 233] width 28 height 11
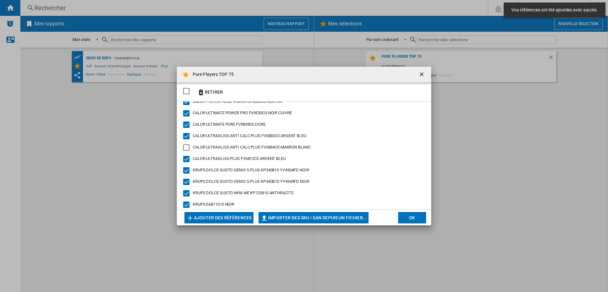
scroll to position [43, 0]
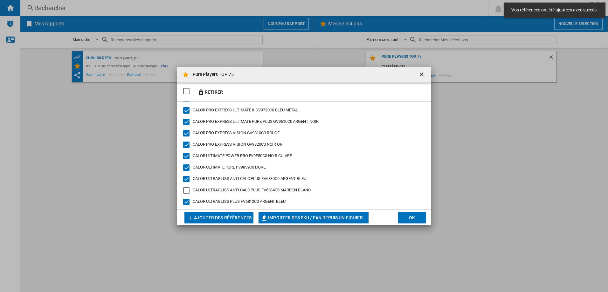
click at [187, 192] on div "CALOR ULTRAGLISS ANTI CALC PLUS FV6834C0 MARRON BLANC" at bounding box center [186, 190] width 6 height 6
click at [228, 212] on button "Ajouter des références" at bounding box center [218, 217] width 69 height 11
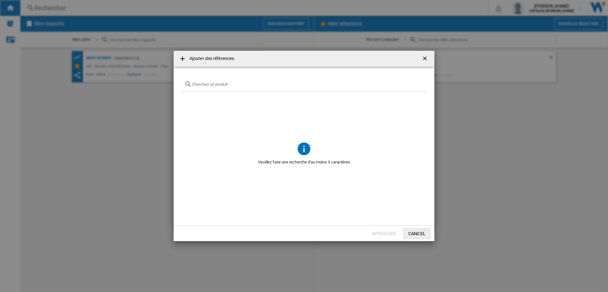
click at [203, 85] on input "Ajouter des ..." at bounding box center [307, 84] width 231 height 5
paste input "LM9245"
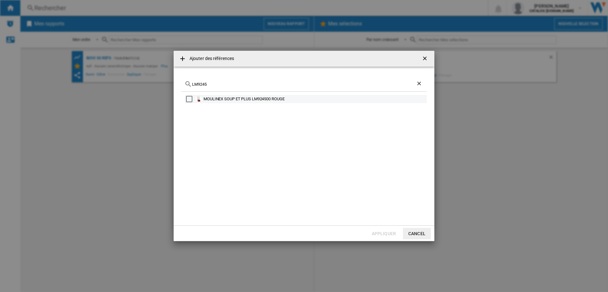
type input "LM9245"
click at [189, 97] on div "Select" at bounding box center [189, 99] width 6 height 6
click at [385, 235] on button "Appliquer" at bounding box center [384, 233] width 28 height 11
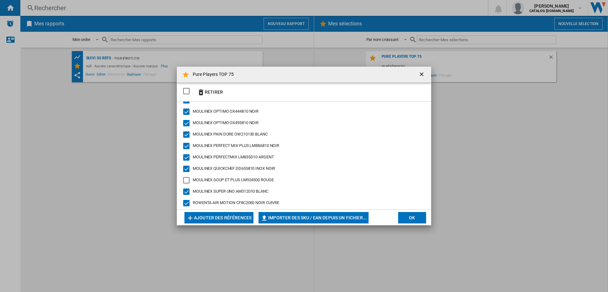
scroll to position [350, 0]
click at [187, 171] on div "MOULINEX SOUP ET PLUS LM924500 ROUGE" at bounding box center [186, 170] width 6 height 6
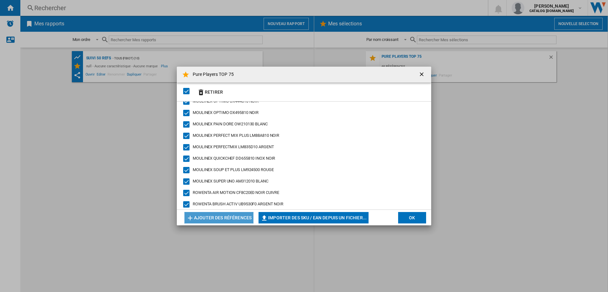
click at [219, 215] on button "Ajouter des références" at bounding box center [218, 217] width 69 height 11
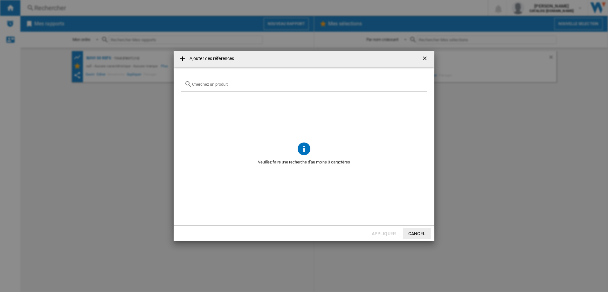
click at [212, 85] on input "Ajouter des ..." at bounding box center [307, 84] width 231 height 5
paste input "EA8968"
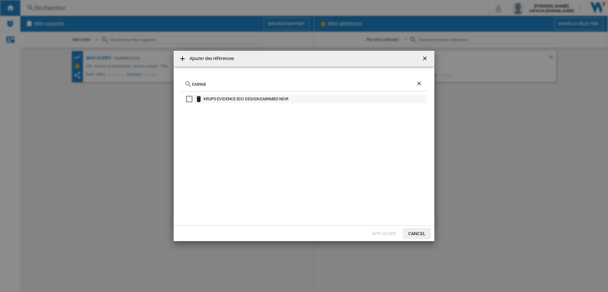
type input "EA8968"
click at [191, 99] on div "Select" at bounding box center [189, 99] width 6 height 6
click at [384, 235] on button "Appliquer" at bounding box center [384, 233] width 28 height 11
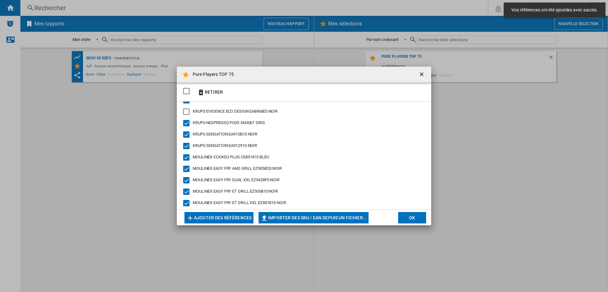
scroll to position [202, 0]
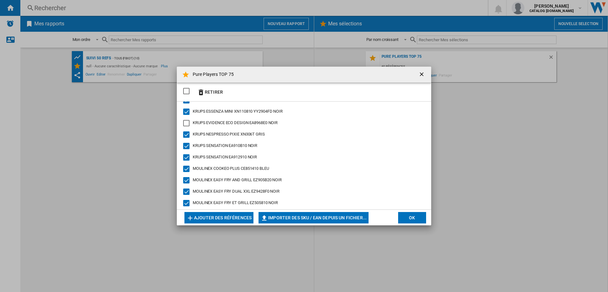
click at [187, 123] on div "KRUPS EVIDENCE ECO DESIGN EA8968E0 NOIR" at bounding box center [186, 123] width 6 height 6
click at [229, 219] on button "Ajouter des références" at bounding box center [218, 217] width 69 height 11
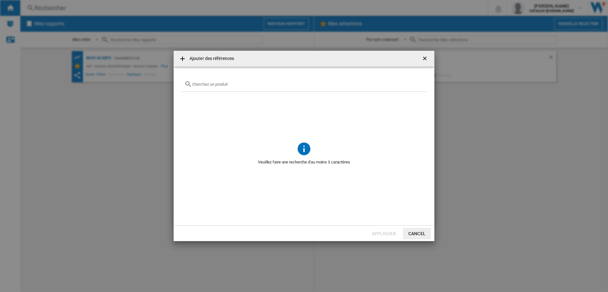
click at [202, 83] on input "Ajouter des ..." at bounding box center [307, 84] width 231 height 5
paste input "RH6735"
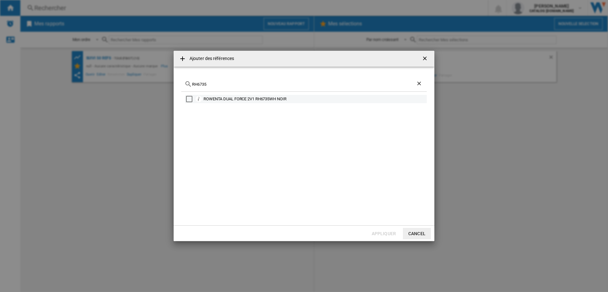
type input "RH6735"
click at [189, 98] on div "Select" at bounding box center [189, 99] width 6 height 6
click at [381, 235] on button "Appliquer" at bounding box center [384, 233] width 28 height 11
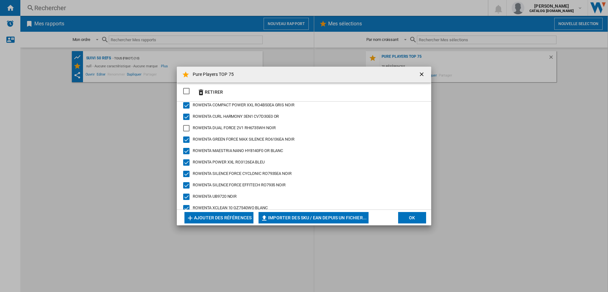
scroll to position [488, 0]
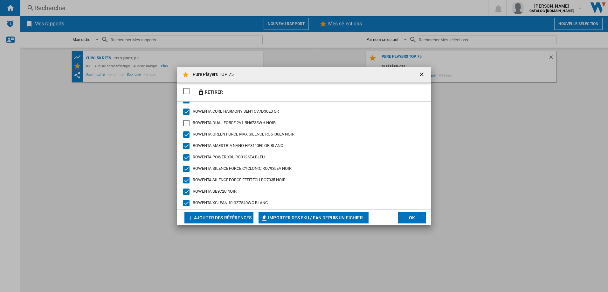
click at [186, 124] on div "ROWENTA DUAL FORCE 2V1 RH6735WH NOIR" at bounding box center [186, 123] width 6 height 6
click at [212, 217] on button "Ajouter des références" at bounding box center [218, 217] width 69 height 11
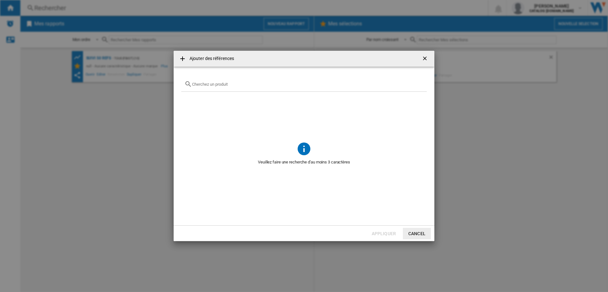
click at [204, 85] on input "Ajouter des ..." at bounding box center [307, 84] width 231 height 5
paste input "CF9620"
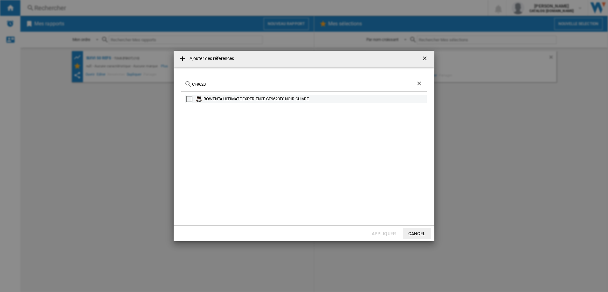
type input "CF9620"
click at [189, 99] on div "Select" at bounding box center [189, 99] width 6 height 6
click at [379, 234] on button "Appliquer" at bounding box center [384, 233] width 28 height 11
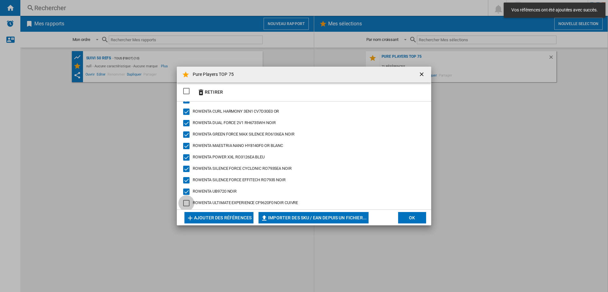
click at [184, 205] on div "ROWENTA ULTIMATE EXPERIENCE CF9620F0 NOIR CUIVRE" at bounding box center [186, 203] width 6 height 6
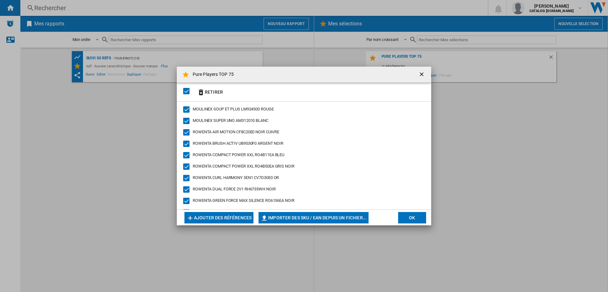
scroll to position [329, 0]
click at [221, 219] on button "Ajouter des références" at bounding box center [218, 217] width 69 height 11
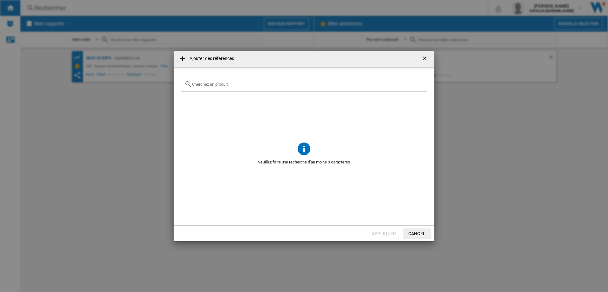
click at [213, 88] on div "Ajouter des ..." at bounding box center [303, 84] width 245 height 15
click at [212, 85] on input "Ajouter des ..." at bounding box center [307, 84] width 231 height 5
paste input "LM1C02"
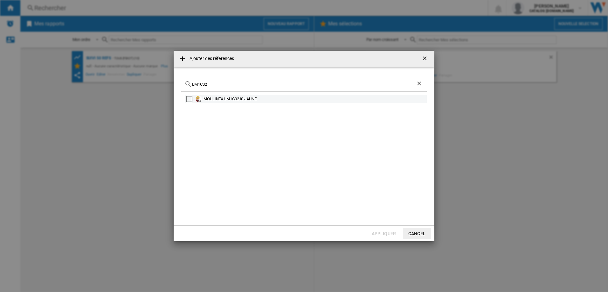
type input "LM1C02"
click at [187, 102] on div "MOULINEX LM1C0210 JAUNE" at bounding box center [305, 99] width 241 height 8
click at [188, 99] on div "Select" at bounding box center [189, 99] width 6 height 6
click at [383, 235] on button "Appliquer" at bounding box center [384, 233] width 28 height 11
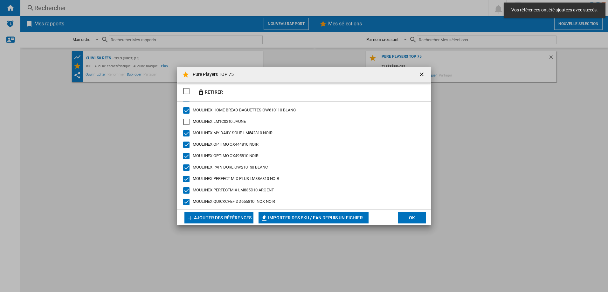
click at [188, 123] on div "MOULINEX LM1C0210 JAUNE" at bounding box center [186, 122] width 6 height 6
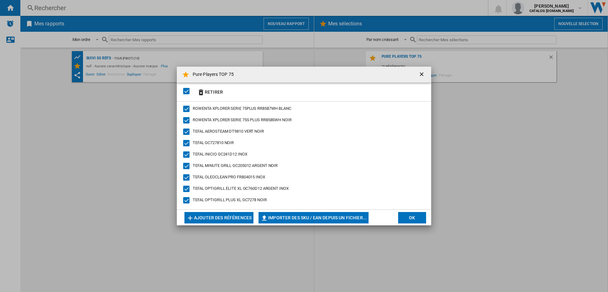
scroll to position [722, 0]
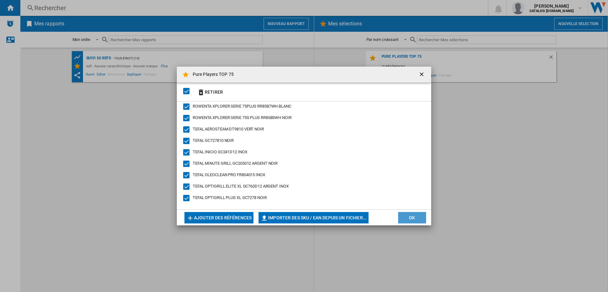
click at [411, 219] on button "OK" at bounding box center [412, 217] width 28 height 11
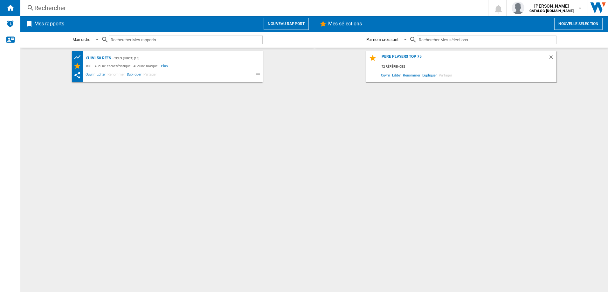
click at [397, 105] on div "Pure Players TOP 75 72 références Ouvrir Editer Renommer Dupliquer Partager" at bounding box center [460, 170] width 281 height 238
drag, startPoint x: 397, startPoint y: 105, endPoint x: 386, endPoint y: 109, distance: 11.9
click at [386, 108] on div "Pure Players TOP 75 72 références Ouvrir Editer Renommer Dupliquer Partager" at bounding box center [460, 170] width 281 height 238
click at [256, 75] on ng-md-icon at bounding box center [259, 75] width 8 height 8
click at [280, 24] on button "Nouveau rapport" at bounding box center [285, 24] width 45 height 12
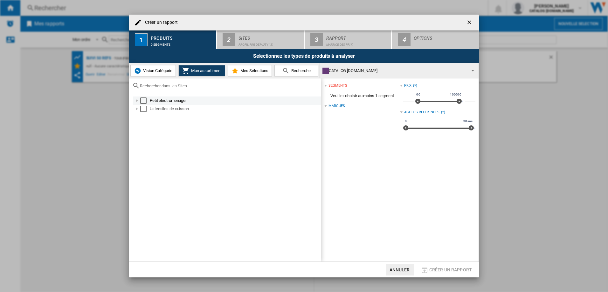
drag, startPoint x: 141, startPoint y: 101, endPoint x: 144, endPoint y: 101, distance: 3.5
click at [141, 101] on div "Select" at bounding box center [143, 101] width 6 height 6
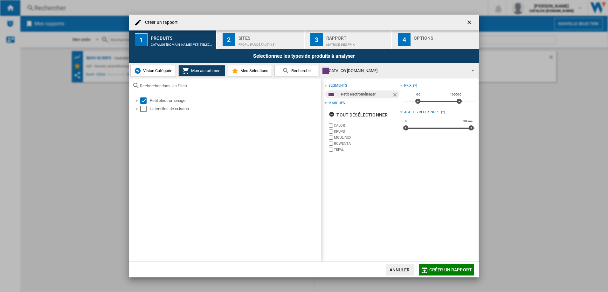
click at [239, 73] on md-icon "Créer un ..." at bounding box center [235, 71] width 8 height 8
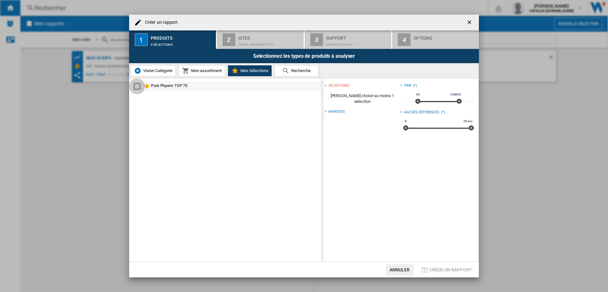
click at [135, 86] on div "Select" at bounding box center [137, 86] width 6 height 6
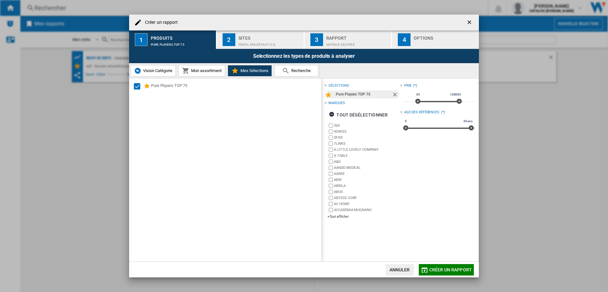
click at [444, 268] on span "Créer un rapport" at bounding box center [450, 270] width 43 height 5
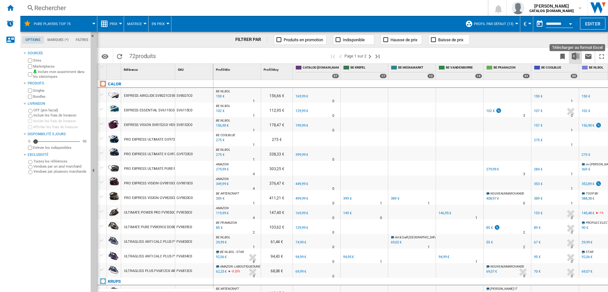
click at [575, 56] on img "Télécharger au format Excel" at bounding box center [575, 56] width 8 height 8
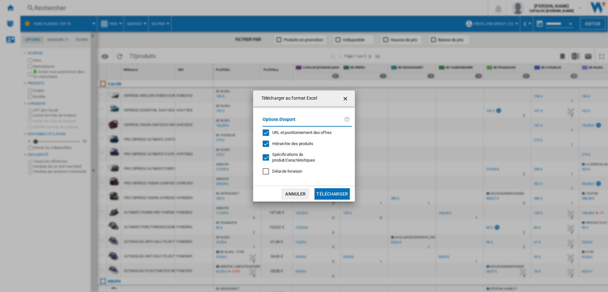
click at [323, 194] on button "Télécharger" at bounding box center [331, 193] width 35 height 11
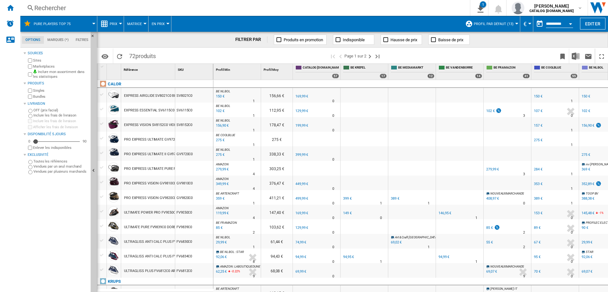
click at [583, 40] on div "FILTRER PAR Produits en promotion Indisponible Hausse de prix Baisse de prix" at bounding box center [352, 40] width 511 height 16
click at [9, 7] on ng-md-icon "Accueil" at bounding box center [10, 8] width 8 height 8
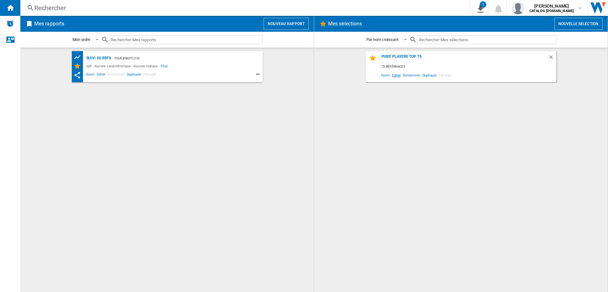
click at [398, 75] on span "Editer" at bounding box center [396, 75] width 11 height 9
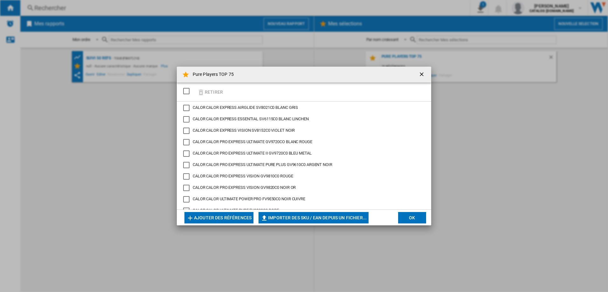
click at [228, 218] on button "Ajouter des références" at bounding box center [218, 217] width 69 height 11
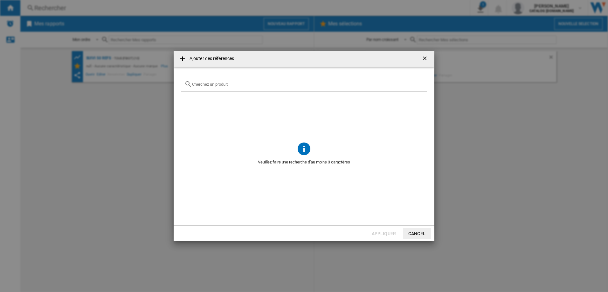
click at [217, 86] on input "Ajouter des ..." at bounding box center [307, 84] width 231 height 5
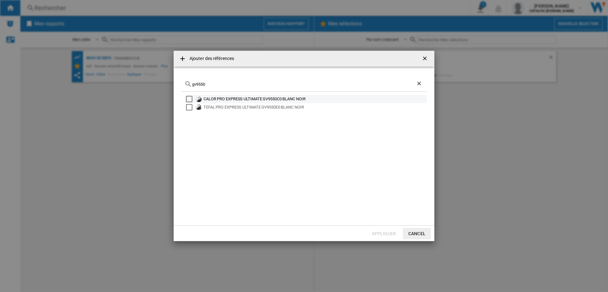
type input "gv9550"
click at [189, 99] on div "Select" at bounding box center [189, 99] width 6 height 6
click at [384, 229] on button "Appliquer" at bounding box center [384, 233] width 28 height 11
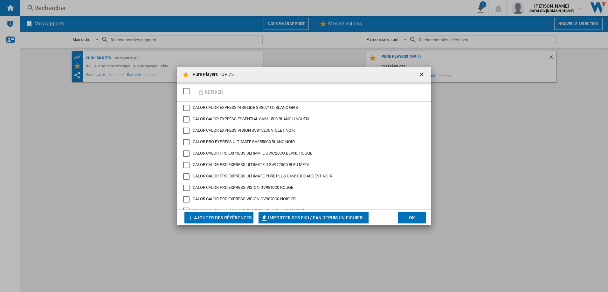
click at [414, 217] on button "OK" at bounding box center [412, 217] width 28 height 11
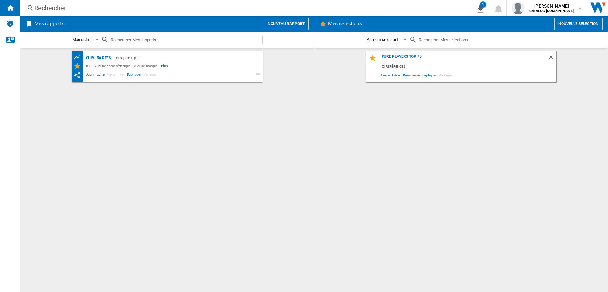
click at [384, 75] on span "Ouvrir" at bounding box center [385, 75] width 11 height 9
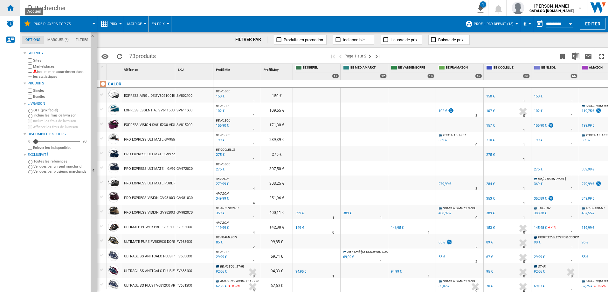
click at [10, 9] on ng-md-icon "Accueil" at bounding box center [10, 8] width 8 height 8
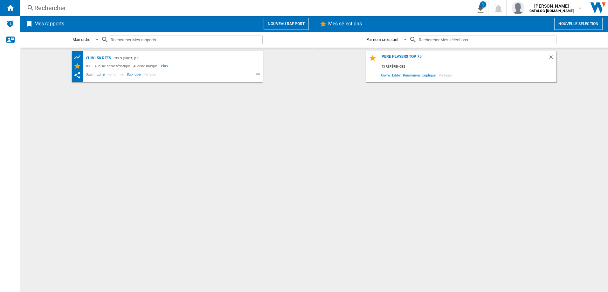
click at [396, 75] on span "Editer" at bounding box center [396, 75] width 11 height 9
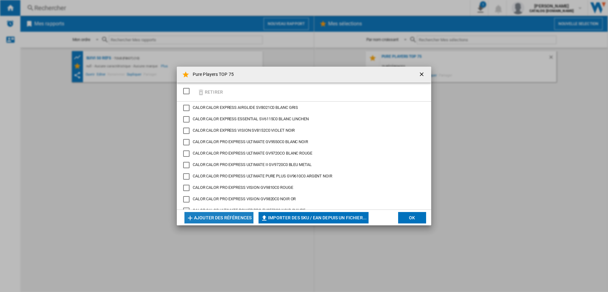
click at [222, 218] on button "Ajouter des références" at bounding box center [218, 217] width 69 height 11
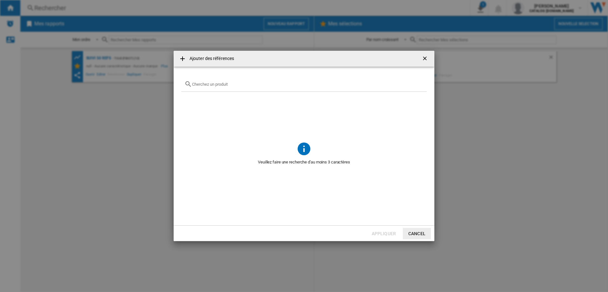
click at [212, 86] on input "Ajouter des ..." at bounding box center [307, 84] width 231 height 5
type input "KP3408"
click at [421, 235] on button "Cancel" at bounding box center [417, 233] width 28 height 11
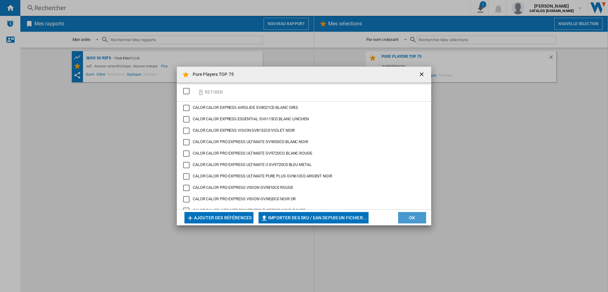
click at [410, 219] on button "OK" at bounding box center [412, 217] width 28 height 11
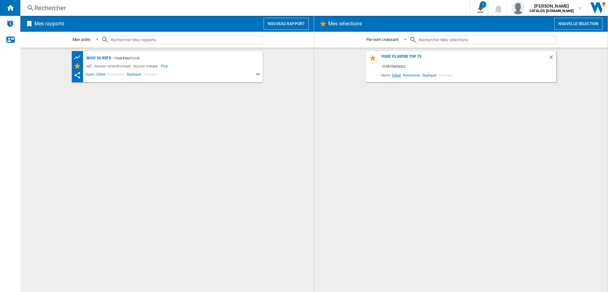
click at [394, 76] on span "Editer" at bounding box center [396, 75] width 11 height 9
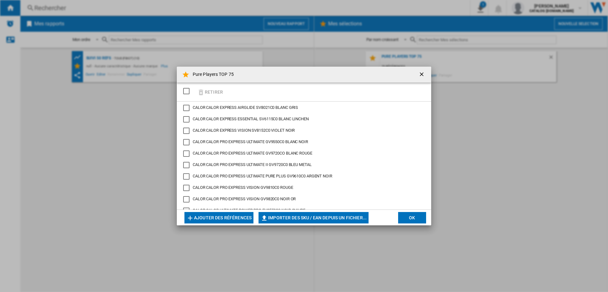
click at [213, 214] on button "Ajouter des références" at bounding box center [218, 217] width 69 height 11
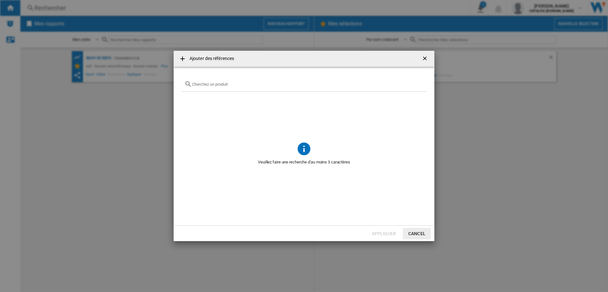
click at [215, 85] on input "Ajouter des ..." at bounding box center [307, 84] width 231 height 5
paste input "3045380024342"
type input "3045380024342"
